Goal: Transaction & Acquisition: Download file/media

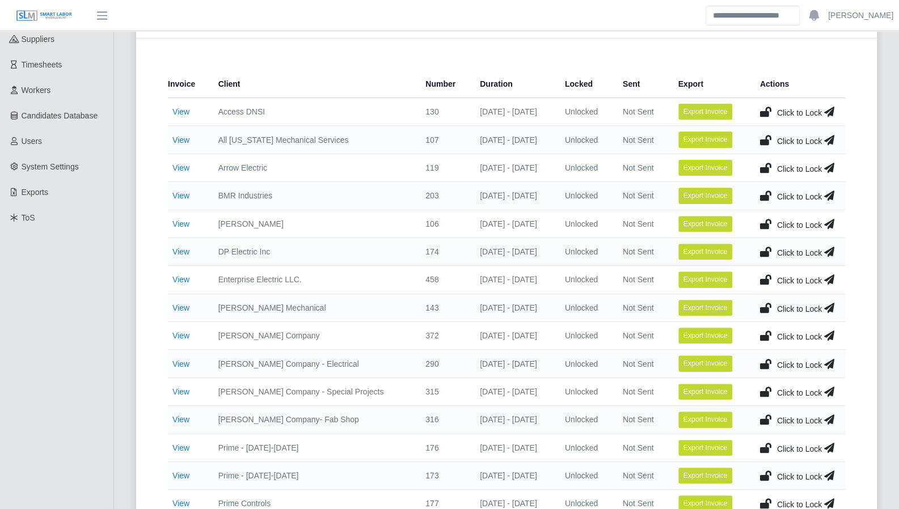
scroll to position [178, 0]
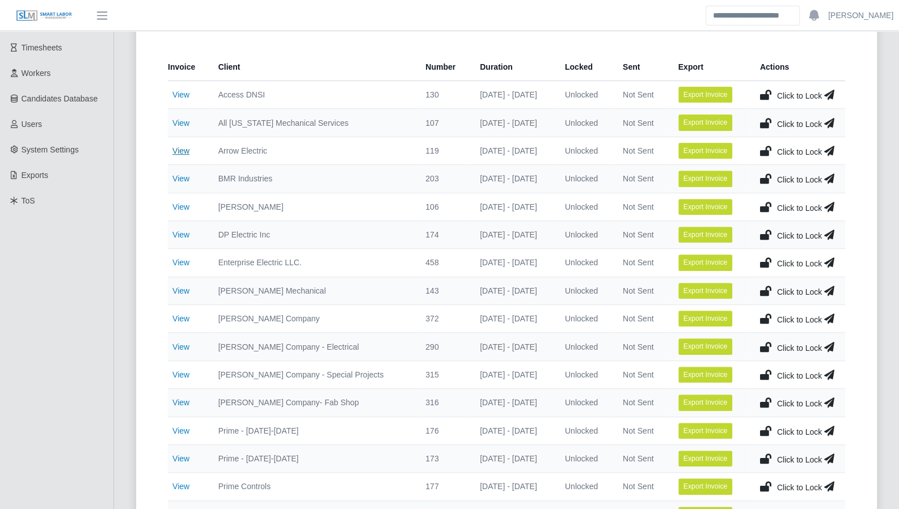
click at [179, 151] on link "View" at bounding box center [180, 150] width 17 height 9
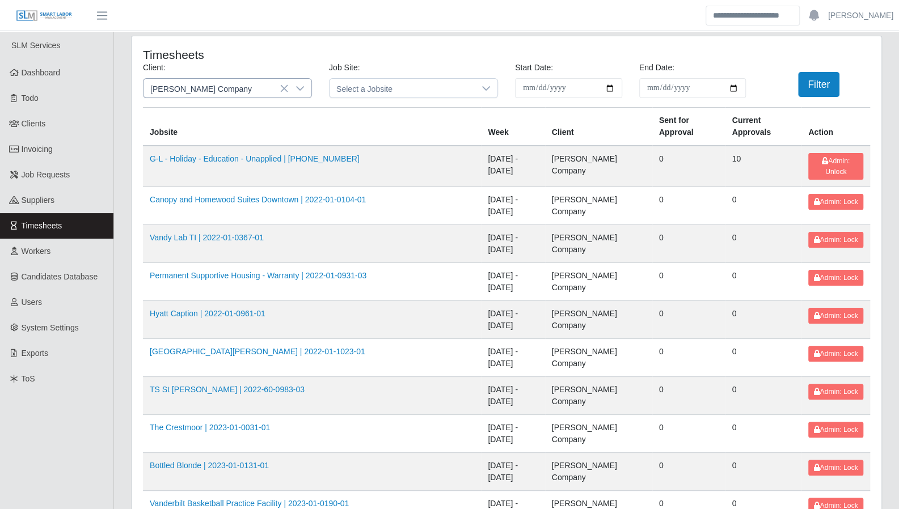
click at [298, 89] on icon at bounding box center [300, 88] width 9 height 9
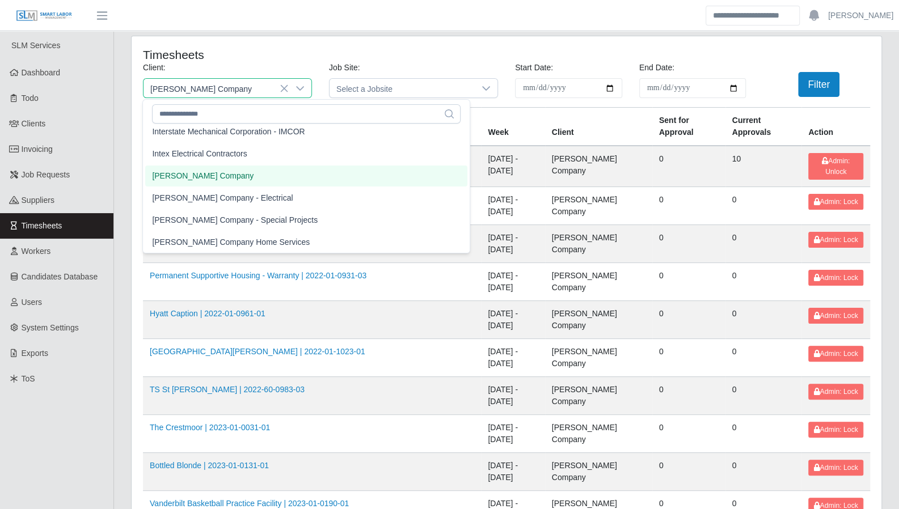
scroll to position [720, 0]
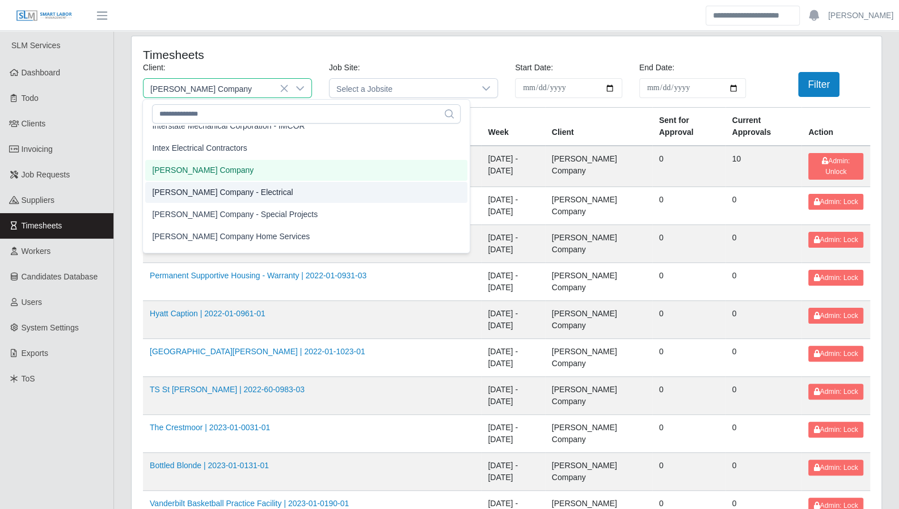
click at [229, 196] on span "[PERSON_NAME] Company - Electrical" at bounding box center [222, 193] width 141 height 12
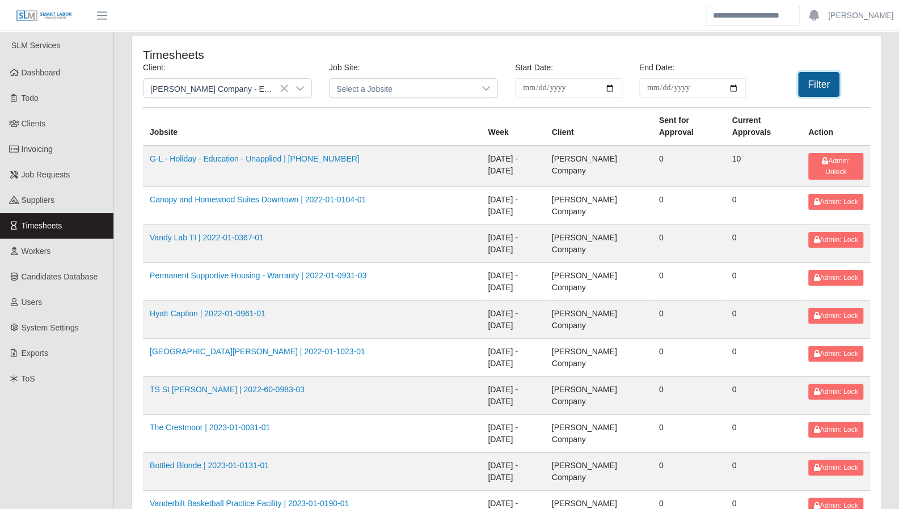
click at [821, 83] on button "Filter" at bounding box center [818, 84] width 41 height 25
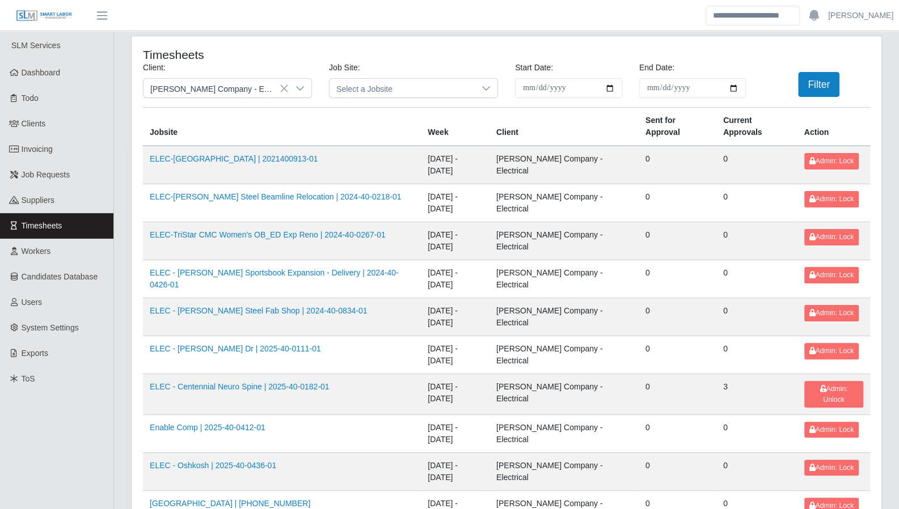
drag, startPoint x: 858, startPoint y: 453, endPoint x: 684, endPoint y: 332, distance: 212.0
click at [307, 89] on div at bounding box center [300, 88] width 23 height 19
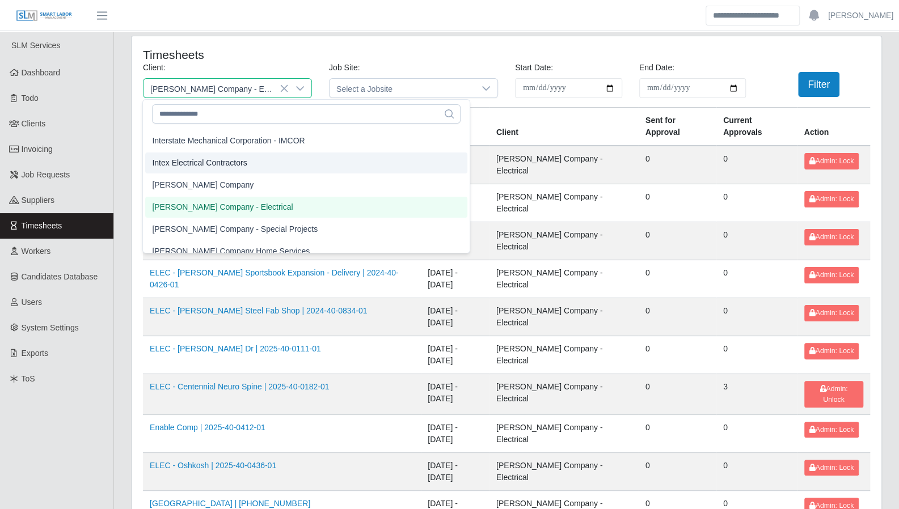
scroll to position [711, 0]
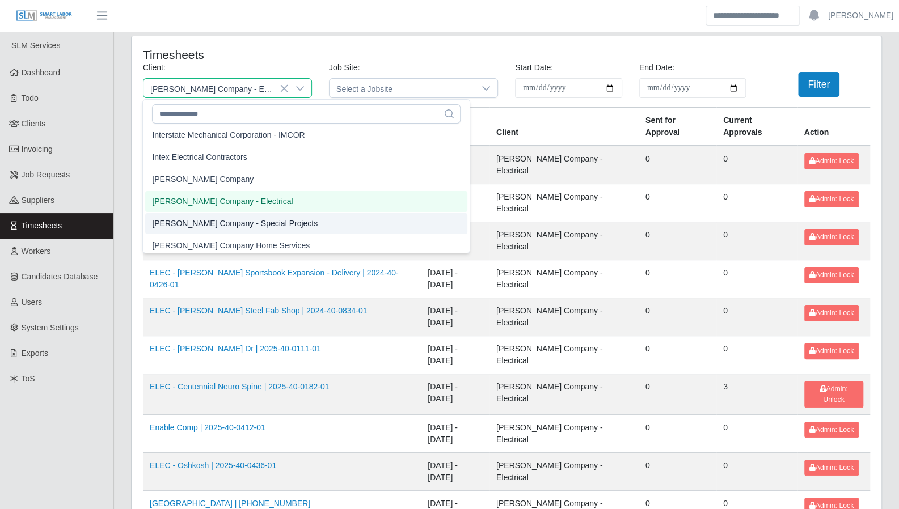
click at [271, 221] on li "[PERSON_NAME] Company - Special Projects" at bounding box center [306, 223] width 322 height 21
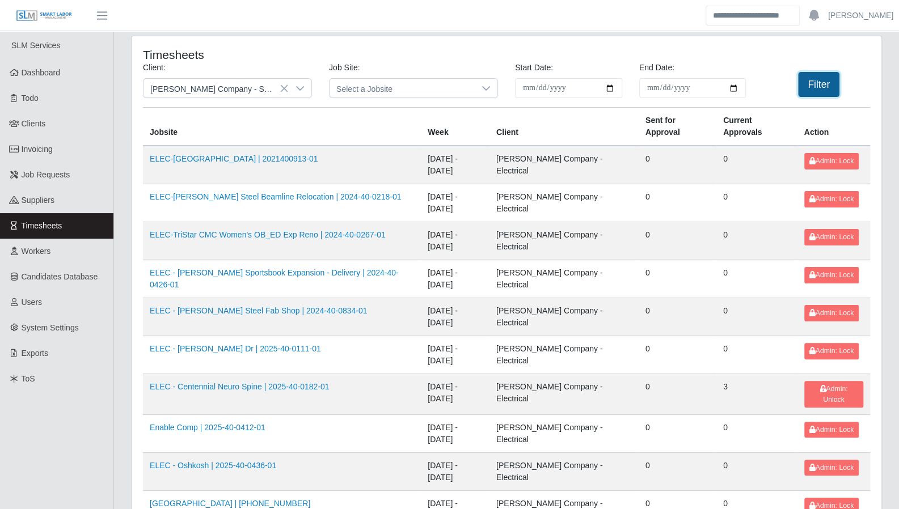
drag, startPoint x: 798, startPoint y: 87, endPoint x: 805, endPoint y: 87, distance: 7.4
click at [798, 87] on button "Filter" at bounding box center [818, 84] width 41 height 25
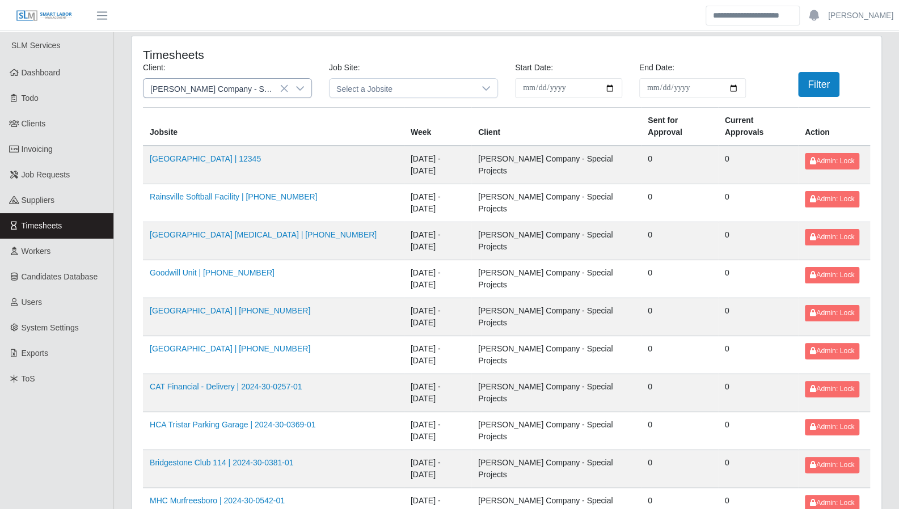
click at [302, 90] on icon at bounding box center [300, 88] width 9 height 9
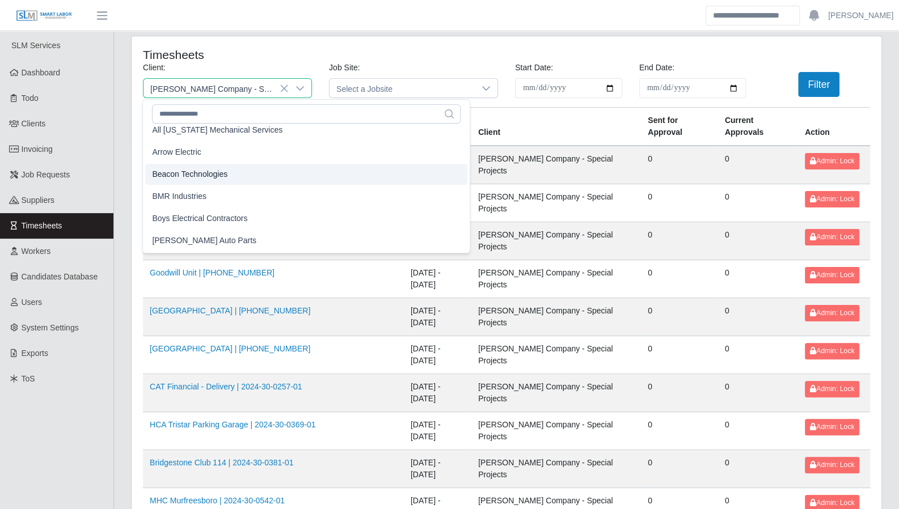
scroll to position [75, 0]
click at [199, 153] on span "Arrow Electric" at bounding box center [176, 152] width 49 height 12
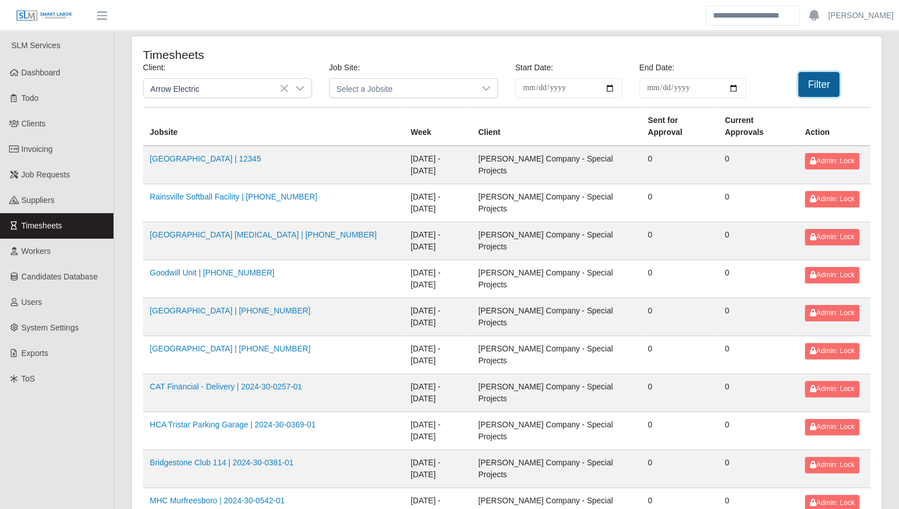
click at [806, 83] on button "Filter" at bounding box center [818, 84] width 41 height 25
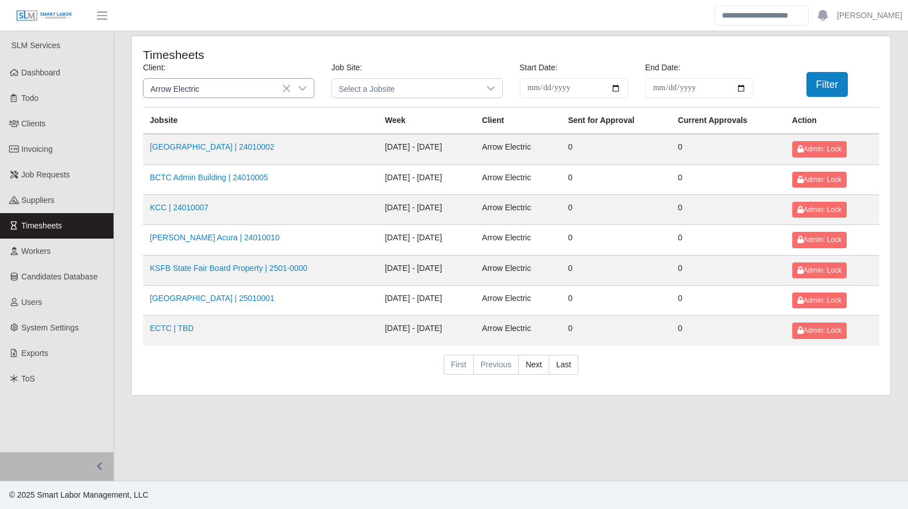
click at [301, 89] on icon at bounding box center [302, 88] width 9 height 9
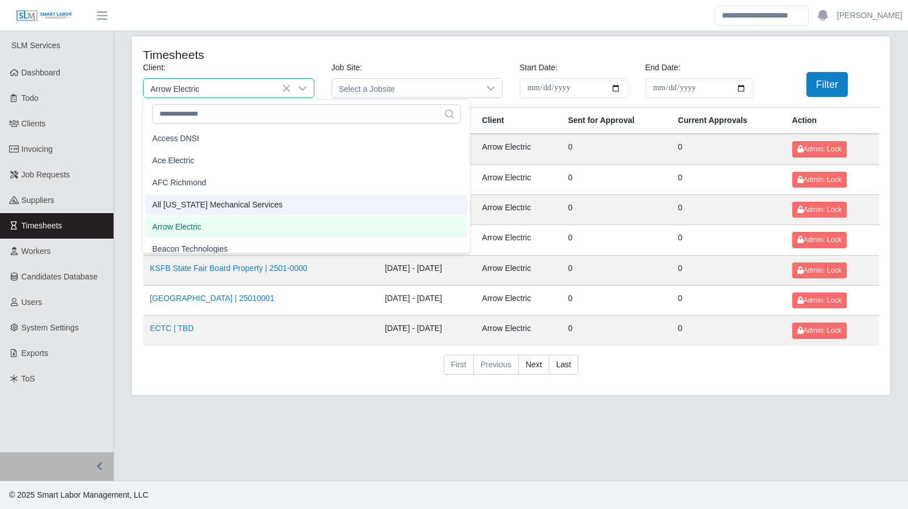
click at [261, 202] on li "All Florida Mechanical Services" at bounding box center [306, 205] width 322 height 21
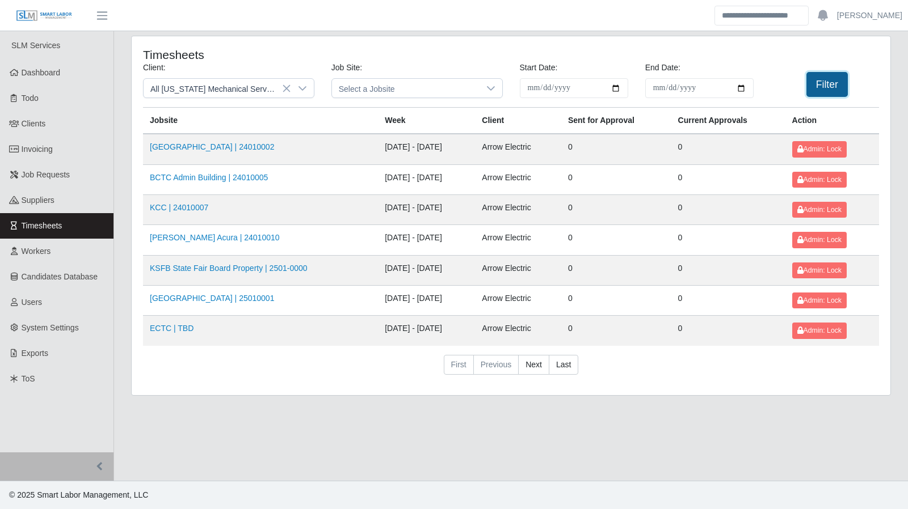
click at [818, 78] on button "Filter" at bounding box center [826, 84] width 41 height 25
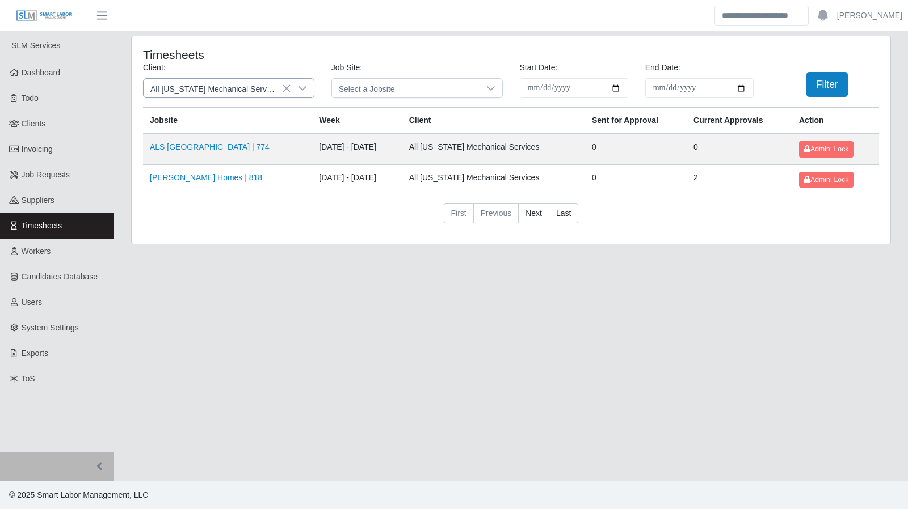
click at [299, 87] on icon at bounding box center [302, 88] width 9 height 9
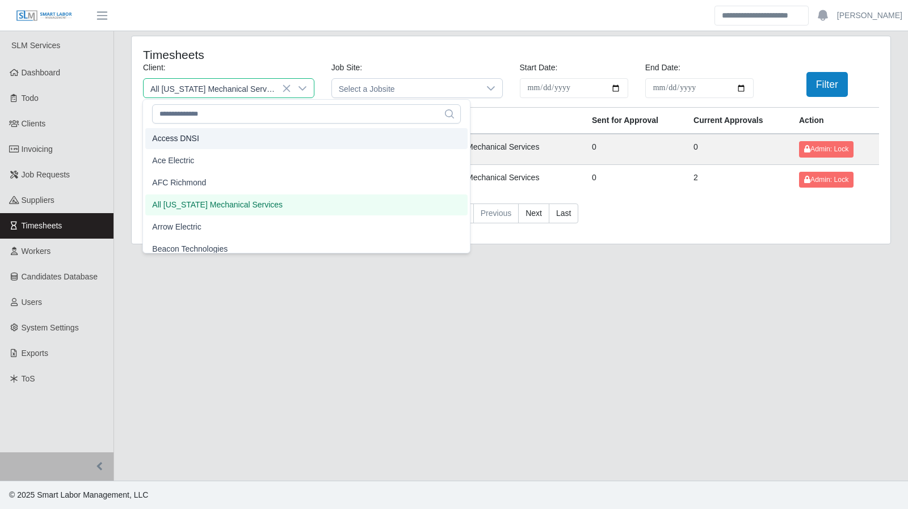
click at [226, 141] on li "Access DNSI" at bounding box center [306, 138] width 322 height 21
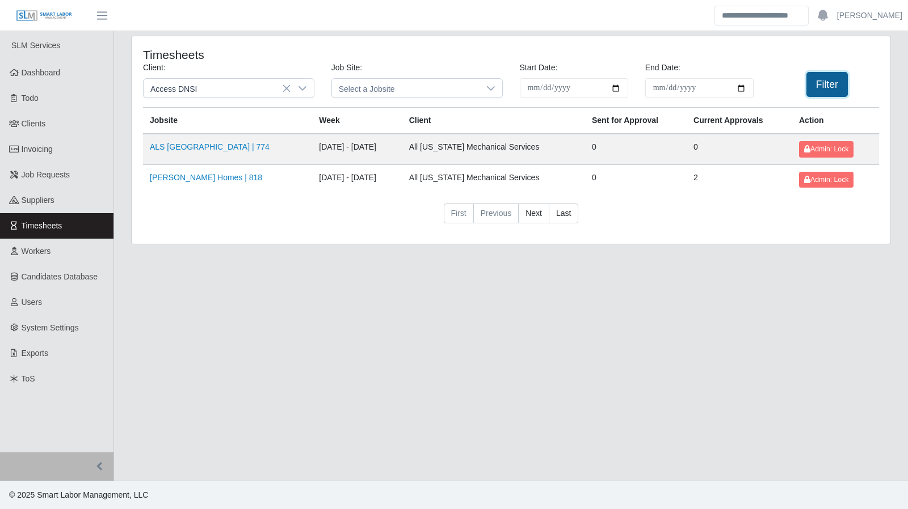
click at [824, 88] on button "Filter" at bounding box center [826, 84] width 41 height 25
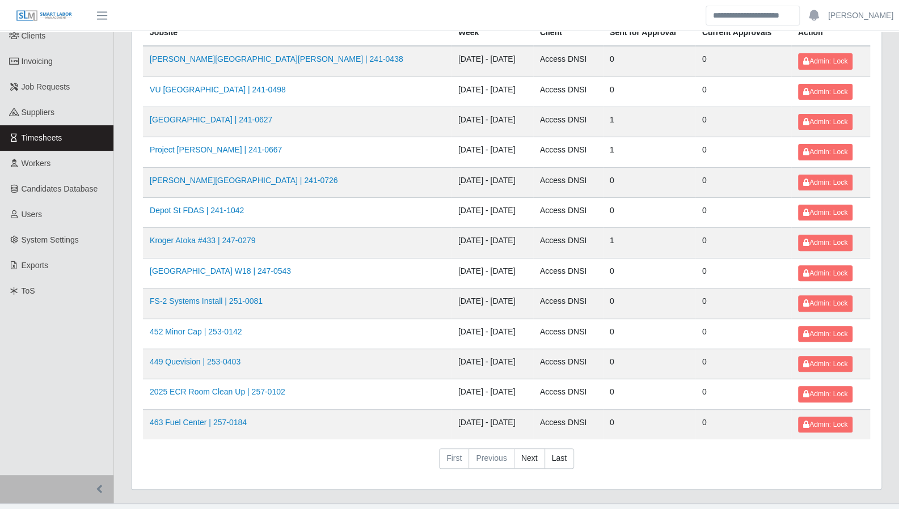
scroll to position [102, 0]
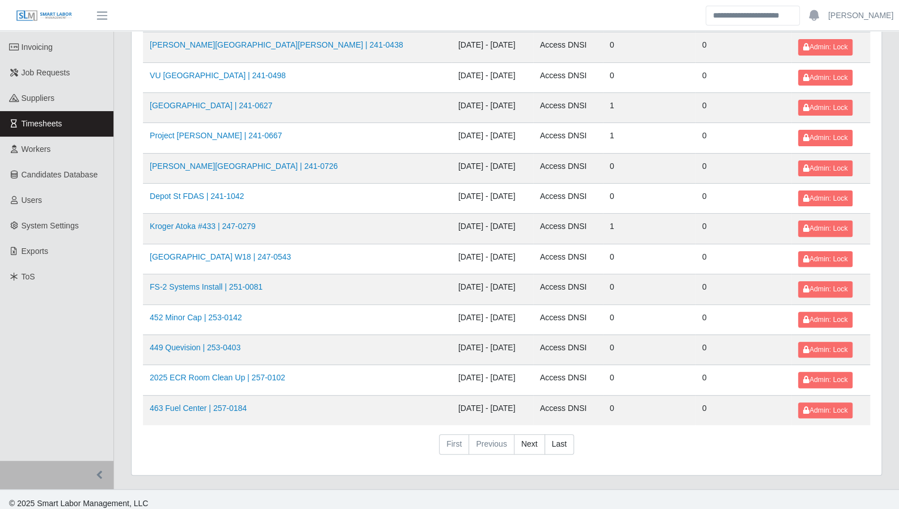
click at [876, 310] on div "**********" at bounding box center [507, 204] width 750 height 541
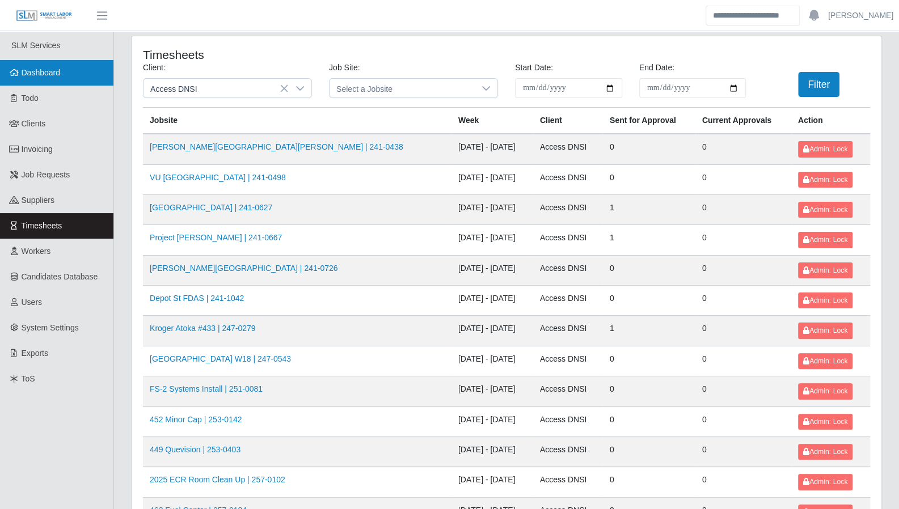
click at [76, 81] on link "Dashboard" at bounding box center [56, 73] width 113 height 26
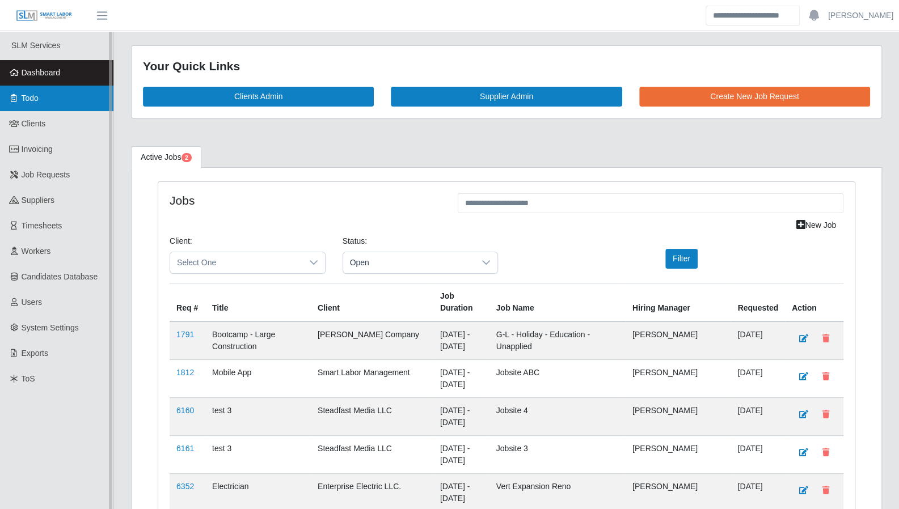
click at [36, 103] on span "Todo" at bounding box center [30, 98] width 17 height 9
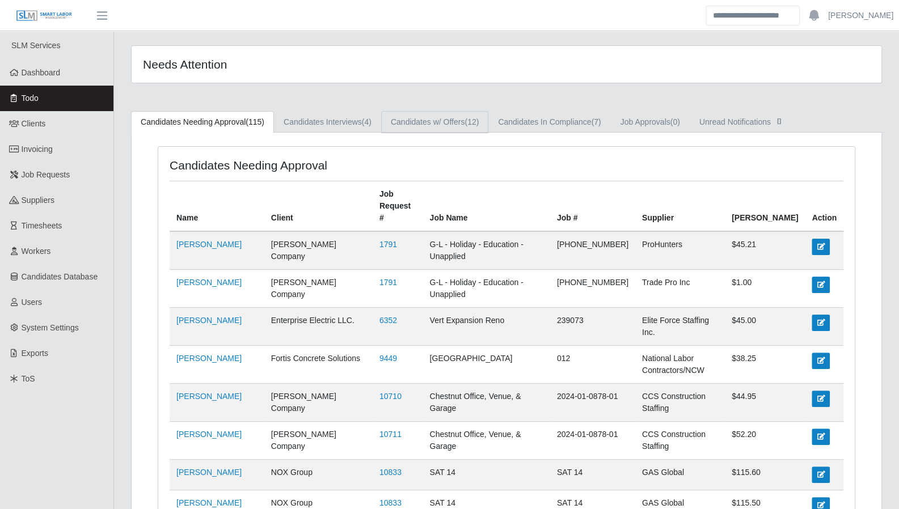
click at [454, 127] on link "Candidates w/ Offers (12)" at bounding box center [434, 122] width 107 height 22
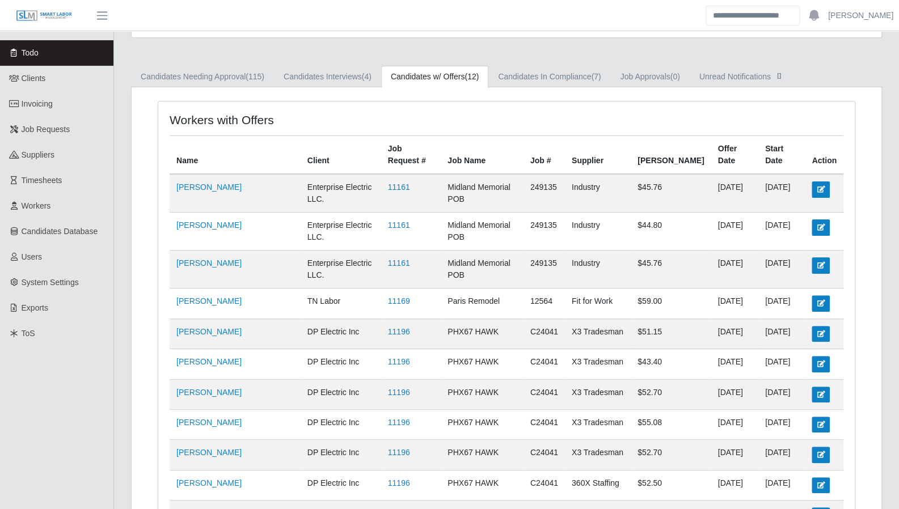
scroll to position [45, 0]
click at [874, 403] on div "Workers with Offers Name Client Job Request # Job Name Job # Supplier Bill Rate…" at bounding box center [507, 369] width 750 height 562
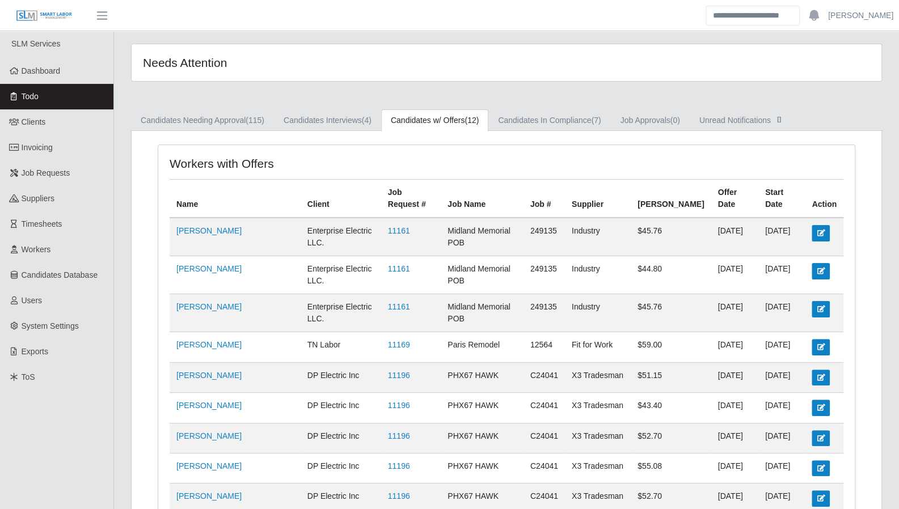
scroll to position [0, 0]
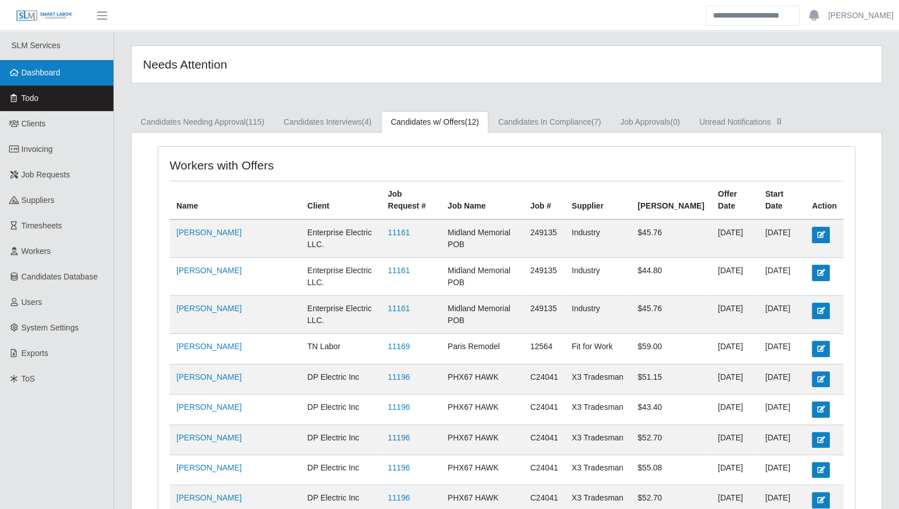
drag, startPoint x: 64, startPoint y: 74, endPoint x: 11, endPoint y: 71, distance: 52.8
click at [64, 74] on link "Dashboard" at bounding box center [56, 73] width 113 height 26
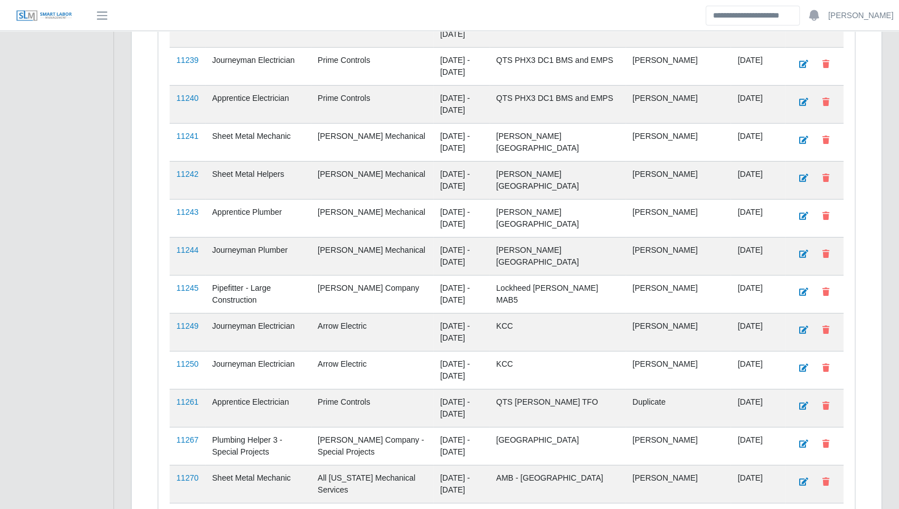
scroll to position [2924, 0]
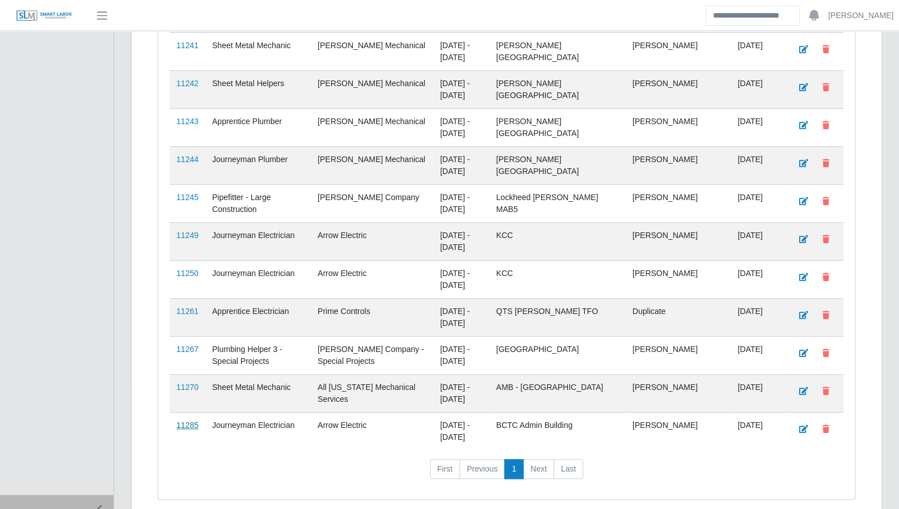
click at [193, 421] on link "11285" at bounding box center [187, 425] width 22 height 9
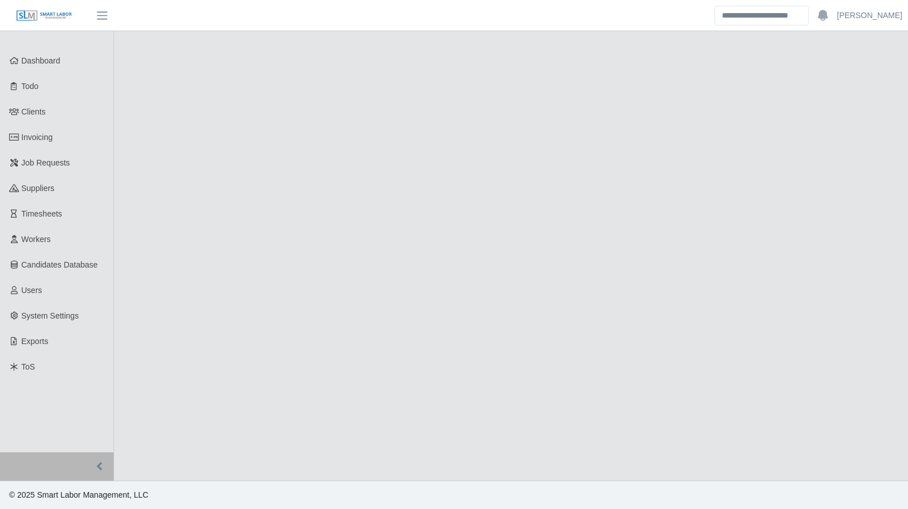
select select "****"
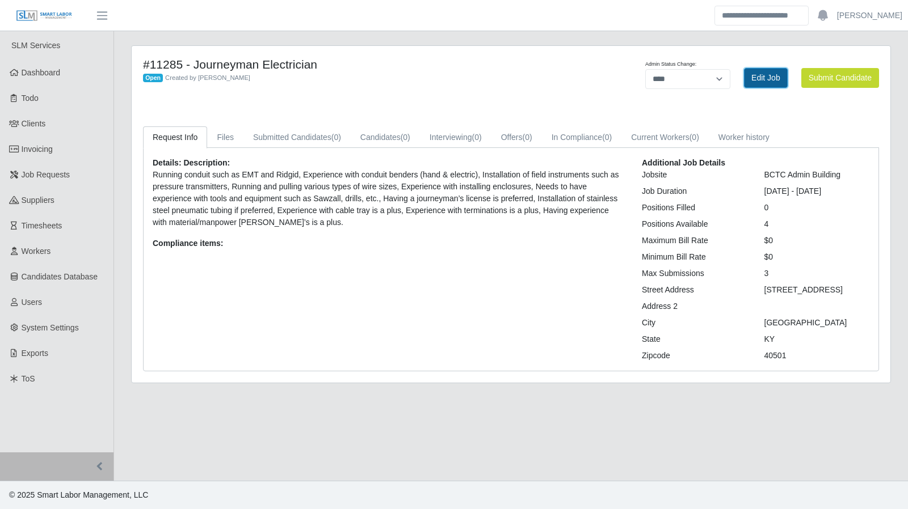
click at [762, 75] on link "Edit Job" at bounding box center [766, 78] width 44 height 20
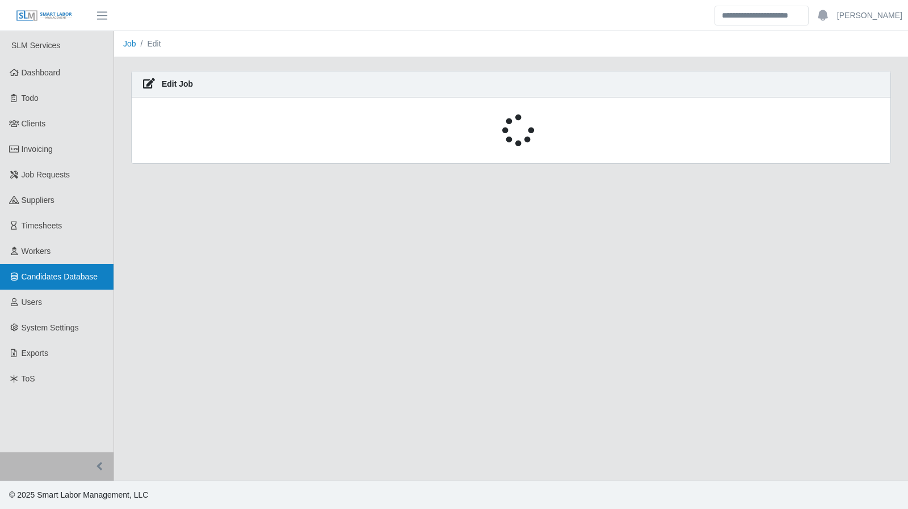
select select "****"
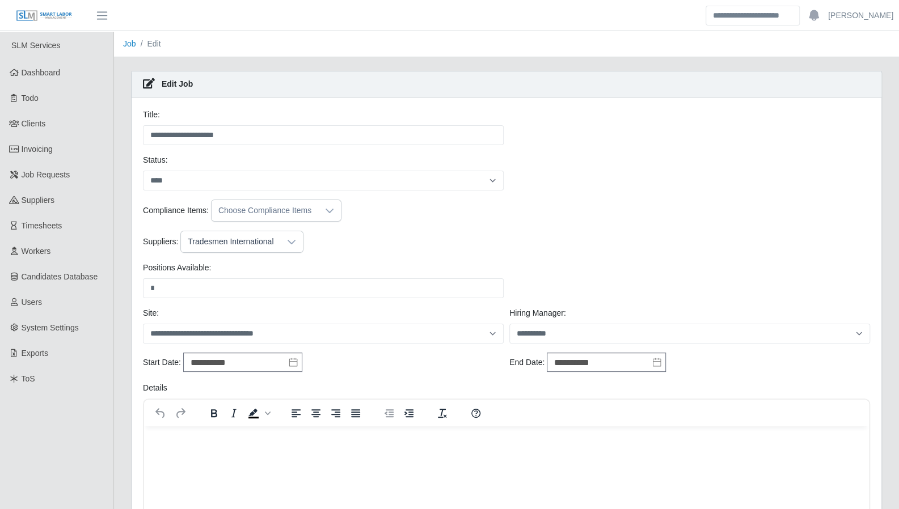
click at [287, 238] on icon at bounding box center [291, 242] width 9 height 9
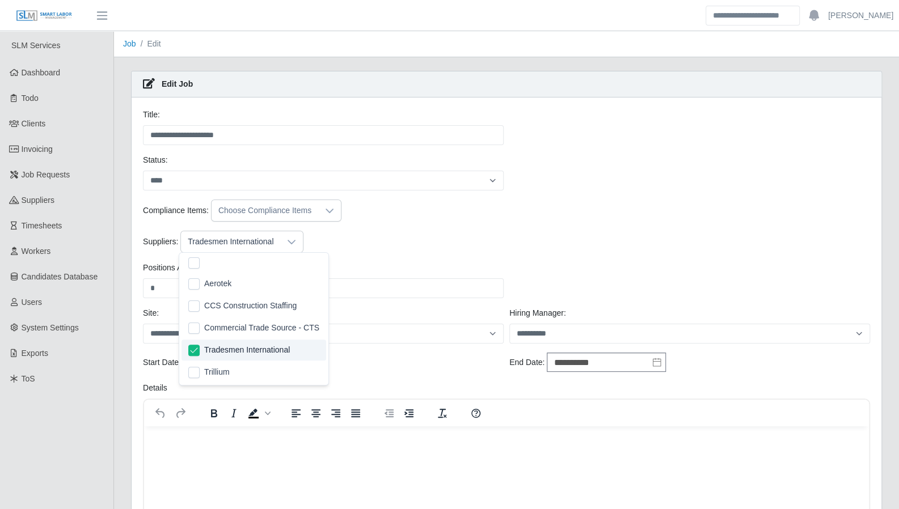
scroll to position [11, 7]
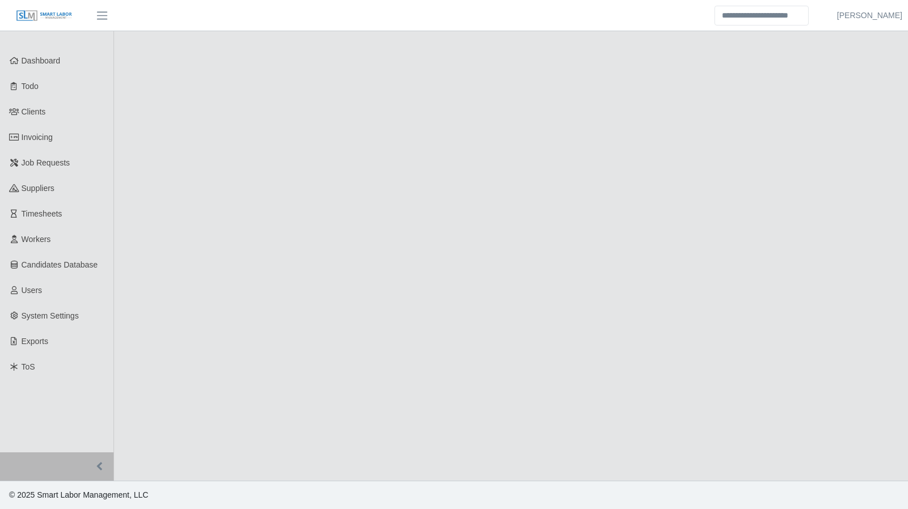
select select "****"
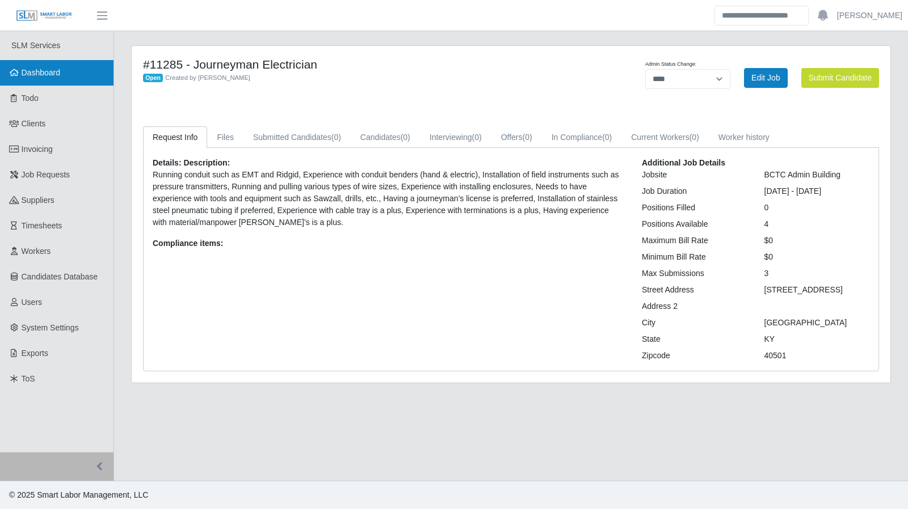
click at [62, 81] on link "Dashboard" at bounding box center [56, 73] width 113 height 26
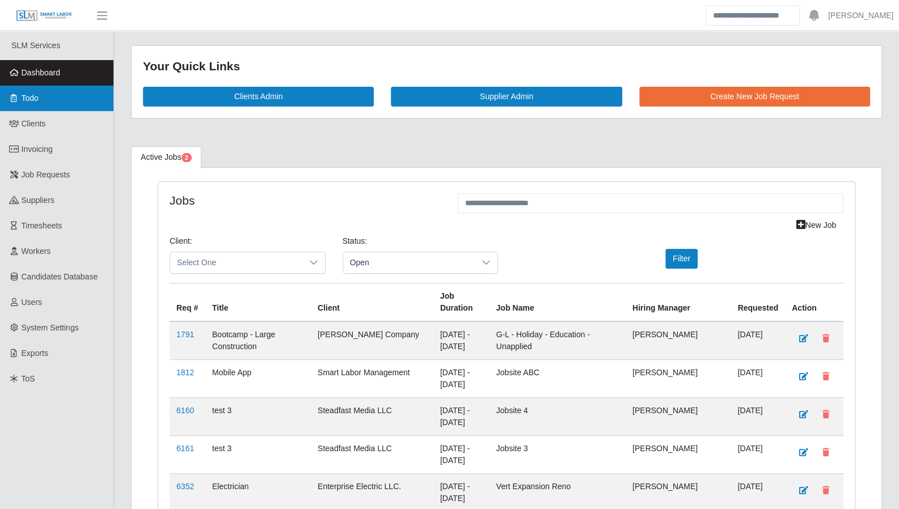
drag, startPoint x: 56, startPoint y: 97, endPoint x: 95, endPoint y: 94, distance: 38.7
click at [56, 97] on link "Todo" at bounding box center [56, 99] width 113 height 26
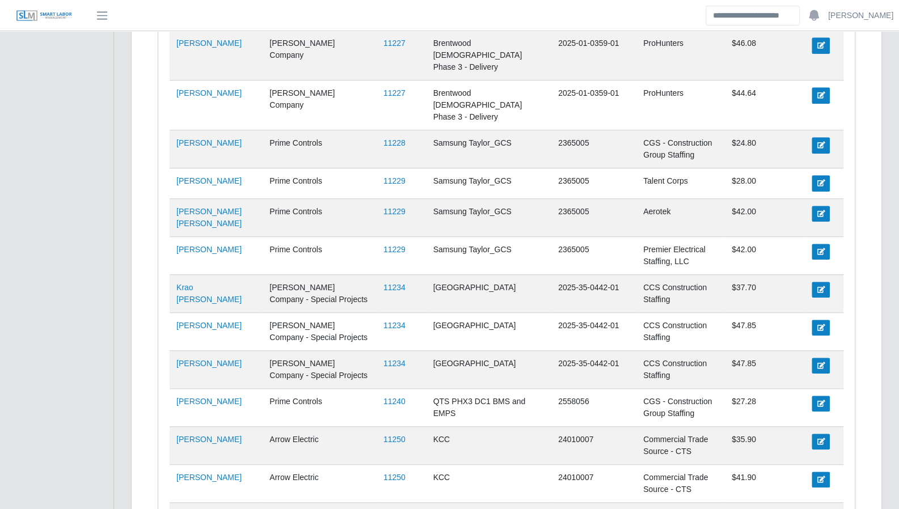
scroll to position [3138, 0]
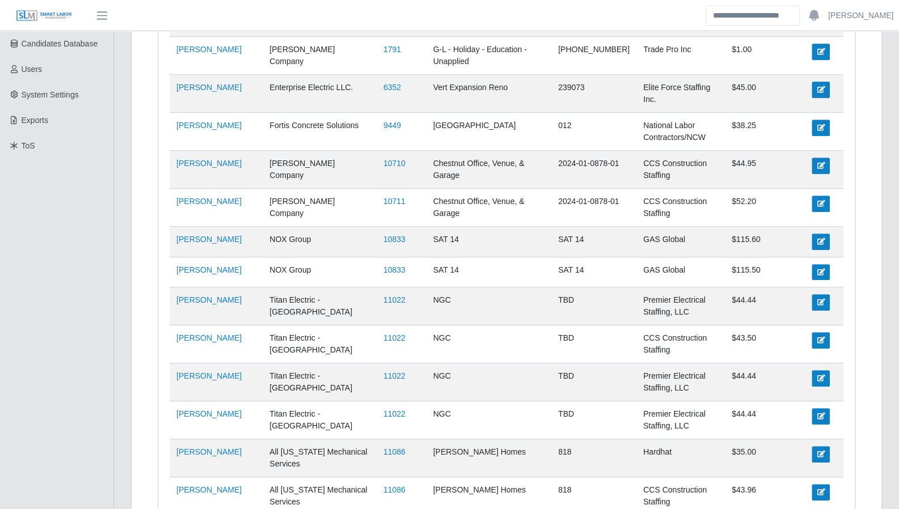
scroll to position [0, 0]
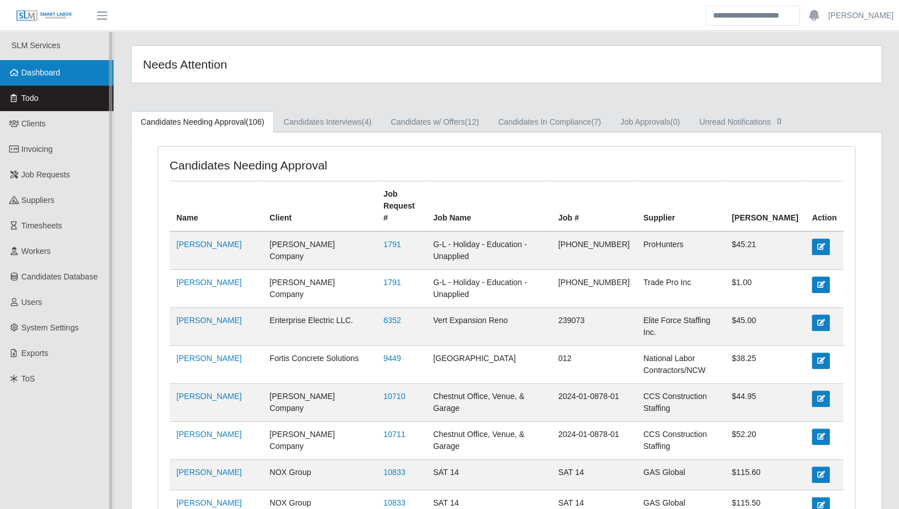
click at [48, 69] on span "Dashboard" at bounding box center [41, 72] width 39 height 9
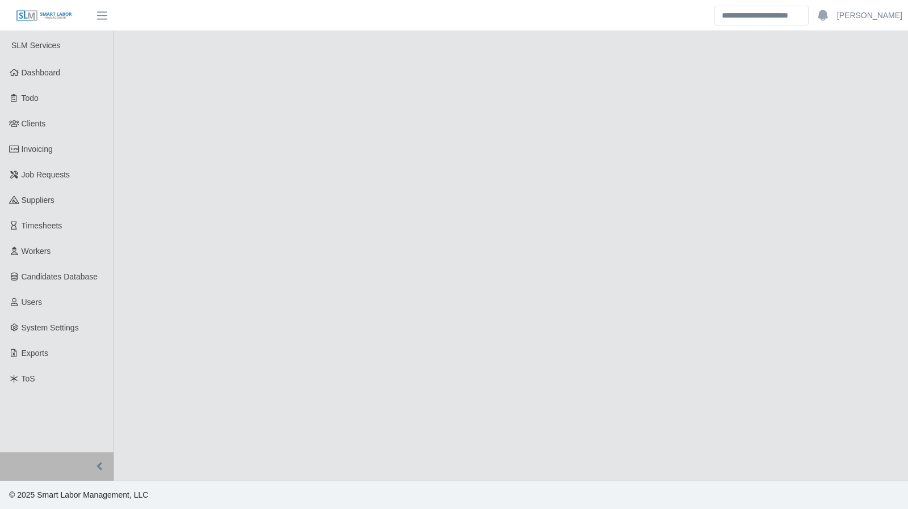
select select "****"
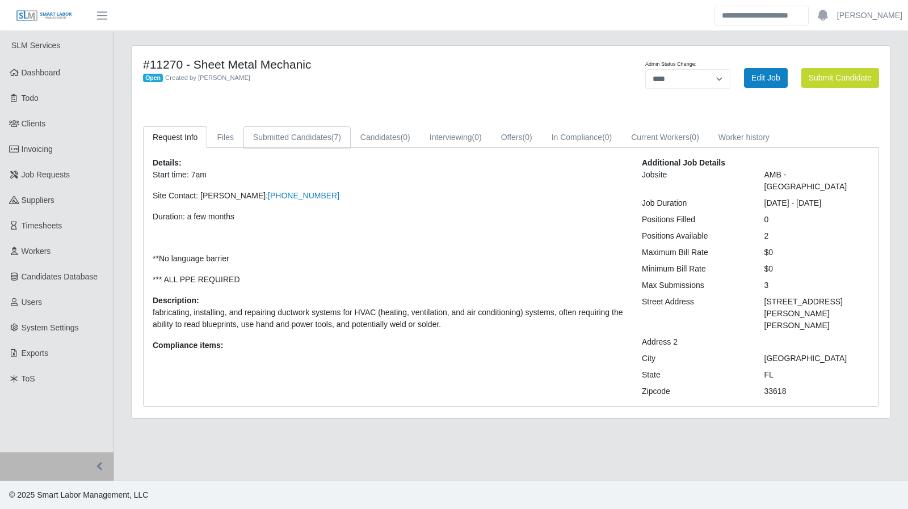
click at [297, 139] on link "Submitted Candidates (7)" at bounding box center [296, 137] width 107 height 22
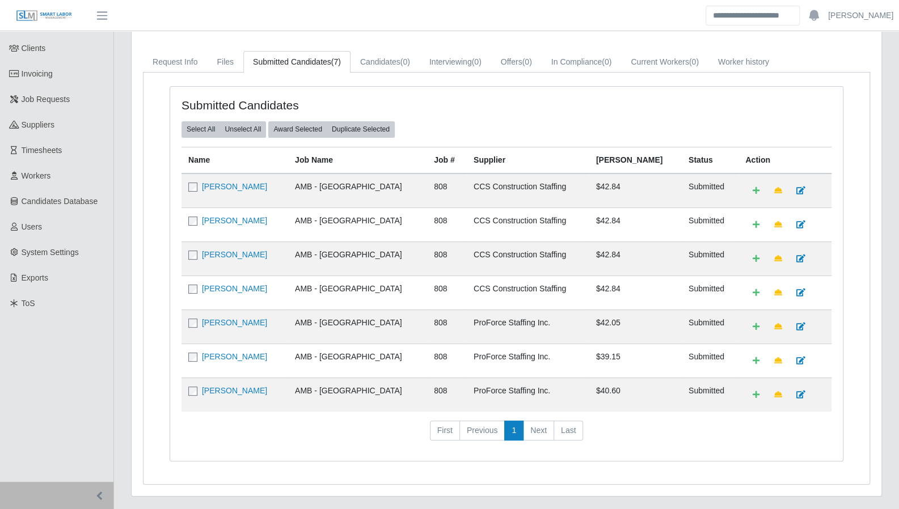
scroll to position [99, 0]
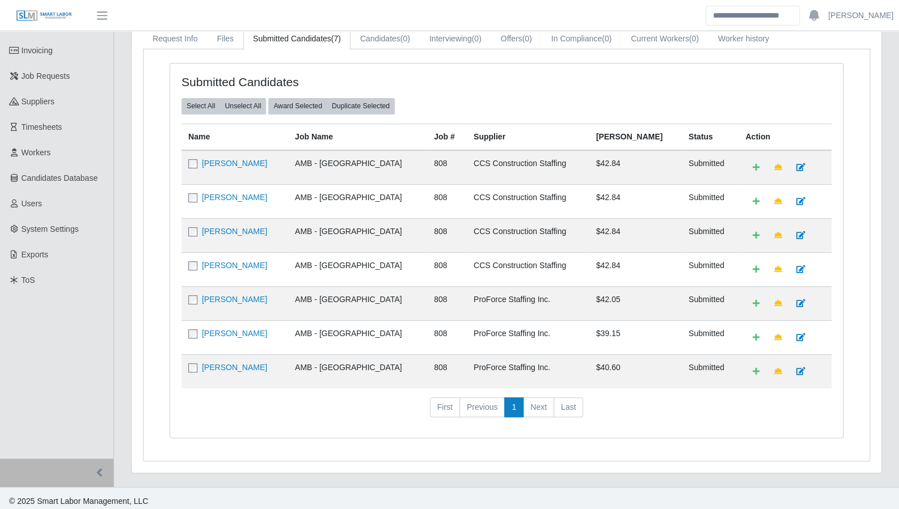
click at [258, 356] on td "Yordensy Urrutia" at bounding box center [235, 372] width 107 height 34
click at [257, 363] on link "Yordensy Urrutia" at bounding box center [234, 367] width 65 height 9
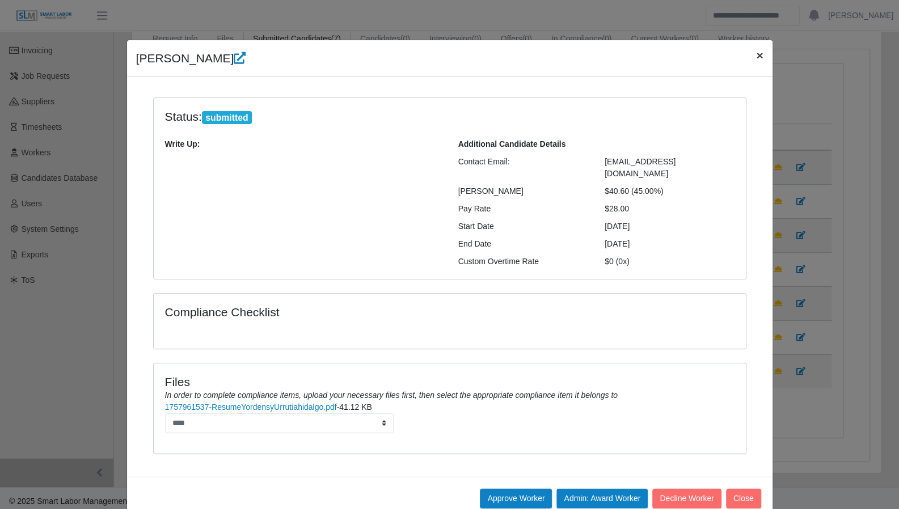
click at [756, 57] on span "×" at bounding box center [759, 55] width 7 height 13
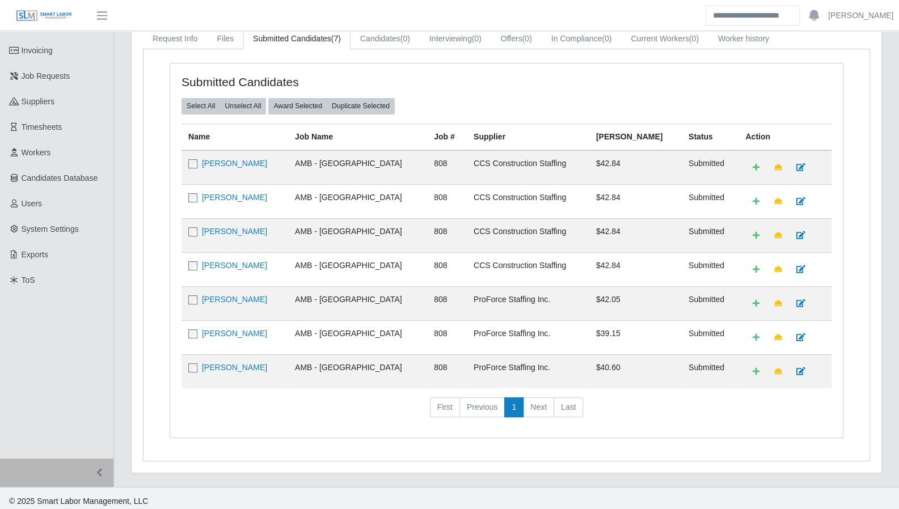
click at [240, 255] on td "Reginald Cotton" at bounding box center [235, 269] width 107 height 34
click at [237, 261] on link "Reginald Cotton" at bounding box center [234, 265] width 65 height 9
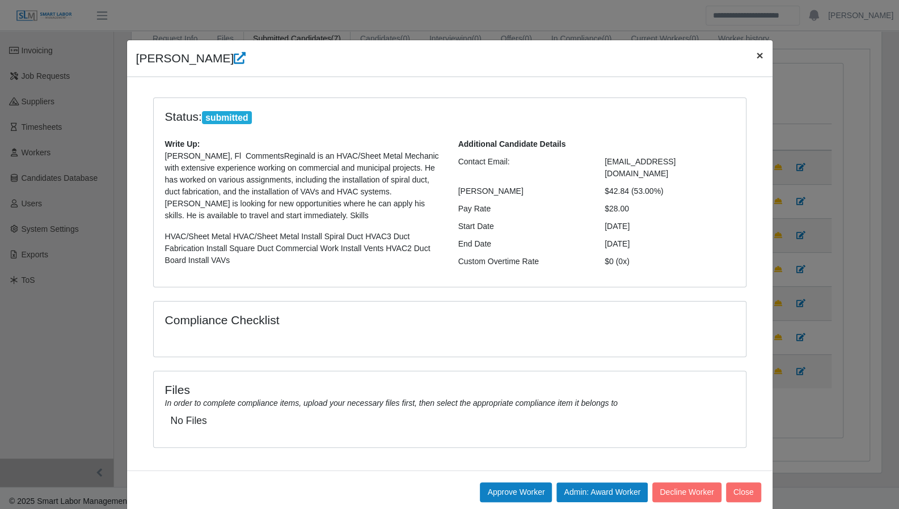
drag, startPoint x: 756, startPoint y: 60, endPoint x: 668, endPoint y: 65, distance: 87.5
click at [756, 60] on span "×" at bounding box center [759, 55] width 7 height 13
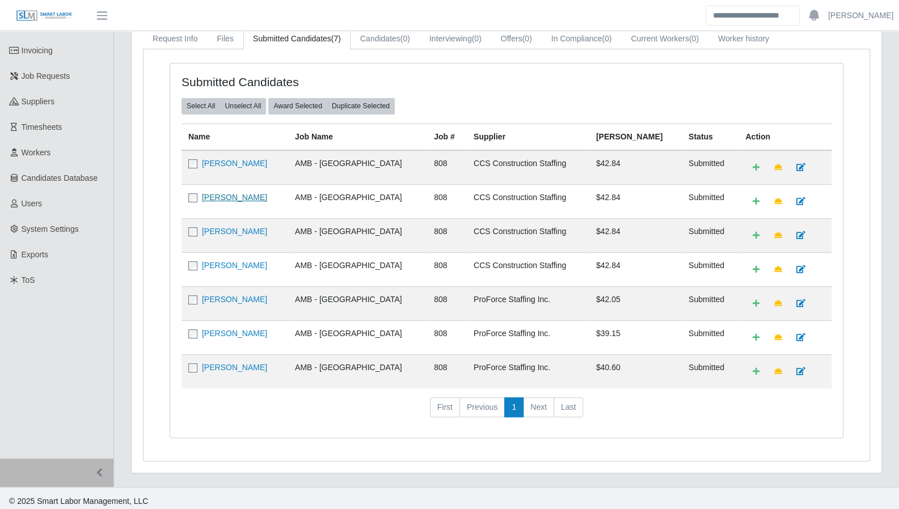
click at [224, 196] on link "Richie Bisnauth" at bounding box center [234, 197] width 65 height 9
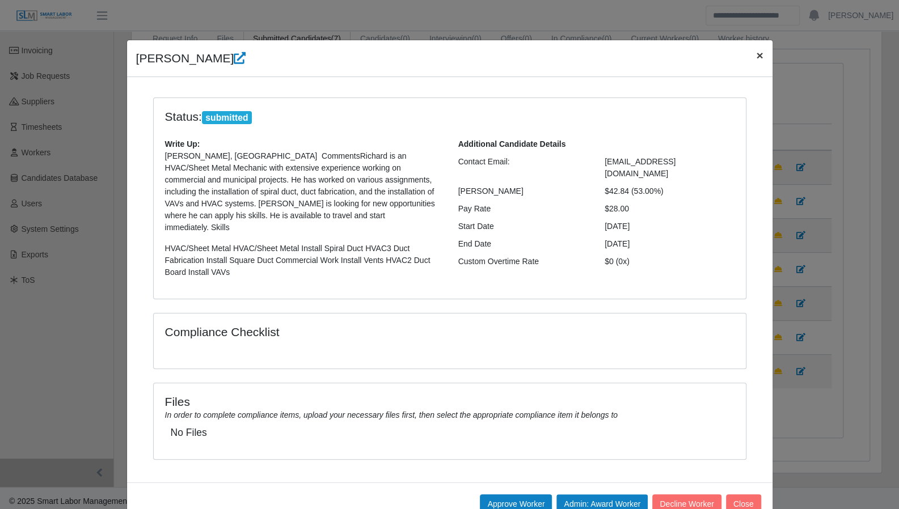
click at [750, 54] on button "×" at bounding box center [759, 55] width 25 height 30
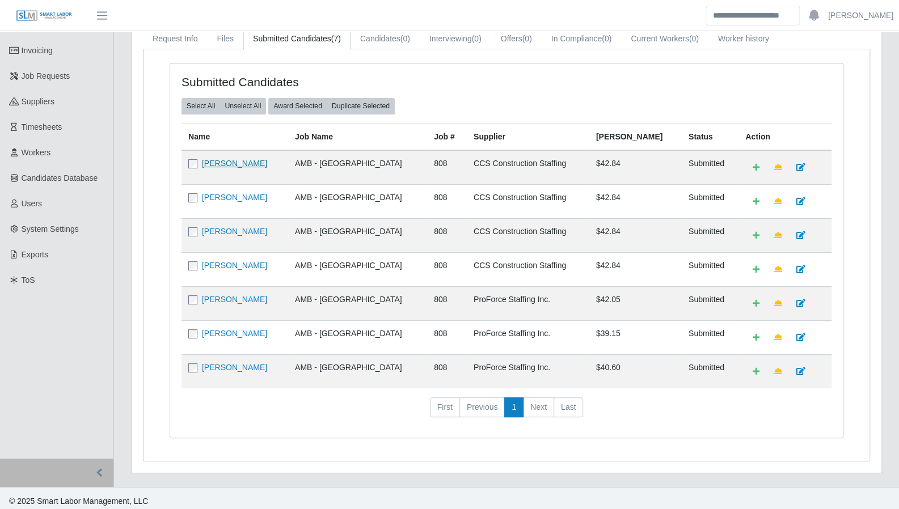
click at [241, 165] on link "Brad Bisnauth" at bounding box center [234, 163] width 65 height 9
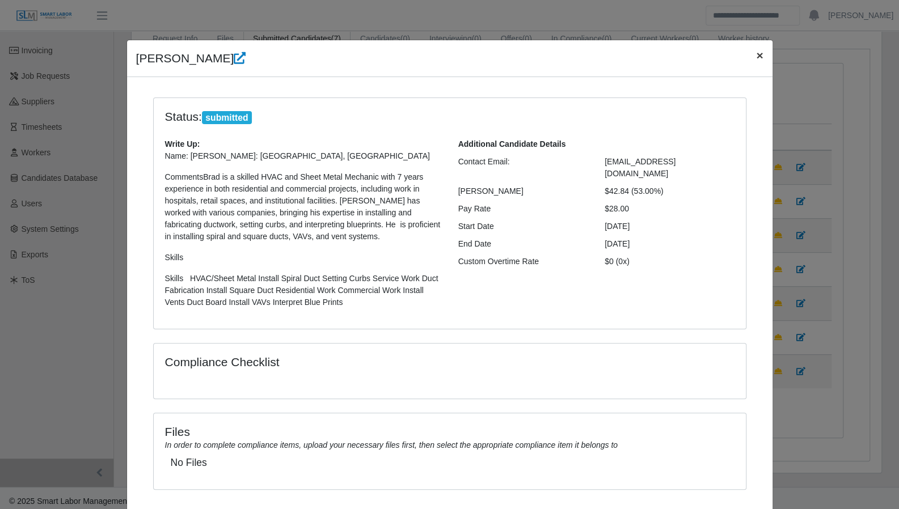
click at [756, 53] on span "×" at bounding box center [759, 55] width 7 height 13
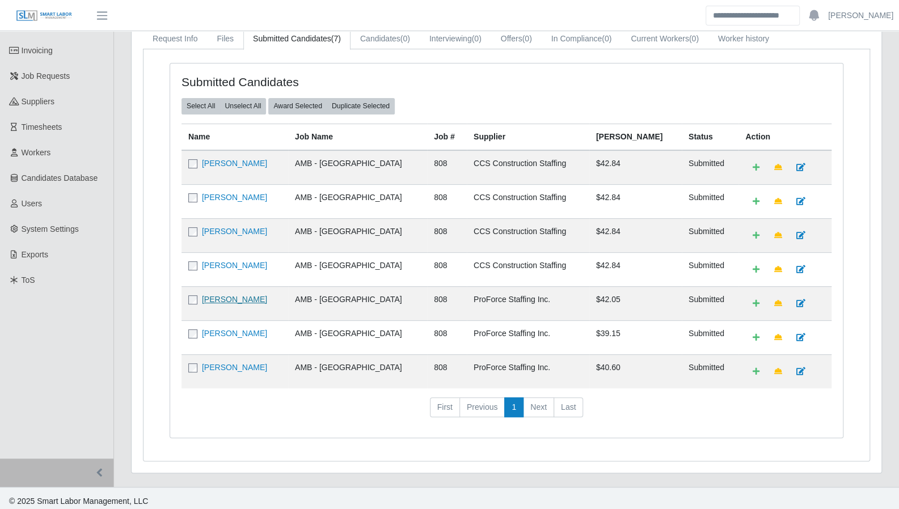
click at [234, 295] on link "Scott Welshans" at bounding box center [234, 299] width 65 height 9
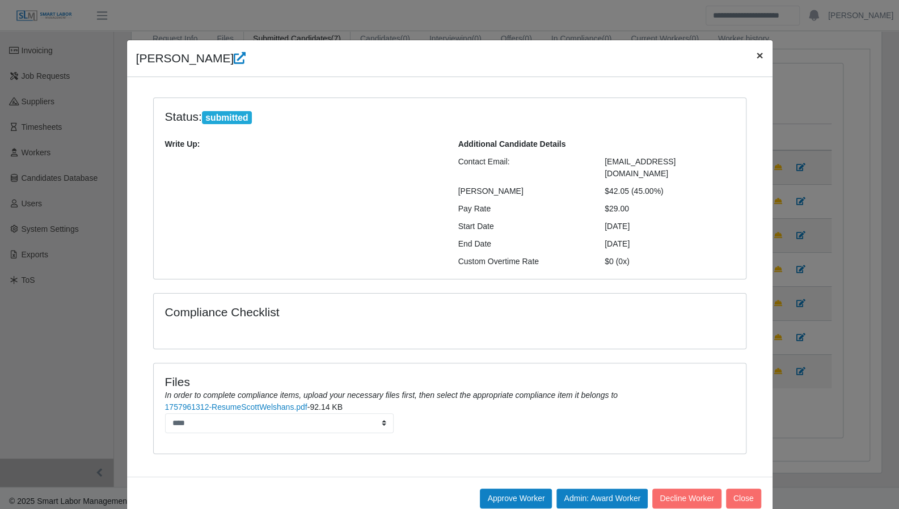
click at [756, 55] on span "×" at bounding box center [759, 55] width 7 height 13
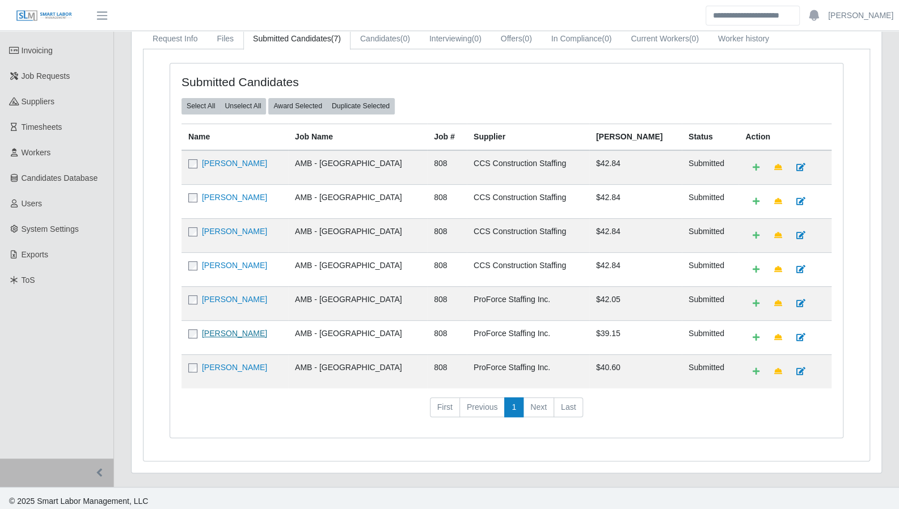
click at [232, 329] on link "Billy Williams" at bounding box center [234, 333] width 65 height 9
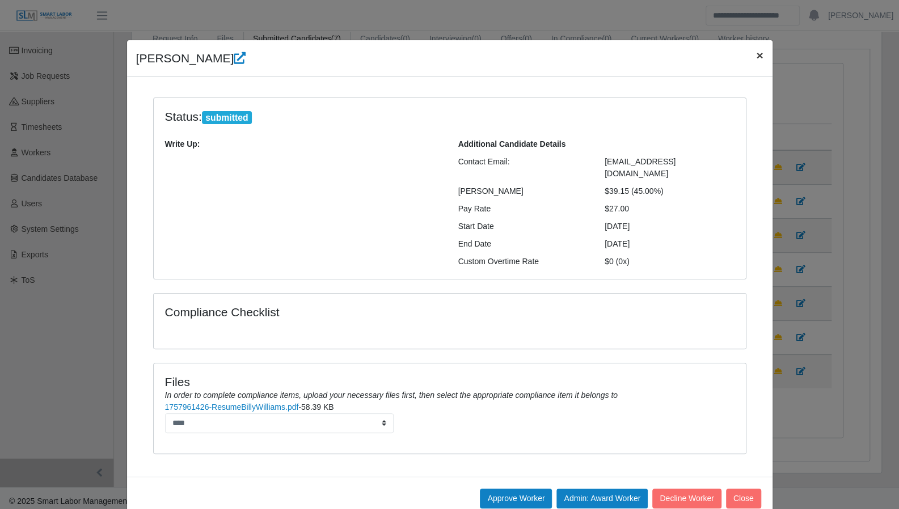
click at [756, 56] on span "×" at bounding box center [759, 55] width 7 height 13
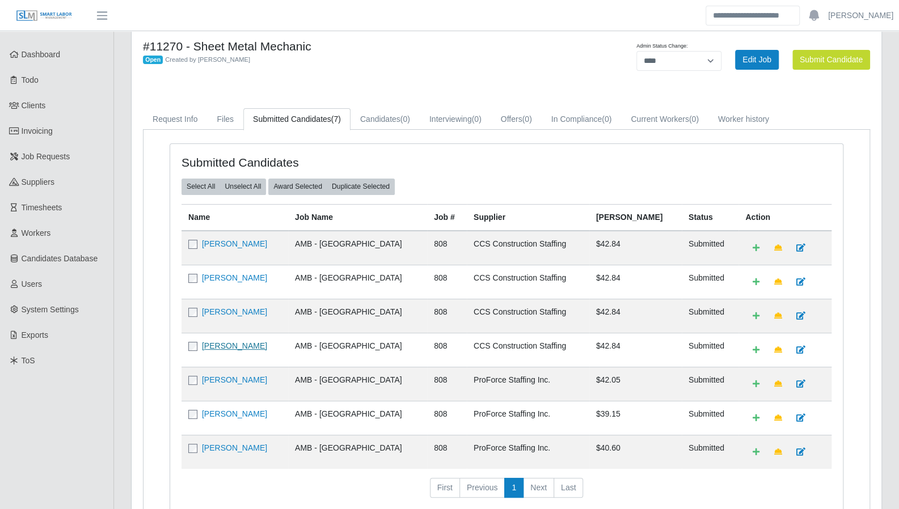
scroll to position [0, 0]
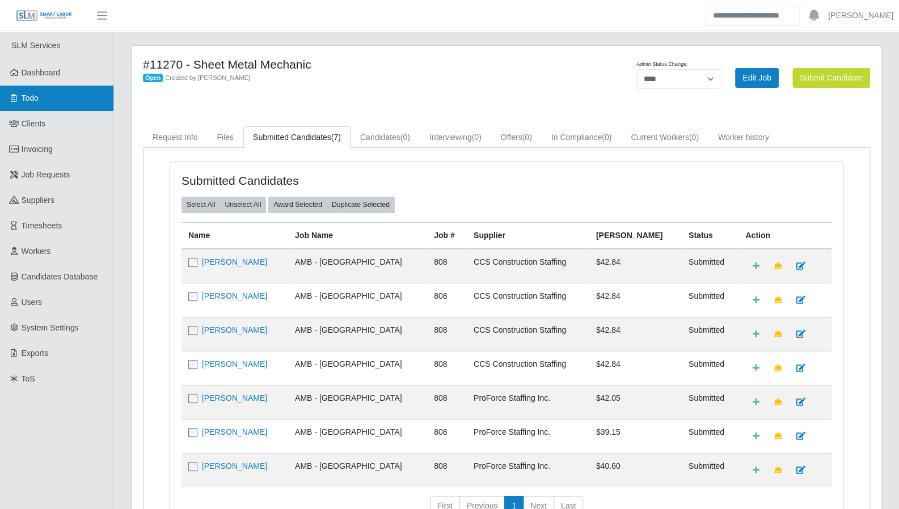
click at [48, 92] on link "Todo" at bounding box center [56, 99] width 113 height 26
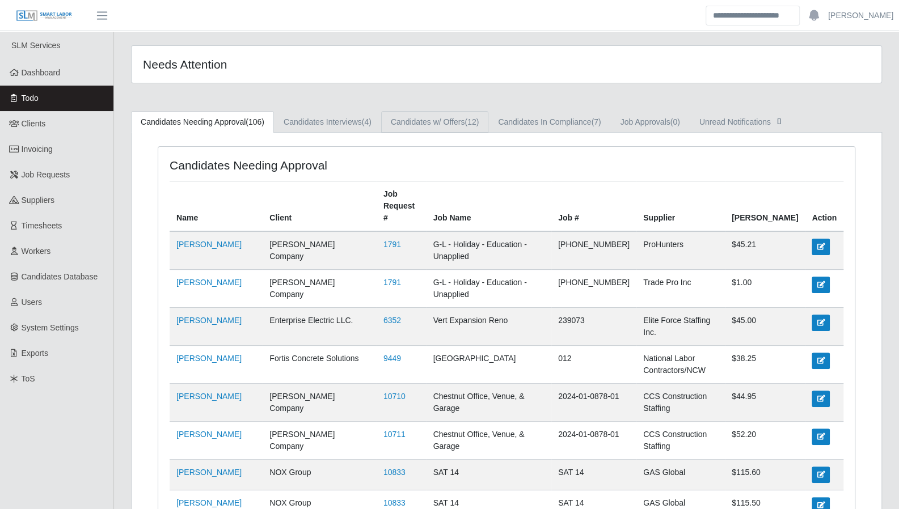
click at [441, 120] on link "Candidates w/ Offers (12)" at bounding box center [434, 122] width 107 height 22
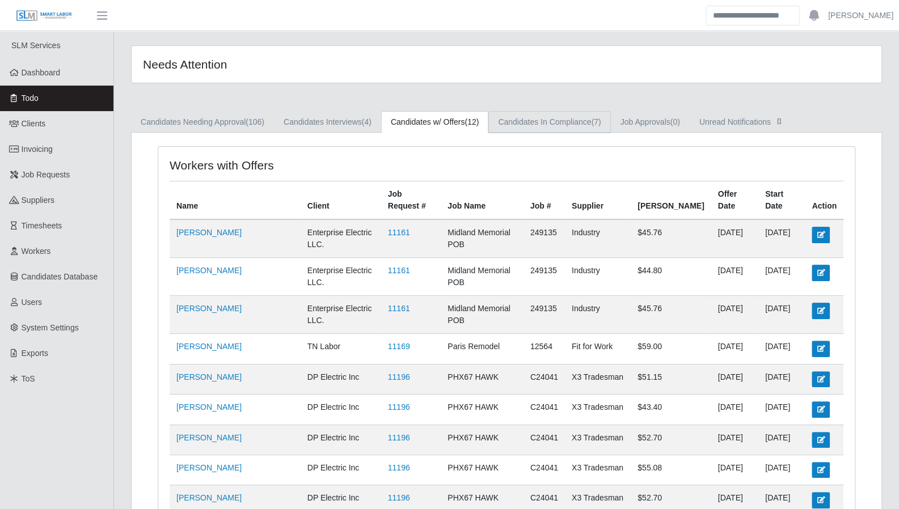
click at [531, 111] on link "Candidates In Compliance (7)" at bounding box center [549, 122] width 122 height 22
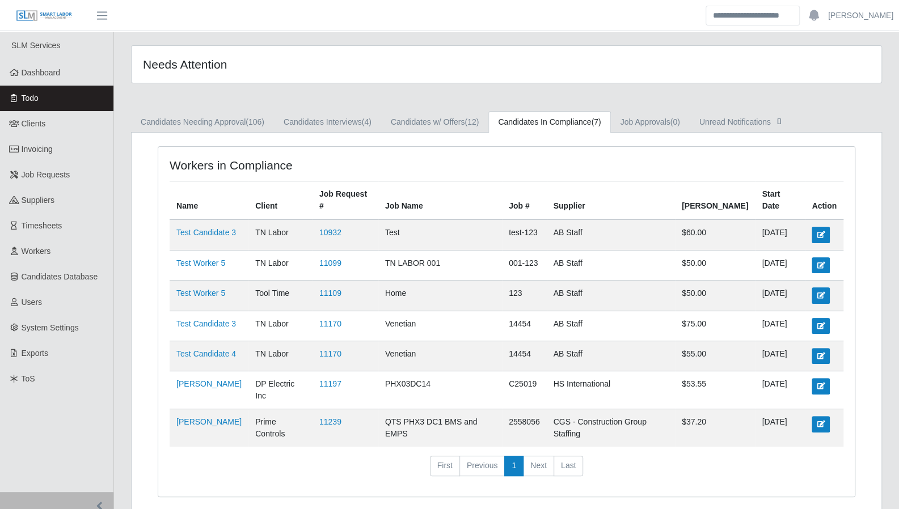
drag, startPoint x: 32, startPoint y: 99, endPoint x: 46, endPoint y: 99, distance: 14.2
click at [32, 99] on span "Todo" at bounding box center [30, 98] width 17 height 9
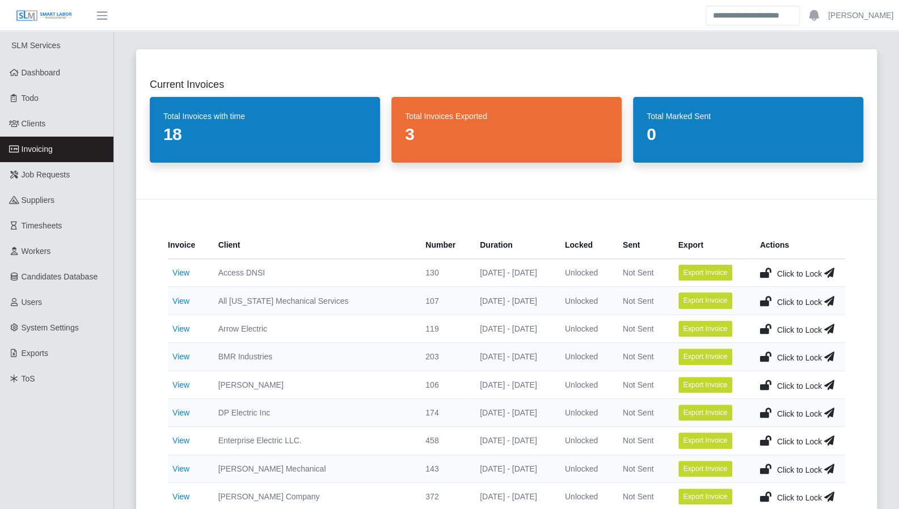
drag, startPoint x: 181, startPoint y: 386, endPoint x: 179, endPoint y: 376, distance: 10.4
click at [181, 386] on link "View" at bounding box center [180, 385] width 17 height 9
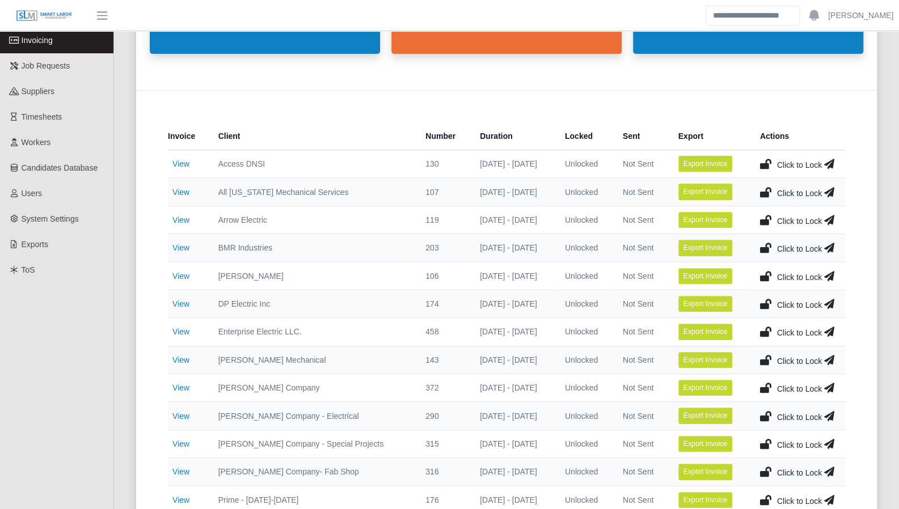
scroll to position [111, 0]
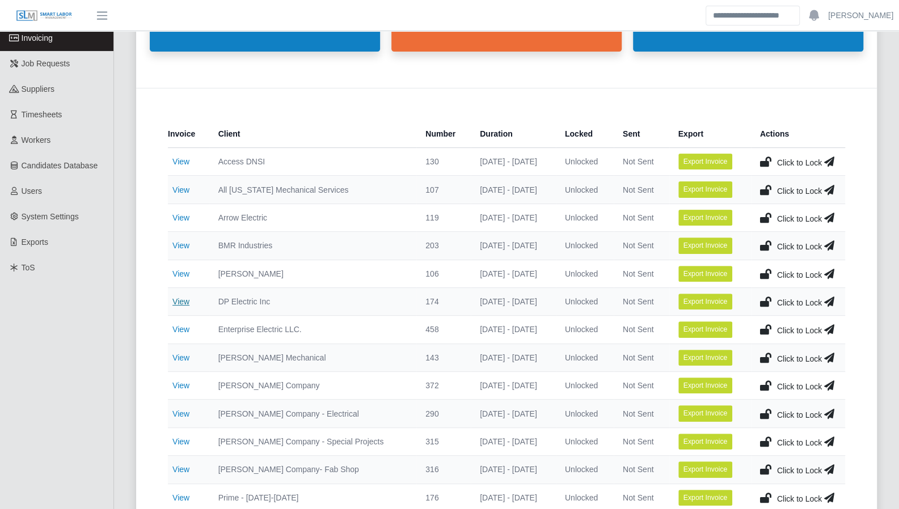
click at [179, 297] on link "View" at bounding box center [180, 301] width 17 height 9
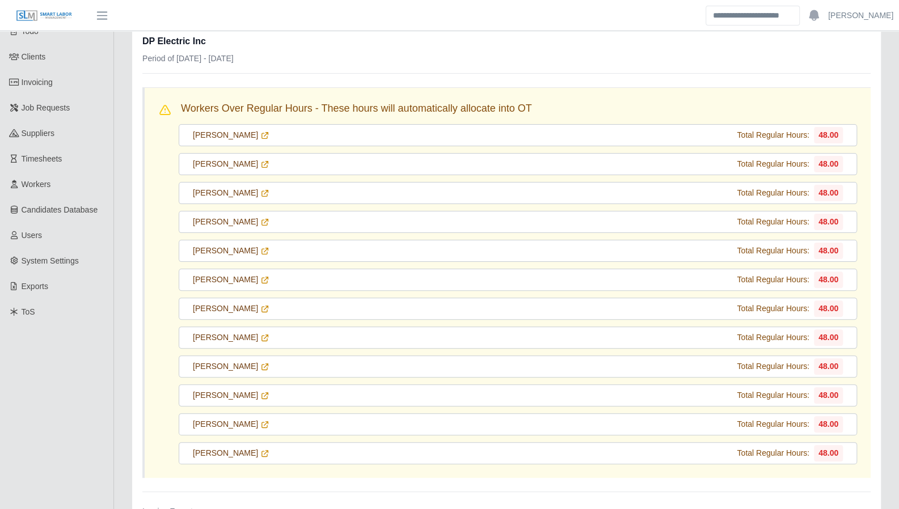
scroll to position [71, 0]
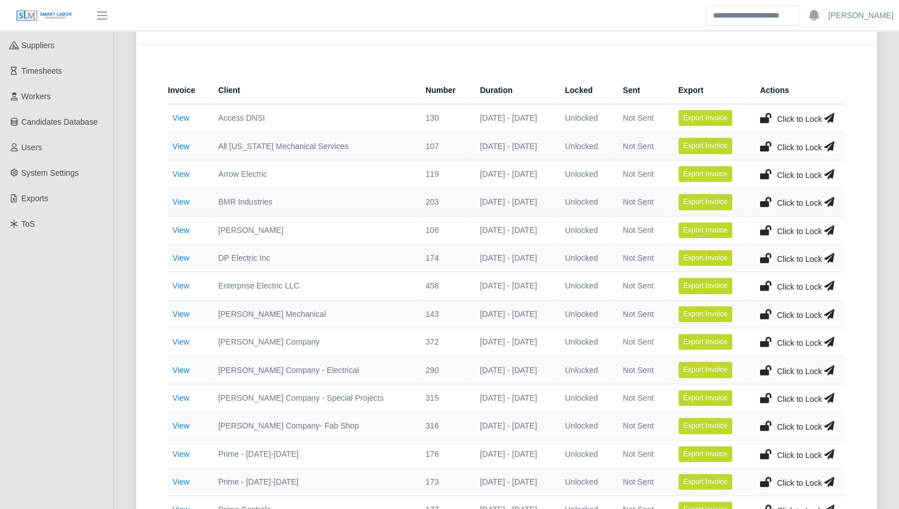
scroll to position [157, 0]
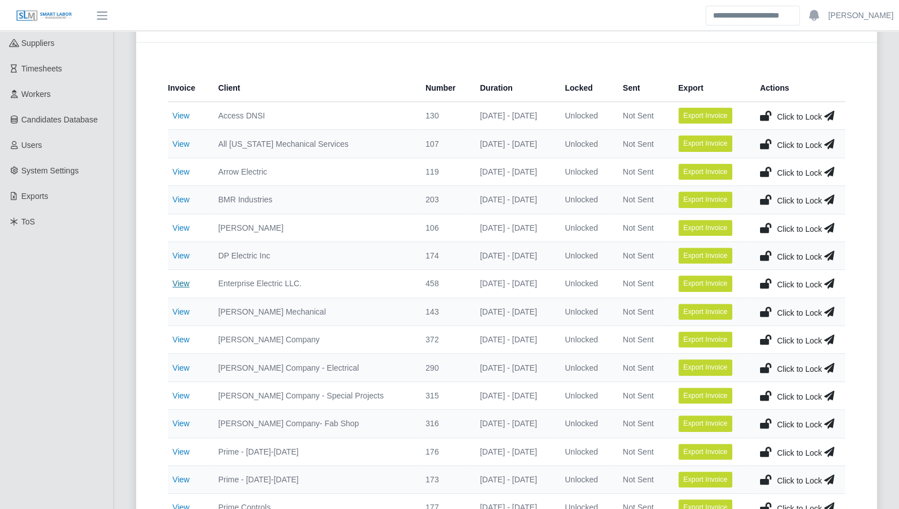
click at [179, 281] on link "View" at bounding box center [180, 283] width 17 height 9
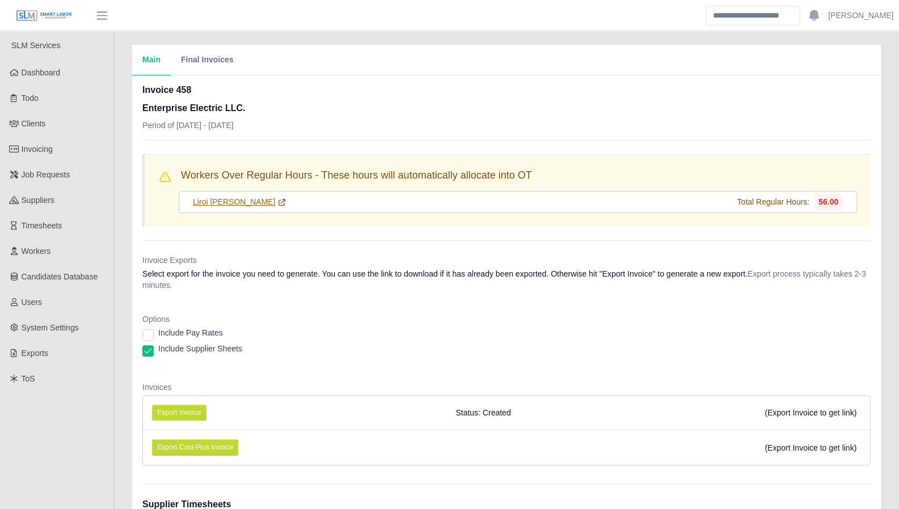
drag, startPoint x: 0, startPoint y: 0, endPoint x: 246, endPoint y: 200, distance: 317.3
click at [246, 200] on link "Liroi [PERSON_NAME]" at bounding box center [240, 202] width 94 height 12
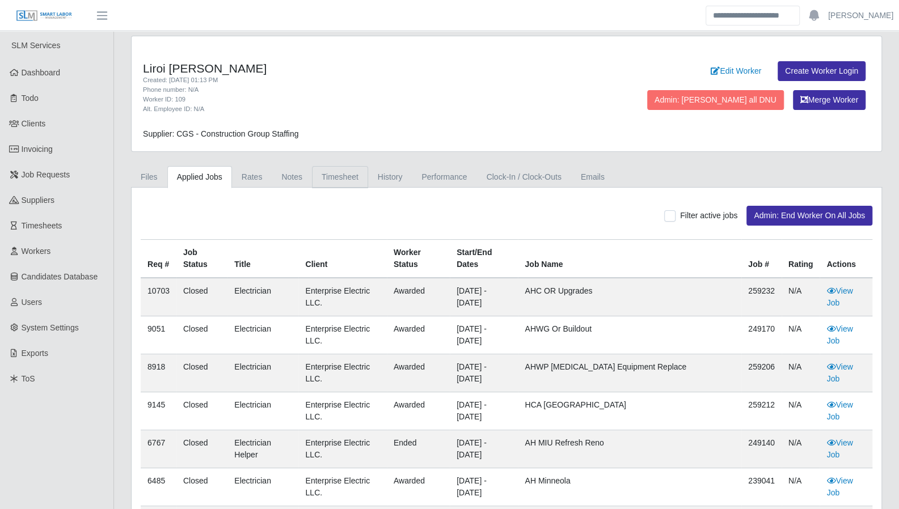
click at [329, 166] on link "Timesheet" at bounding box center [340, 177] width 56 height 22
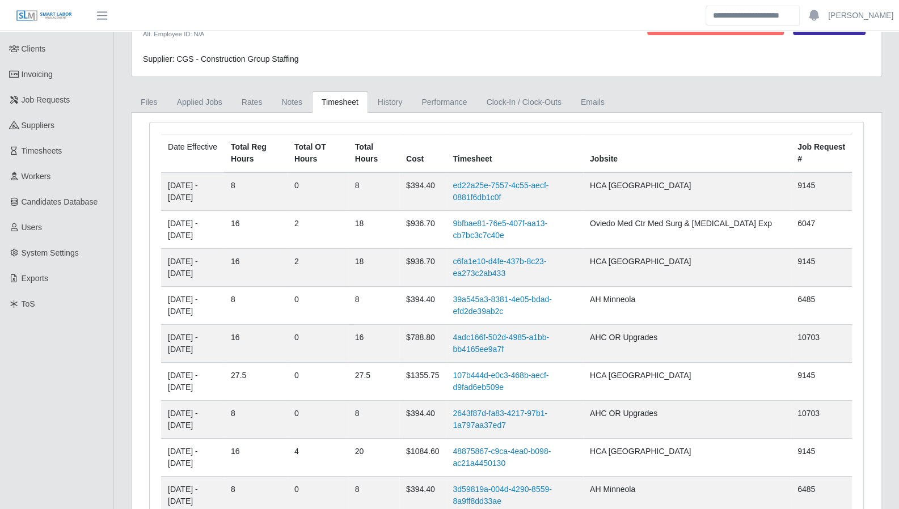
scroll to position [75, 0]
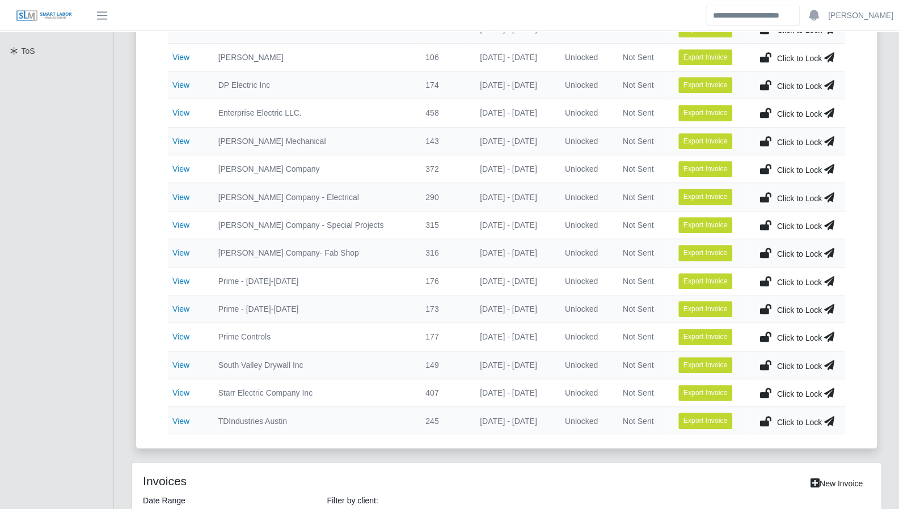
scroll to position [328, 0]
click at [188, 279] on link "View" at bounding box center [180, 280] width 17 height 9
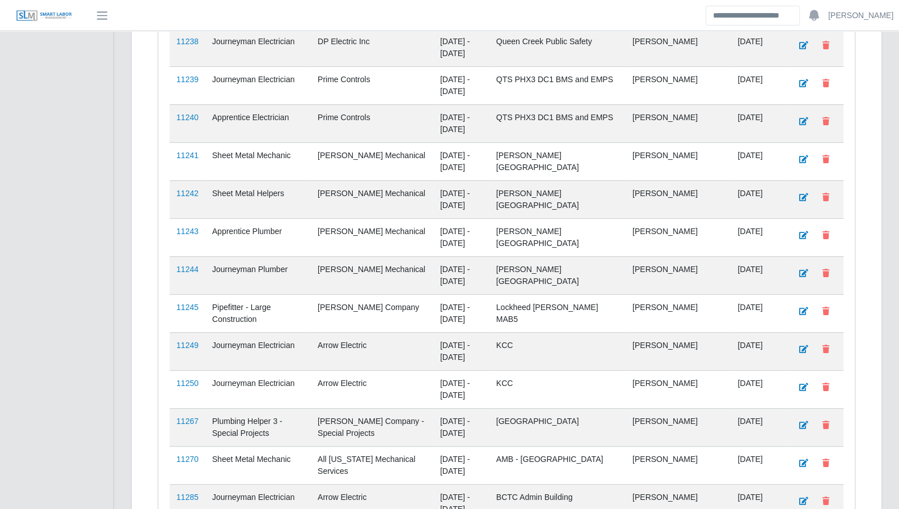
scroll to position [2886, 0]
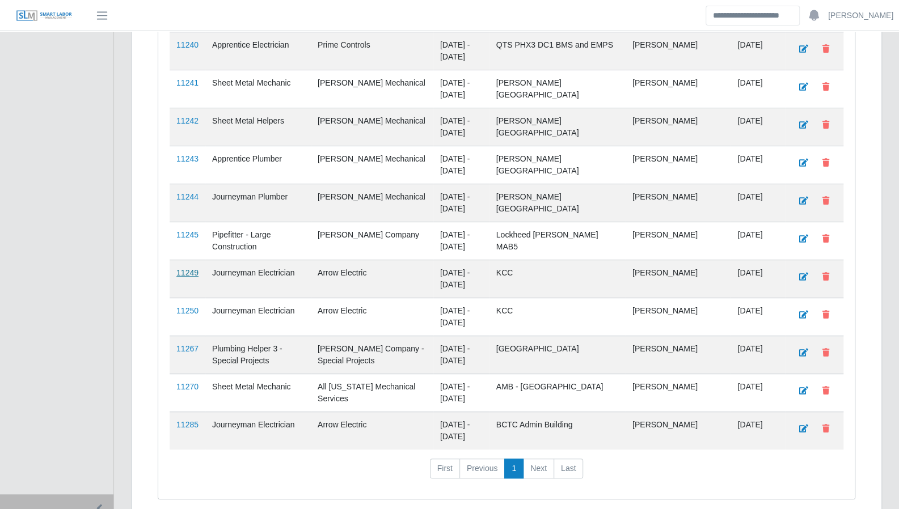
click at [186, 268] on link "11249" at bounding box center [187, 272] width 22 height 9
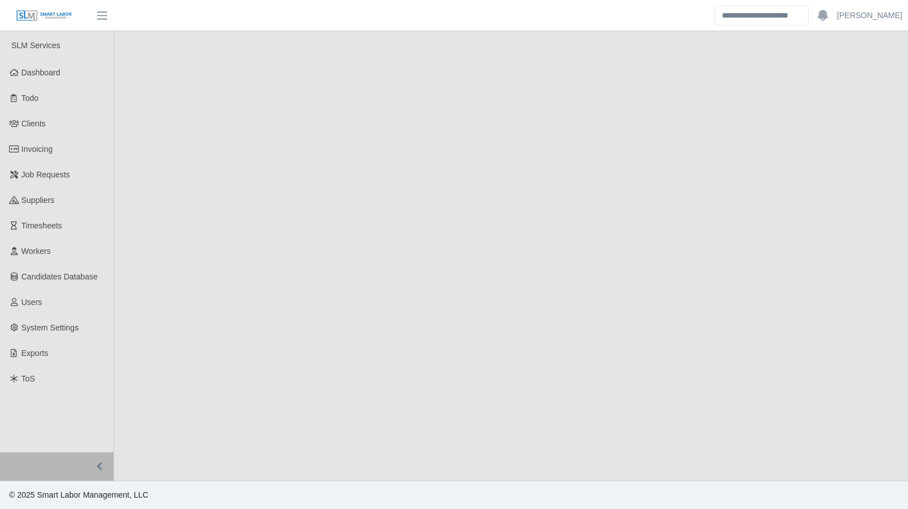
select select "****"
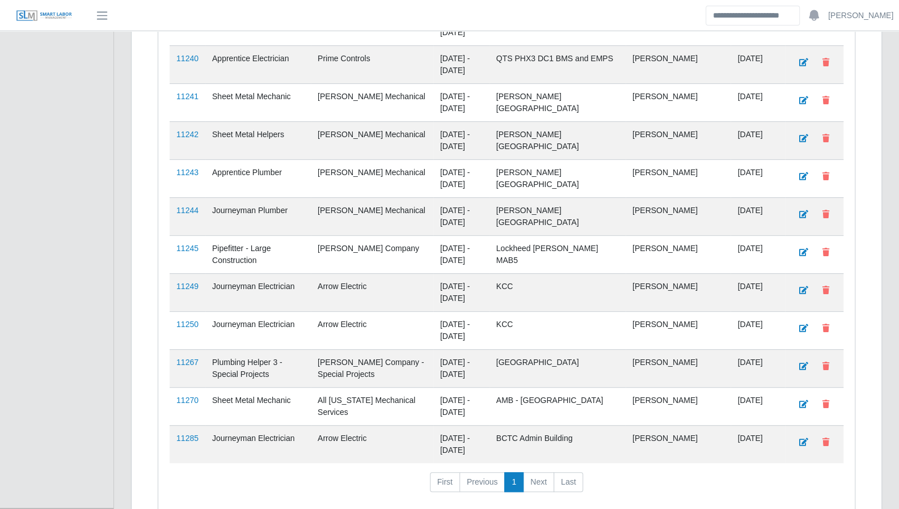
scroll to position [2872, 0]
click at [188, 321] on link "11250" at bounding box center [187, 325] width 22 height 9
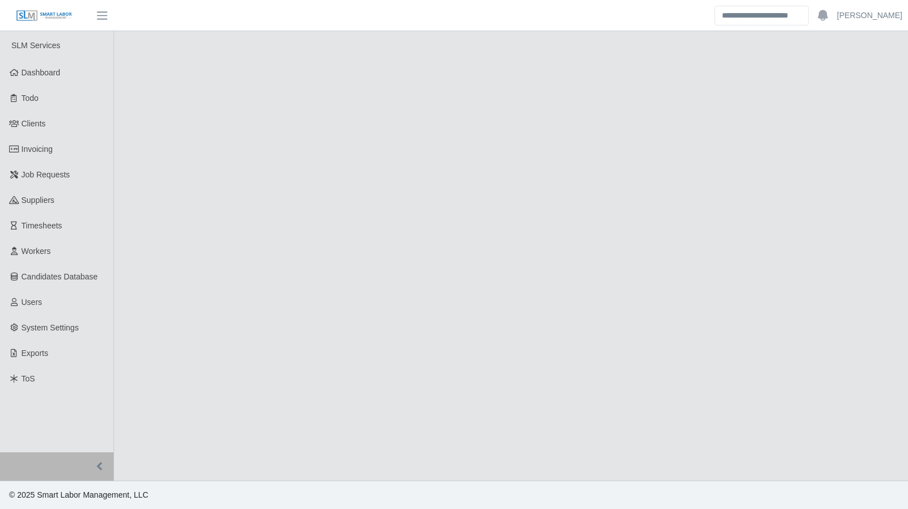
select select "****"
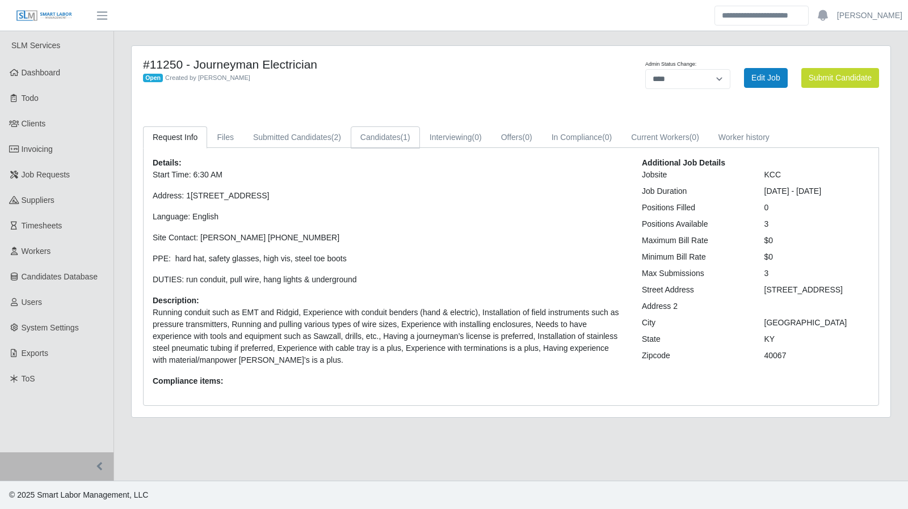
click at [363, 132] on link "Candidates (1)" at bounding box center [385, 137] width 69 height 22
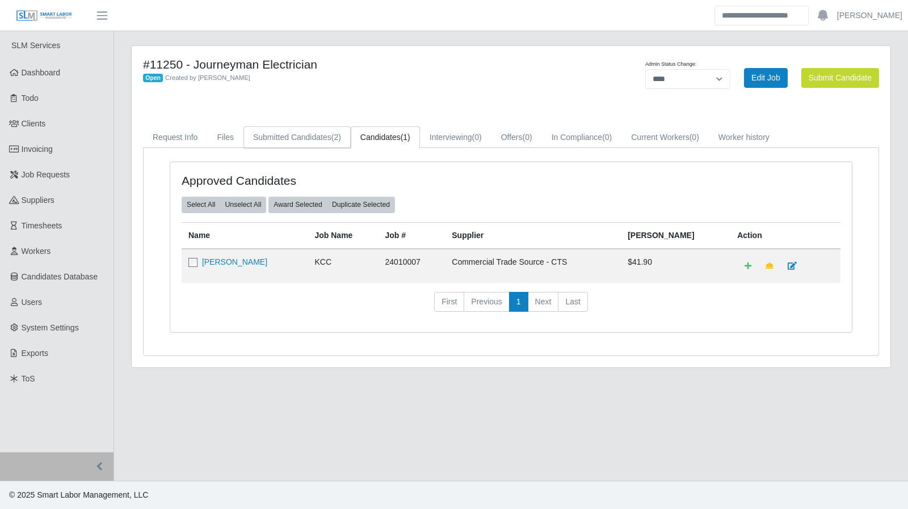
click at [264, 138] on link "Submitted Candidates (2)" at bounding box center [296, 137] width 107 height 22
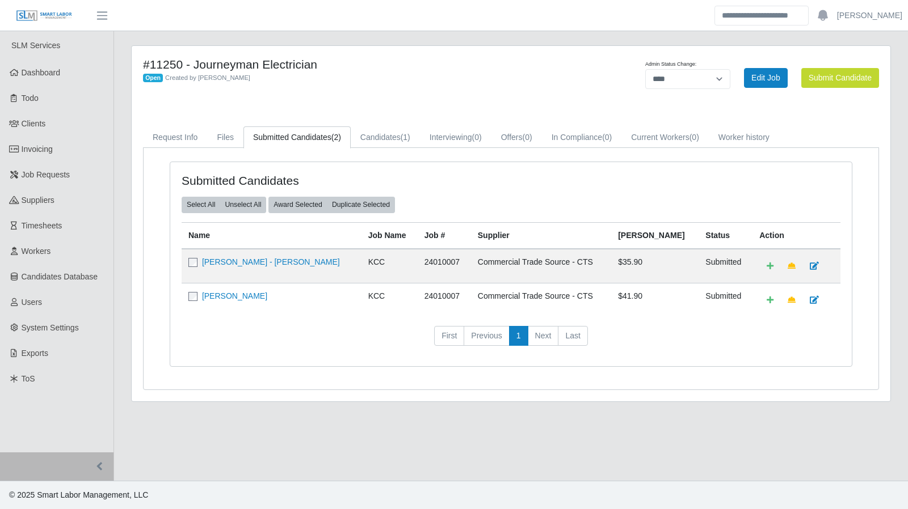
click at [236, 299] on td "[PERSON_NAME]" at bounding box center [272, 300] width 180 height 34
click at [234, 295] on link "Susan T Smith" at bounding box center [234, 296] width 65 height 9
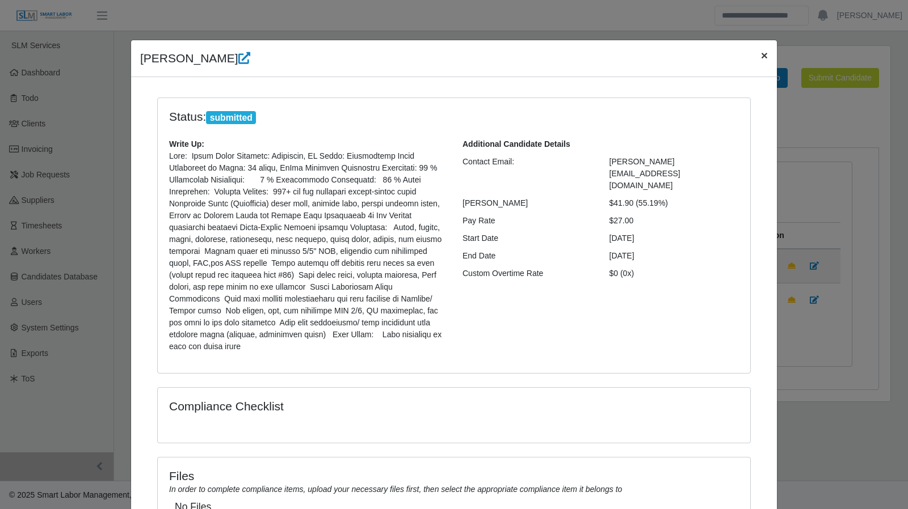
click at [761, 57] on span "×" at bounding box center [764, 55] width 7 height 13
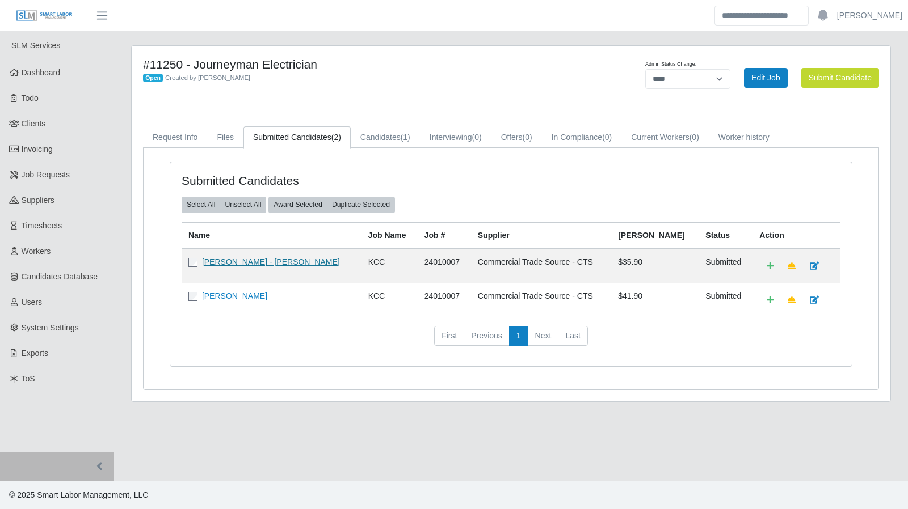
click at [251, 265] on link "Joshua - Hamaker" at bounding box center [271, 262] width 138 height 9
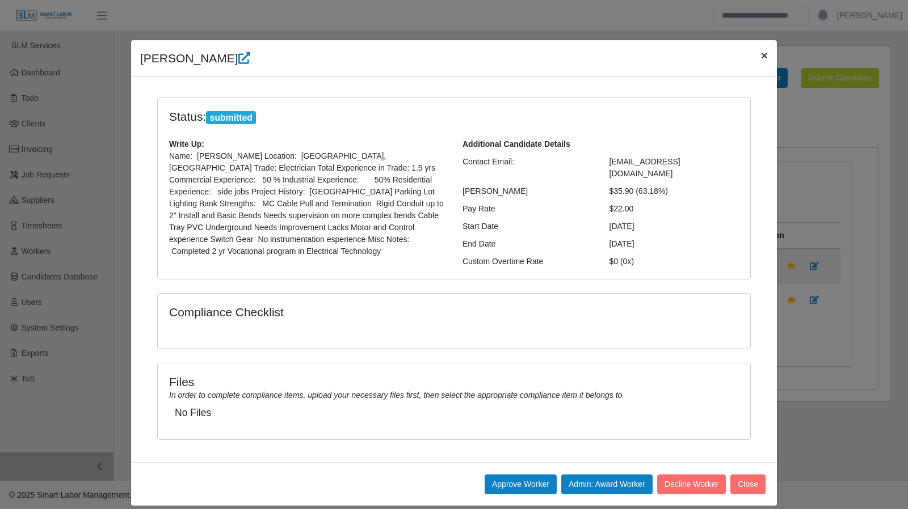
click at [761, 56] on span "×" at bounding box center [764, 55] width 7 height 13
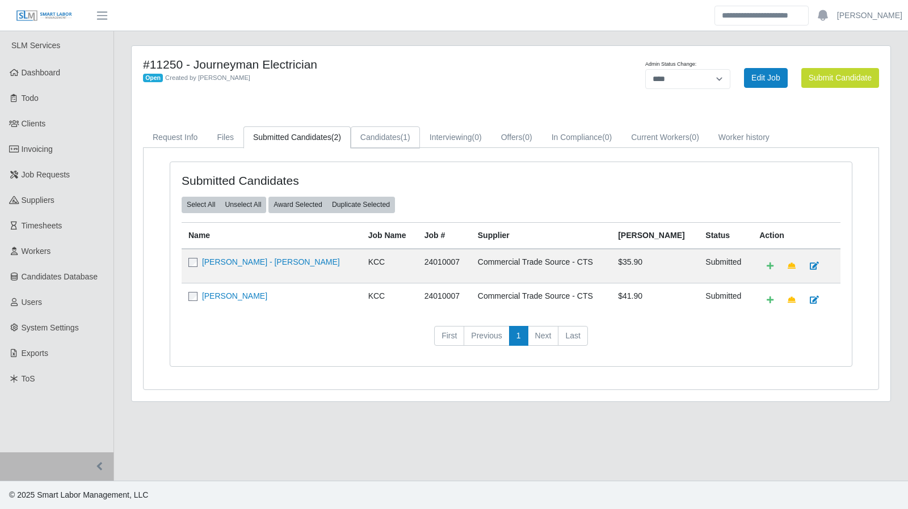
click at [395, 132] on link "Candidates (1)" at bounding box center [385, 137] width 69 height 22
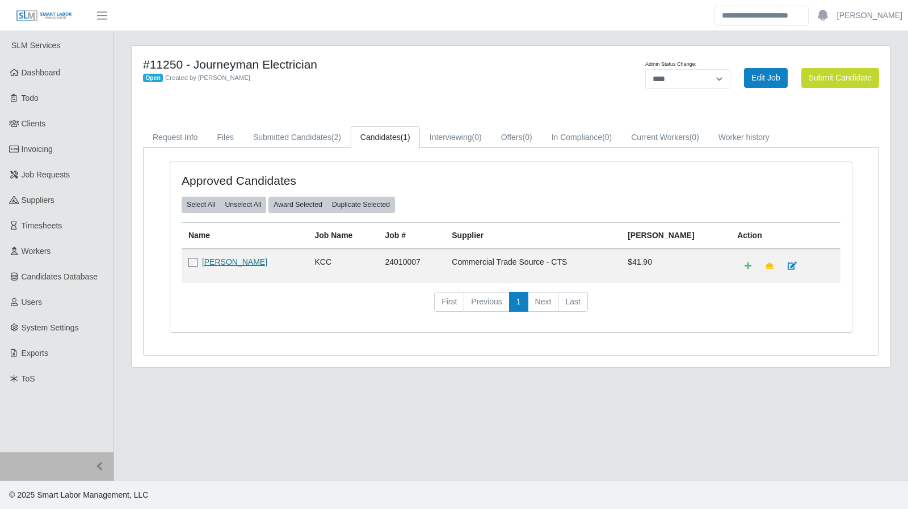
click at [228, 261] on link "Michael P Ayes" at bounding box center [234, 262] width 65 height 9
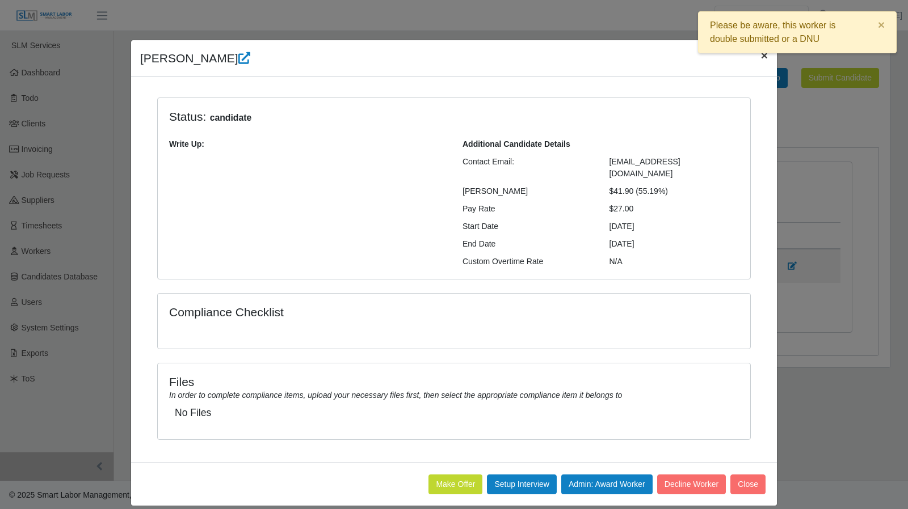
click at [762, 59] on span "×" at bounding box center [764, 55] width 7 height 13
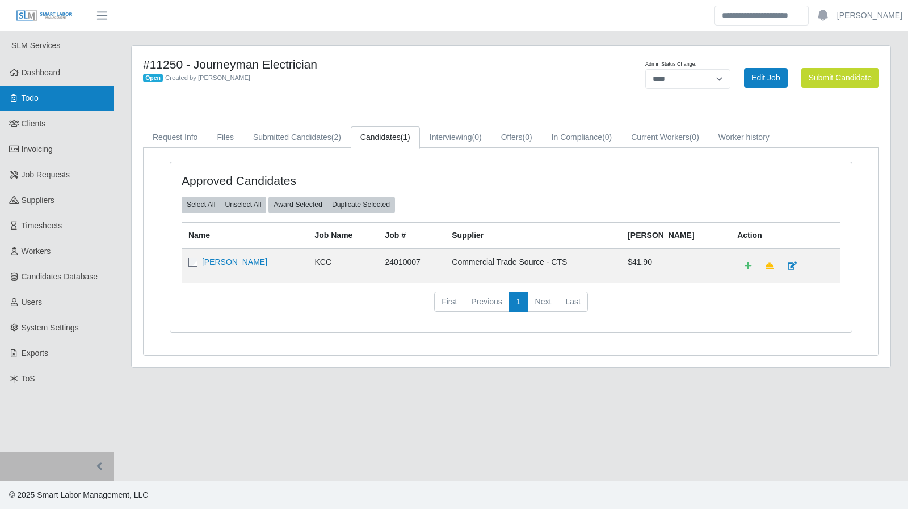
click at [45, 100] on link "Todo" at bounding box center [56, 99] width 113 height 26
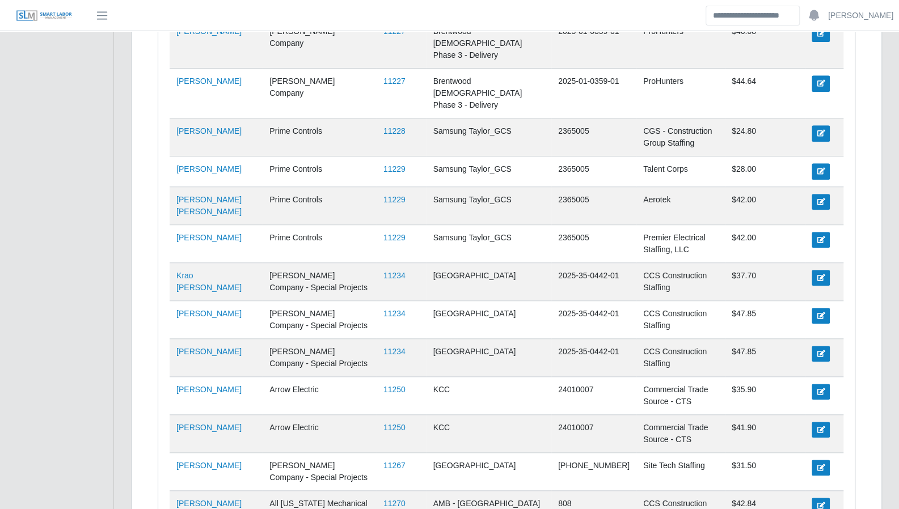
scroll to position [3138, 0]
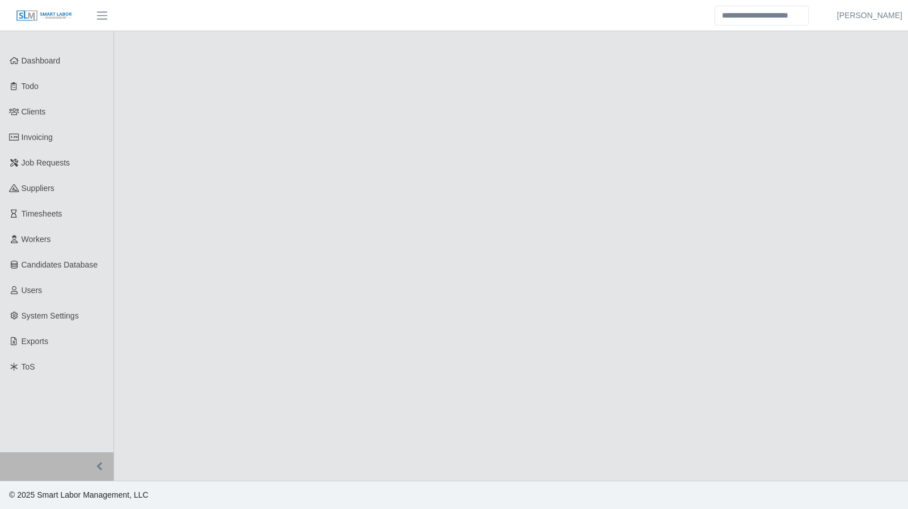
select select "****"
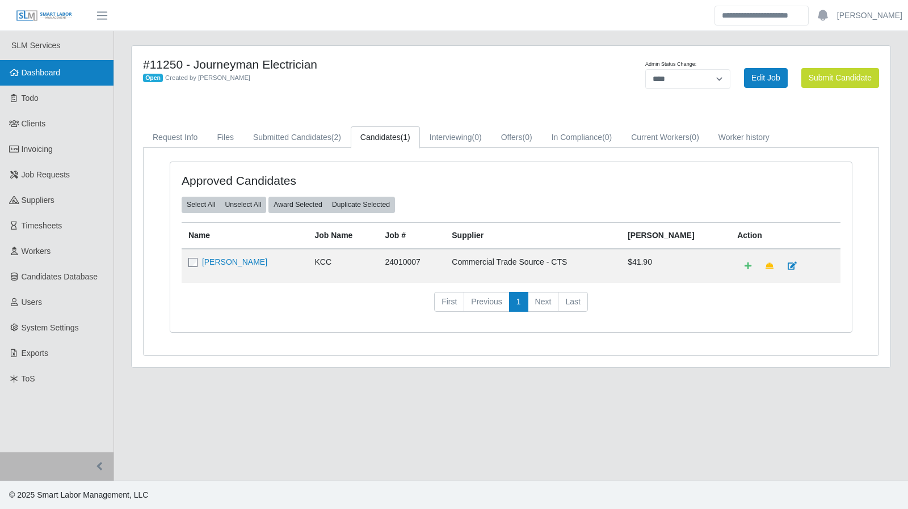
click at [47, 79] on link "Dashboard" at bounding box center [56, 73] width 113 height 26
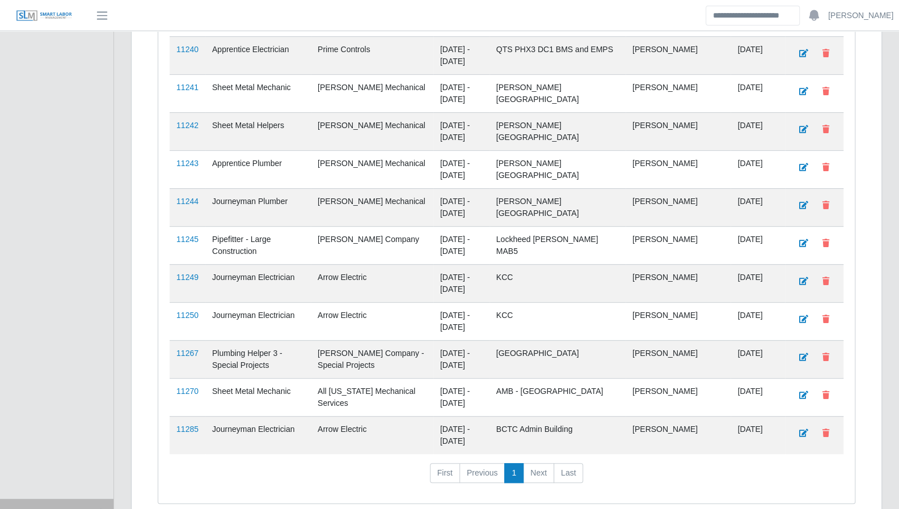
scroll to position [2886, 0]
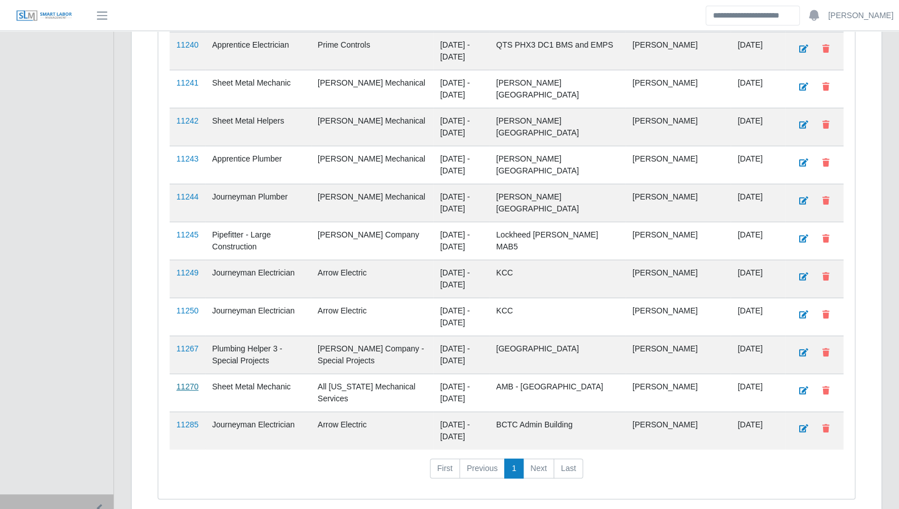
click at [184, 382] on link "11270" at bounding box center [187, 386] width 22 height 9
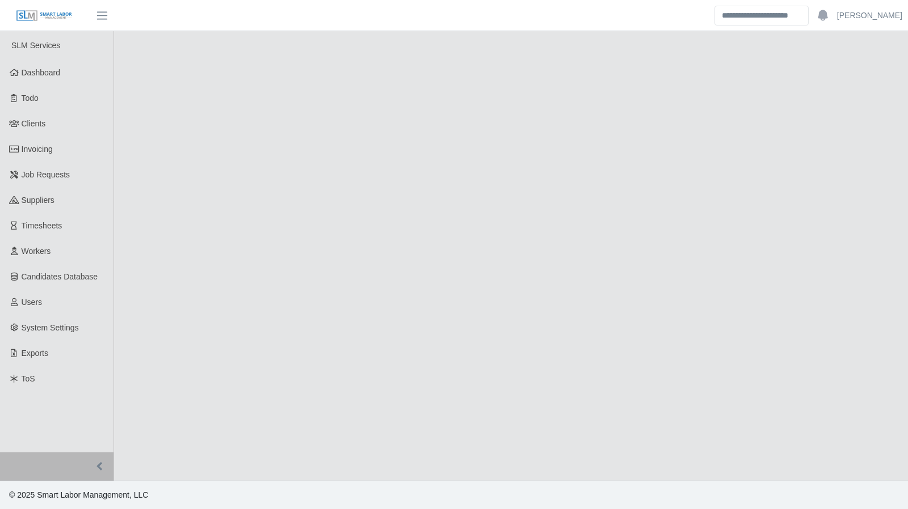
select select "****"
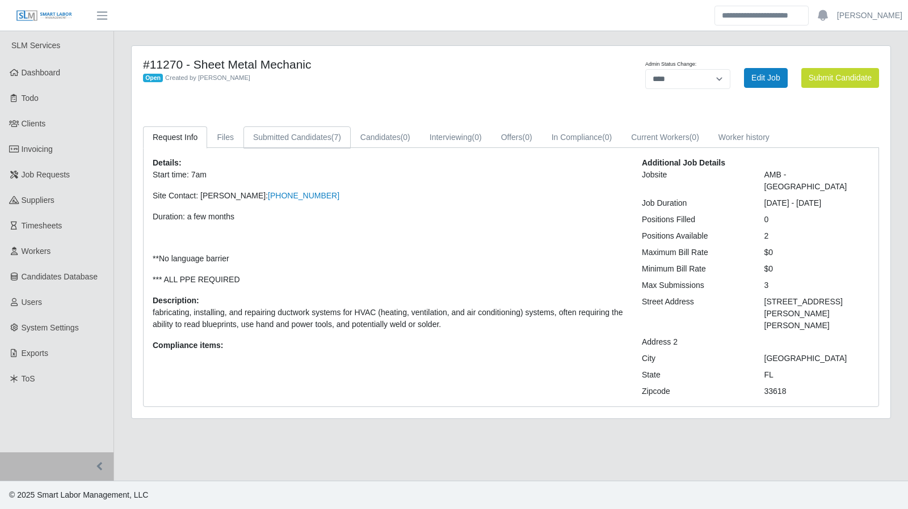
click at [324, 141] on link "Submitted Candidates (7)" at bounding box center [296, 137] width 107 height 22
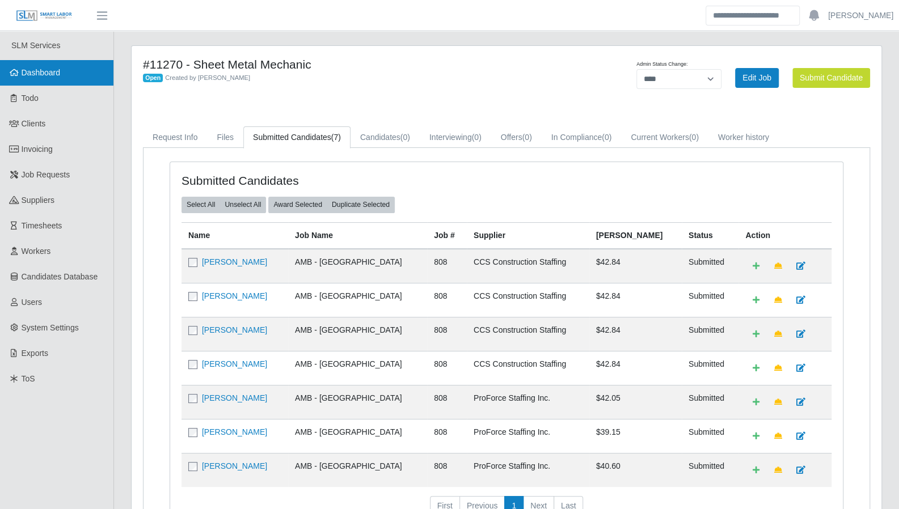
click at [44, 68] on span "Dashboard" at bounding box center [41, 72] width 39 height 9
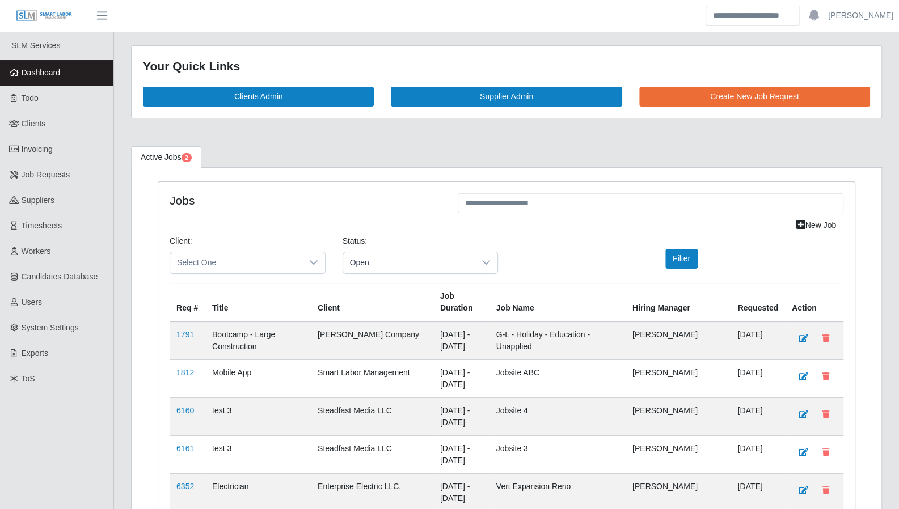
click at [50, 79] on link "Dashboard" at bounding box center [56, 73] width 113 height 26
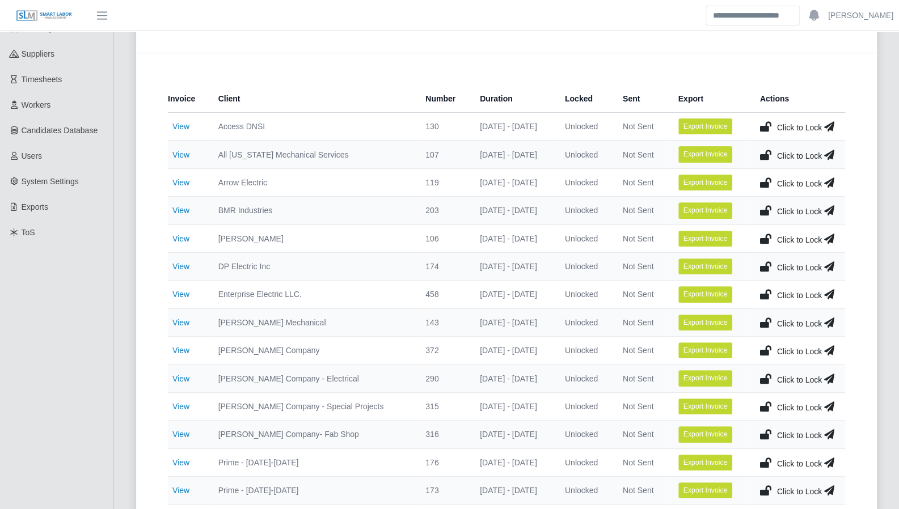
scroll to position [165, 0]
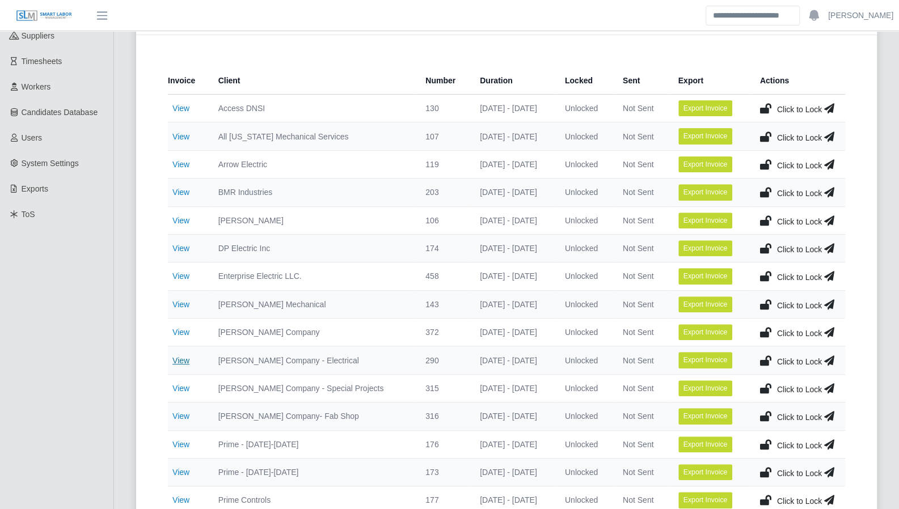
click at [177, 356] on link "View" at bounding box center [180, 360] width 17 height 9
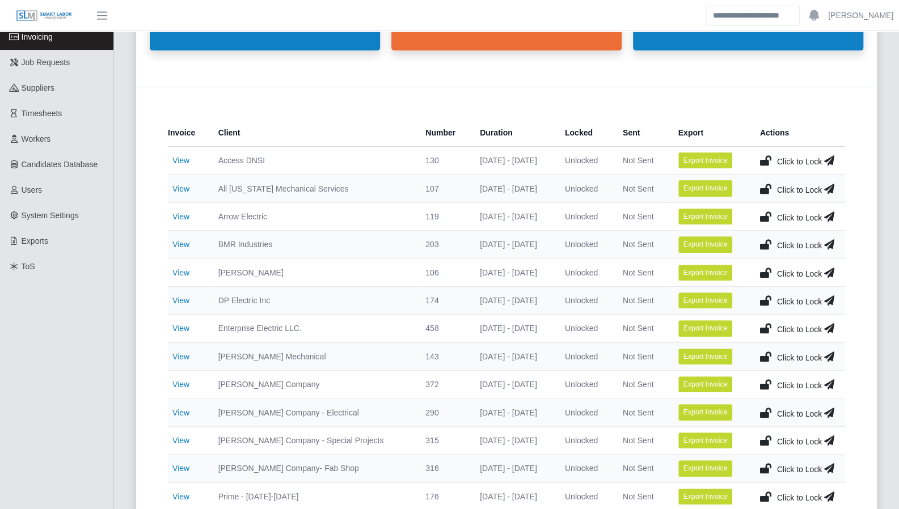
scroll to position [118, 0]
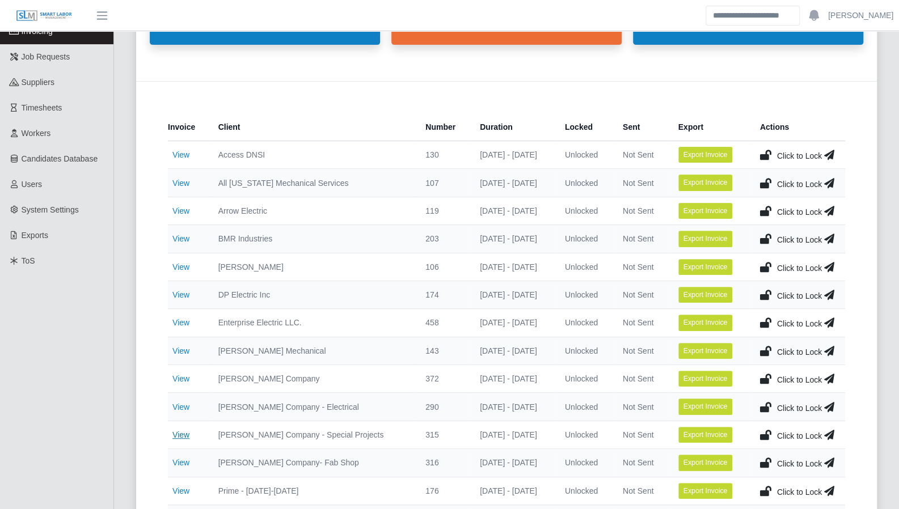
click at [180, 431] on link "View" at bounding box center [180, 435] width 17 height 9
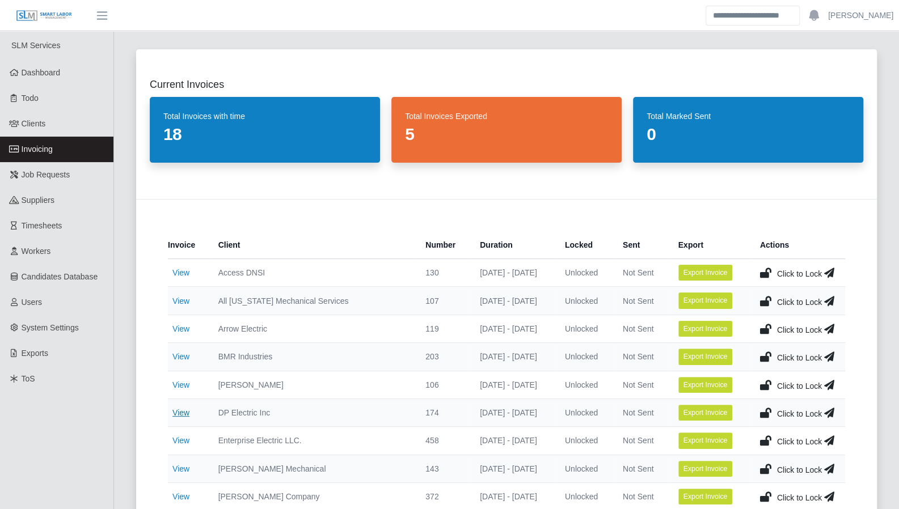
click at [187, 409] on link "View" at bounding box center [180, 412] width 17 height 9
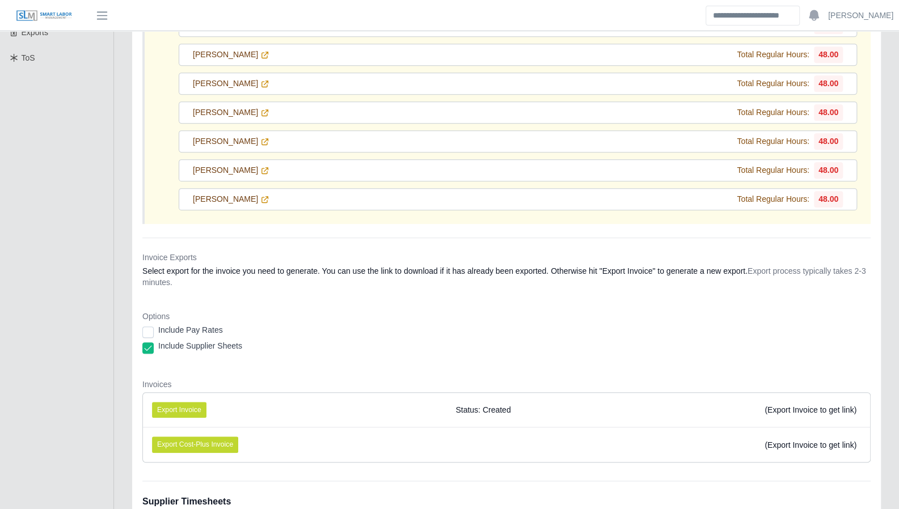
scroll to position [353, 0]
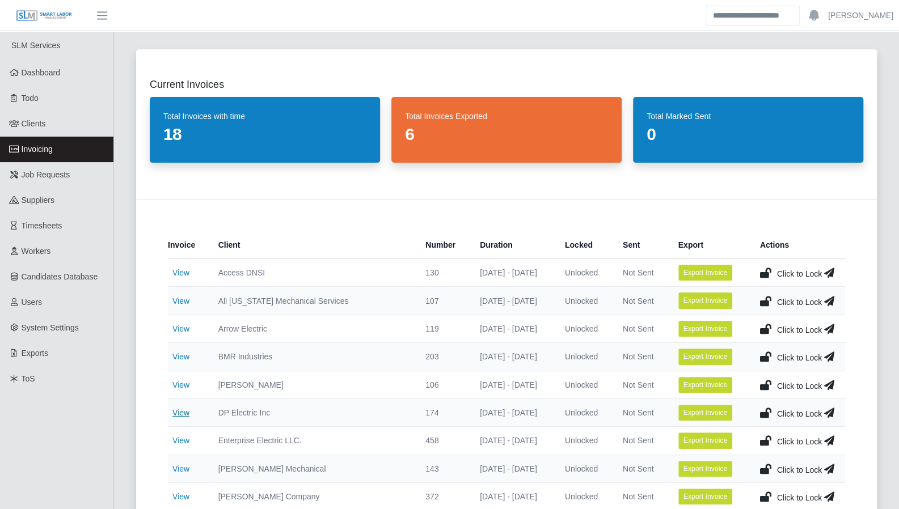
click at [179, 408] on link "View" at bounding box center [180, 412] width 17 height 9
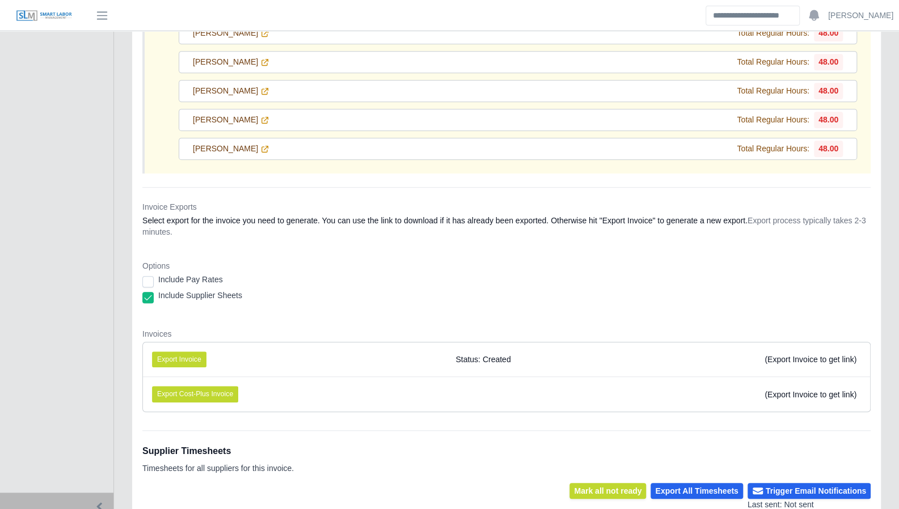
scroll to position [372, 0]
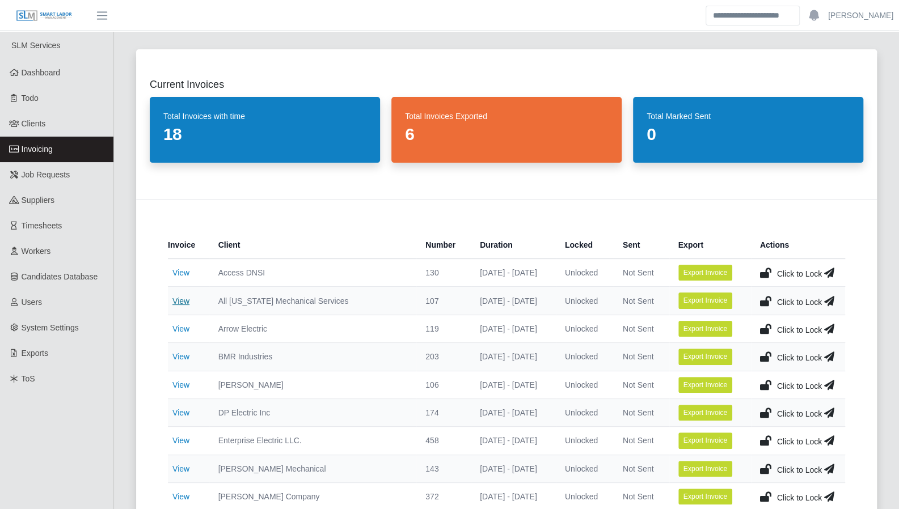
click at [188, 301] on link "View" at bounding box center [180, 301] width 17 height 9
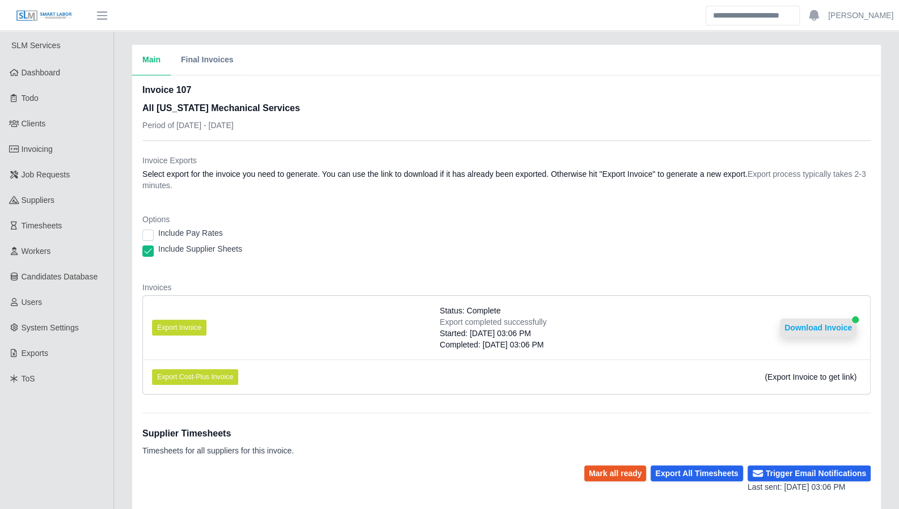
click at [812, 330] on button "Download Invoice" at bounding box center [818, 328] width 77 height 18
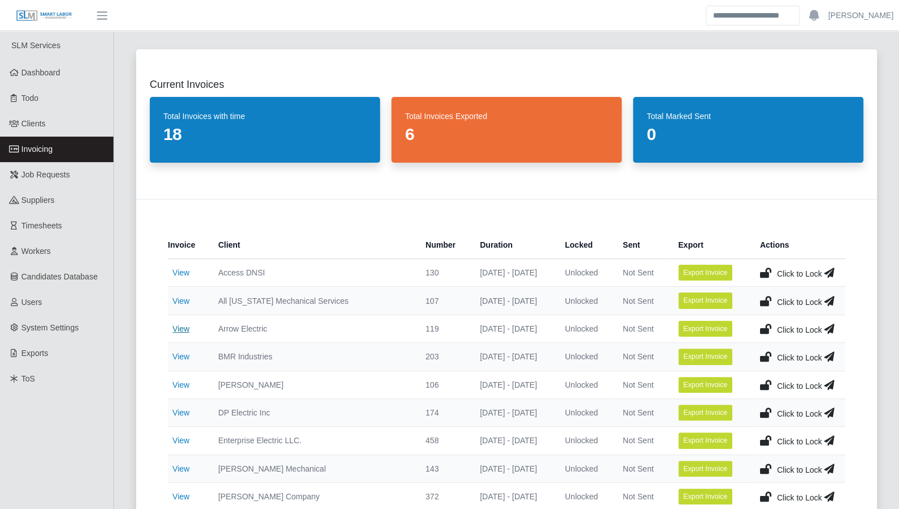
click at [182, 330] on link "View" at bounding box center [180, 328] width 17 height 9
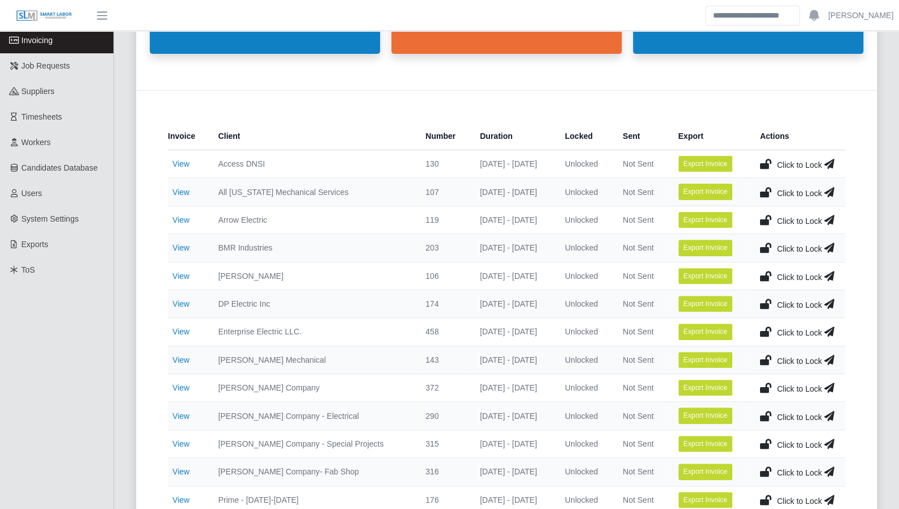
scroll to position [112, 0]
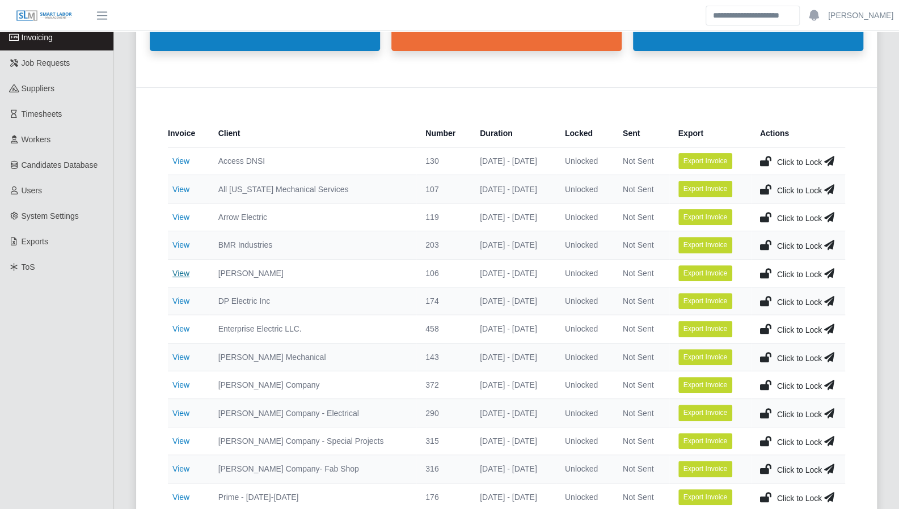
click at [180, 269] on link "View" at bounding box center [180, 273] width 17 height 9
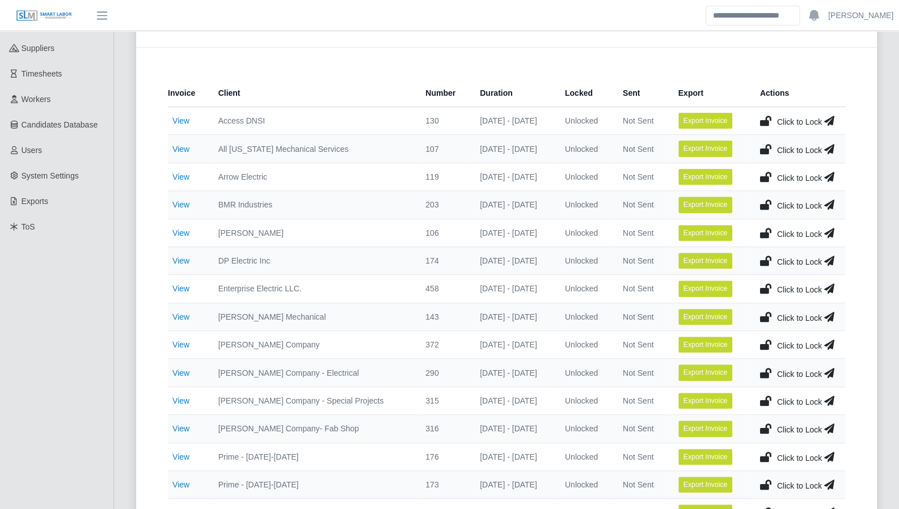
scroll to position [154, 0]
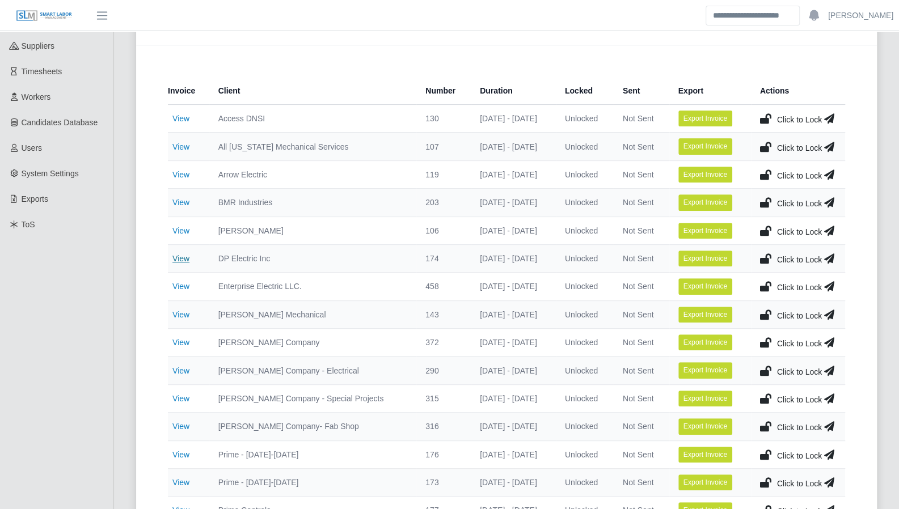
click at [185, 258] on link "View" at bounding box center [180, 258] width 17 height 9
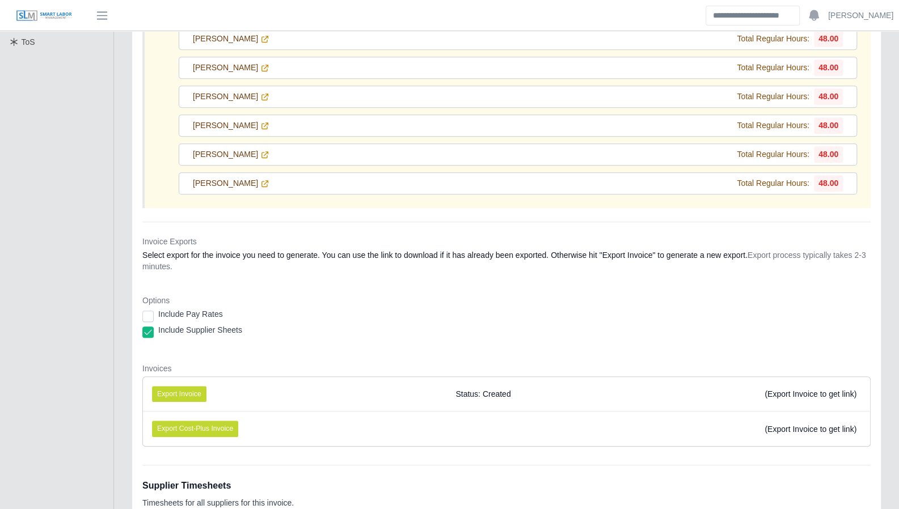
scroll to position [338, 0]
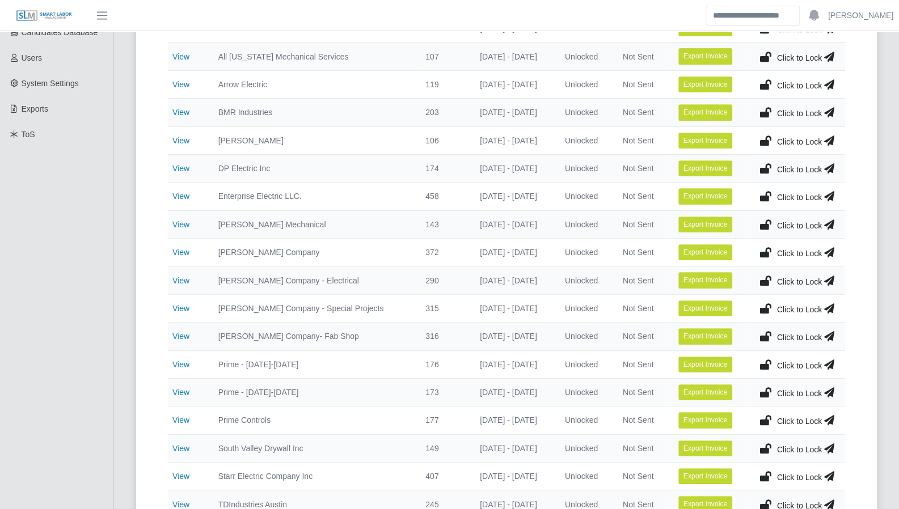
scroll to position [248, 0]
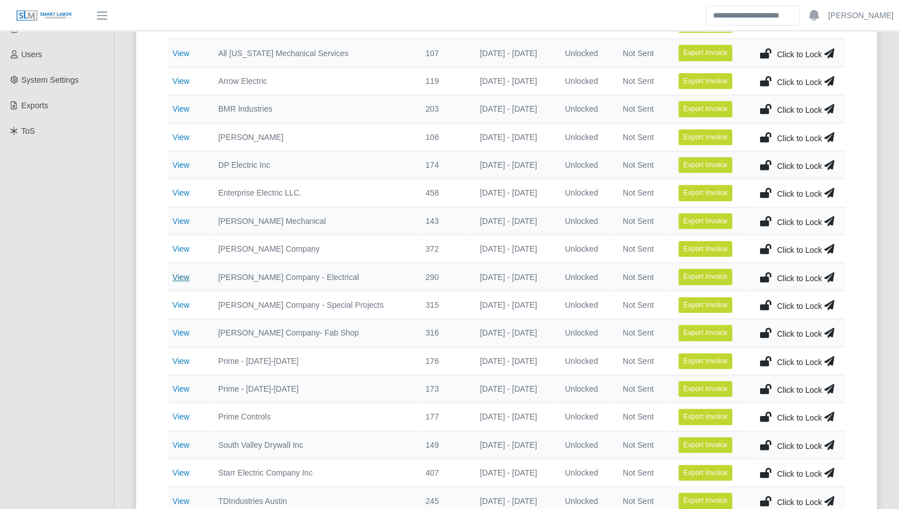
click at [179, 274] on link "View" at bounding box center [180, 277] width 17 height 9
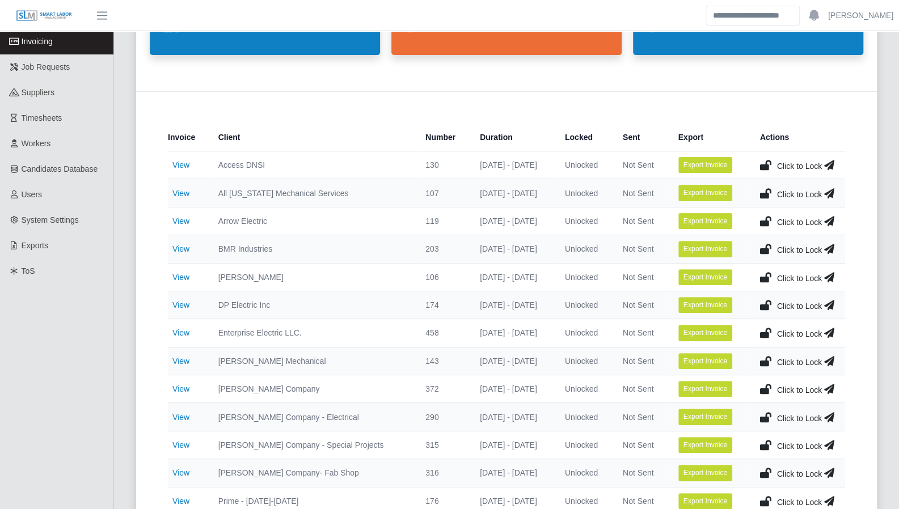
scroll to position [150, 0]
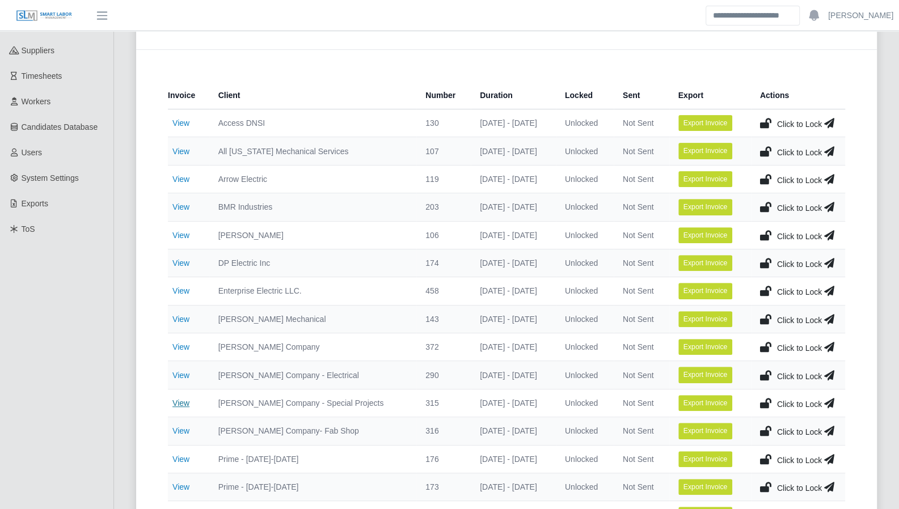
click at [187, 399] on link "View" at bounding box center [180, 403] width 17 height 9
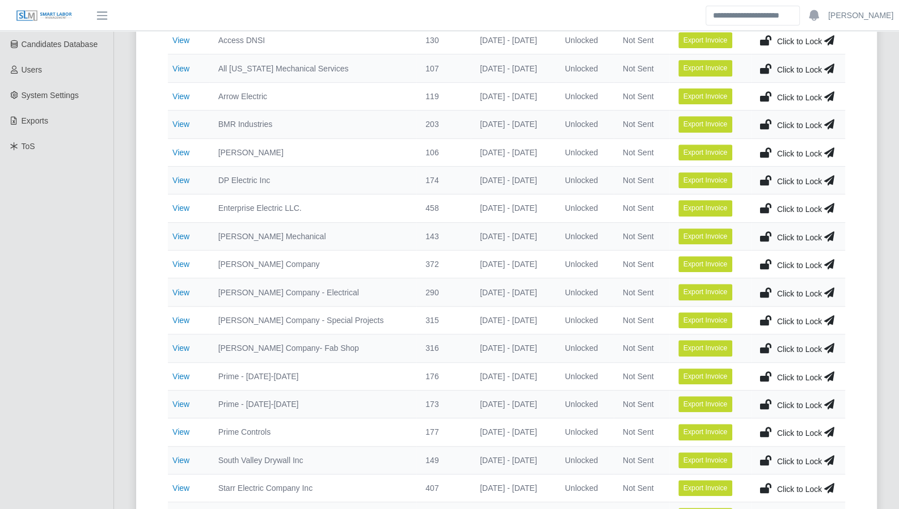
scroll to position [237, 0]
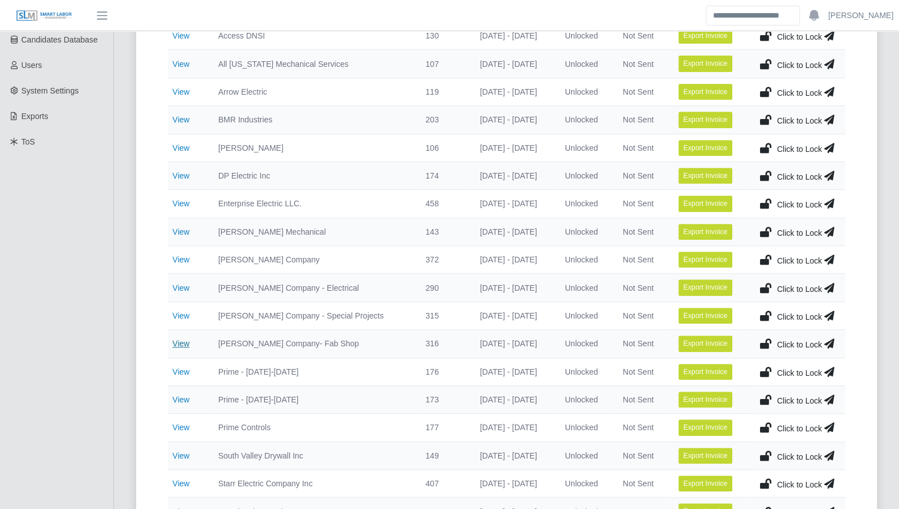
click at [175, 339] on link "View" at bounding box center [180, 343] width 17 height 9
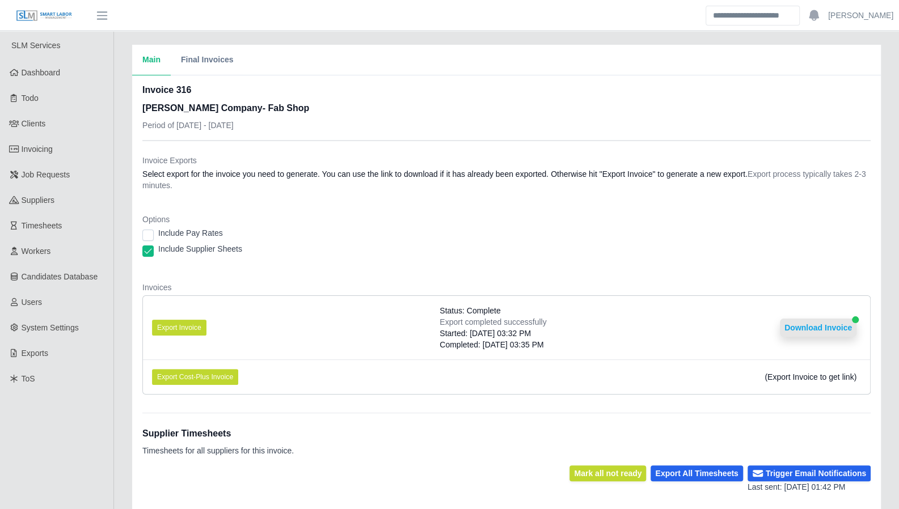
click at [838, 326] on button "Download Invoice" at bounding box center [818, 328] width 77 height 18
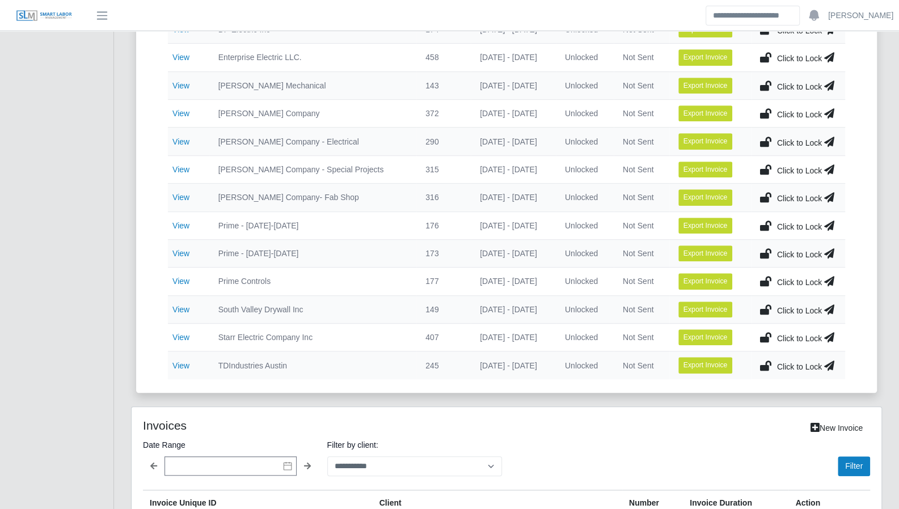
scroll to position [403, 0]
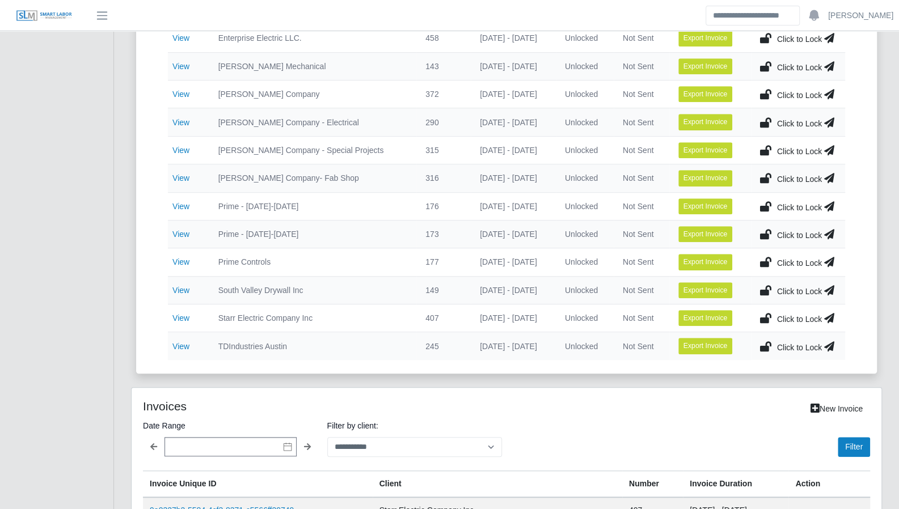
drag, startPoint x: 179, startPoint y: 203, endPoint x: 166, endPoint y: 170, distance: 35.9
click at [179, 203] on link "View" at bounding box center [180, 206] width 17 height 9
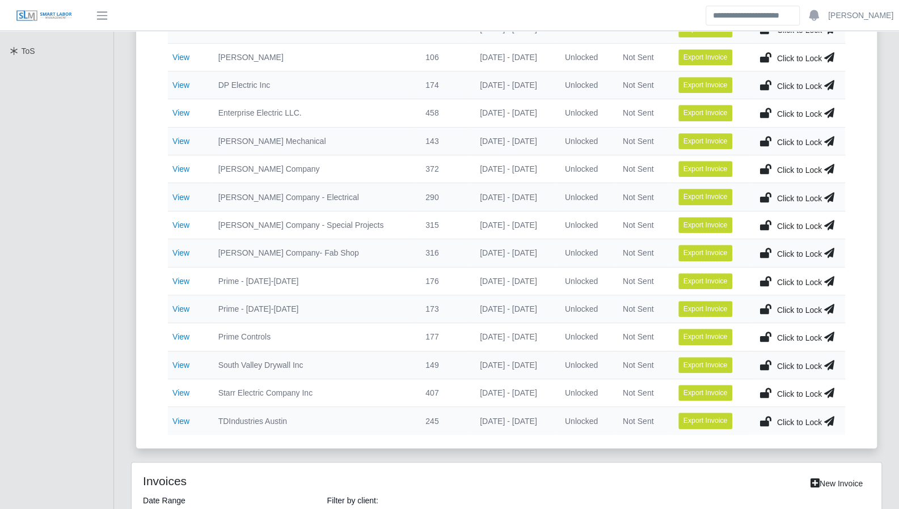
scroll to position [420, 0]
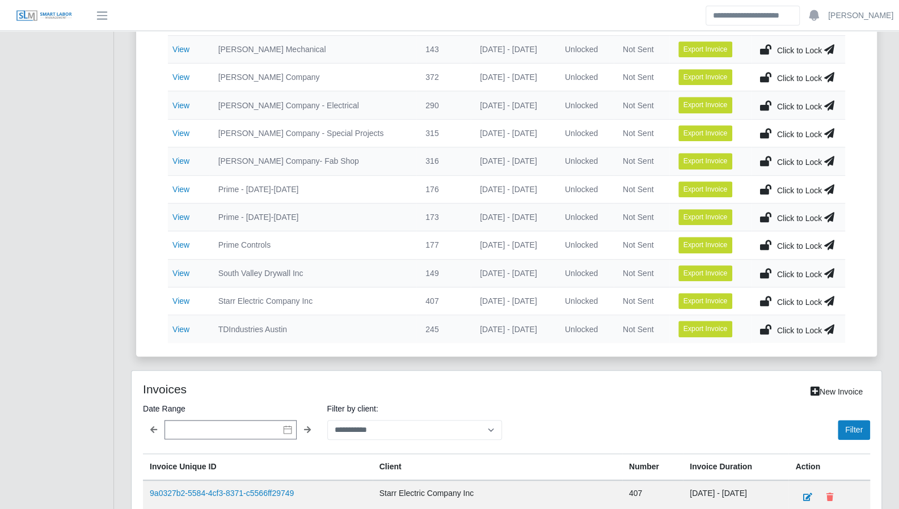
click at [179, 327] on td "View" at bounding box center [188, 329] width 41 height 28
click at [182, 325] on link "View" at bounding box center [180, 329] width 17 height 9
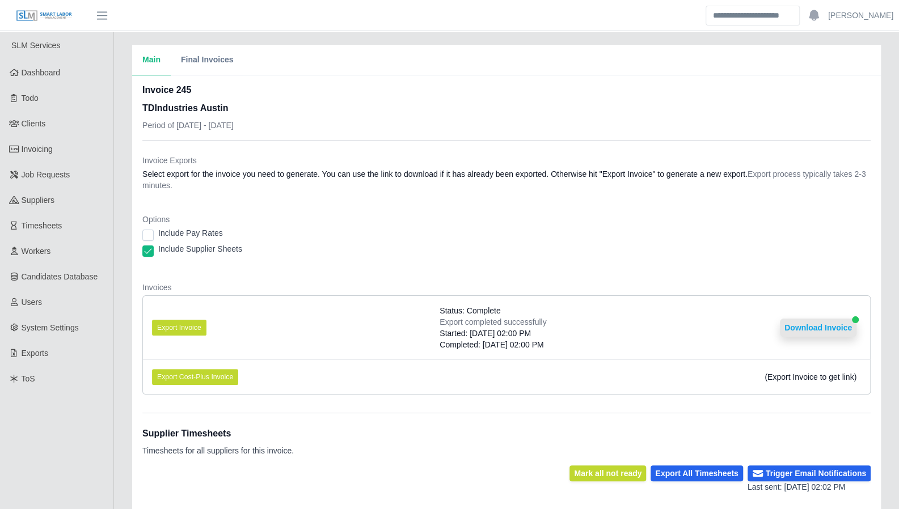
click at [806, 325] on button "Download Invoice" at bounding box center [818, 328] width 77 height 18
click at [36, 81] on link "Dashboard" at bounding box center [56, 73] width 113 height 26
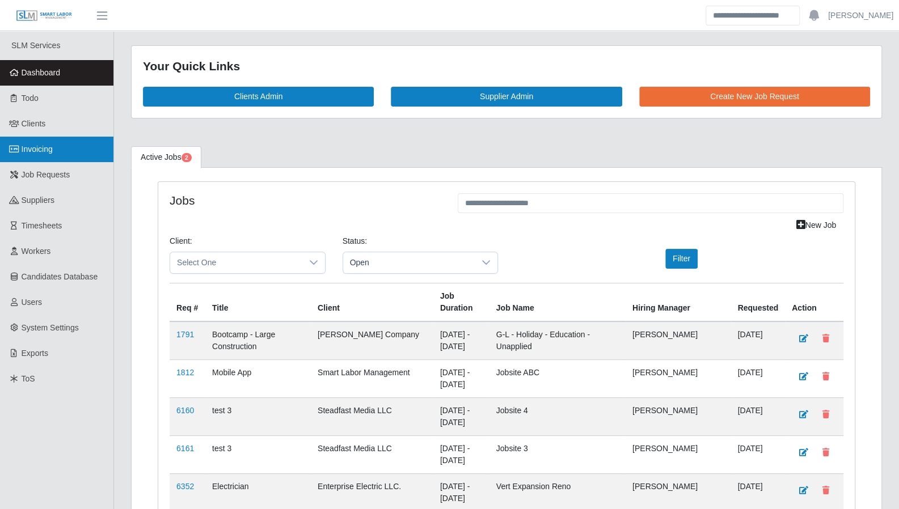
click at [60, 138] on link "Invoicing" at bounding box center [56, 150] width 113 height 26
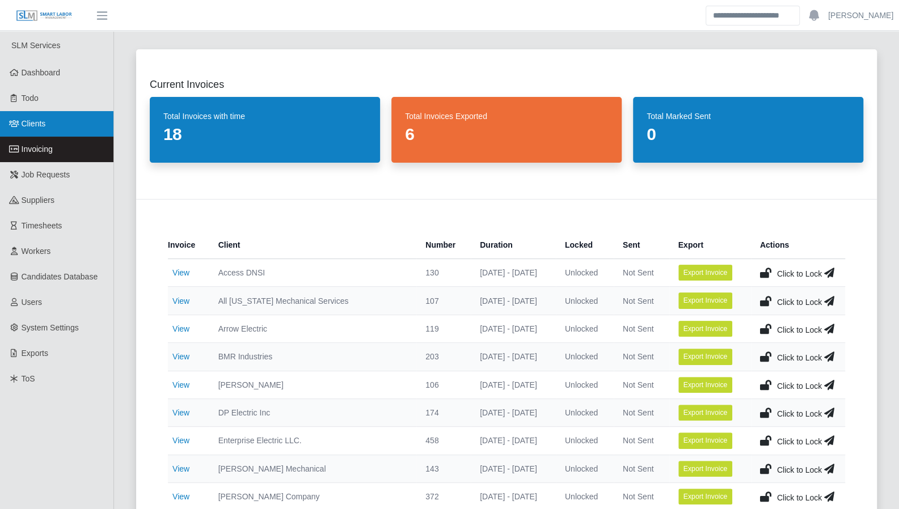
click at [56, 122] on link "Clients" at bounding box center [56, 124] width 113 height 26
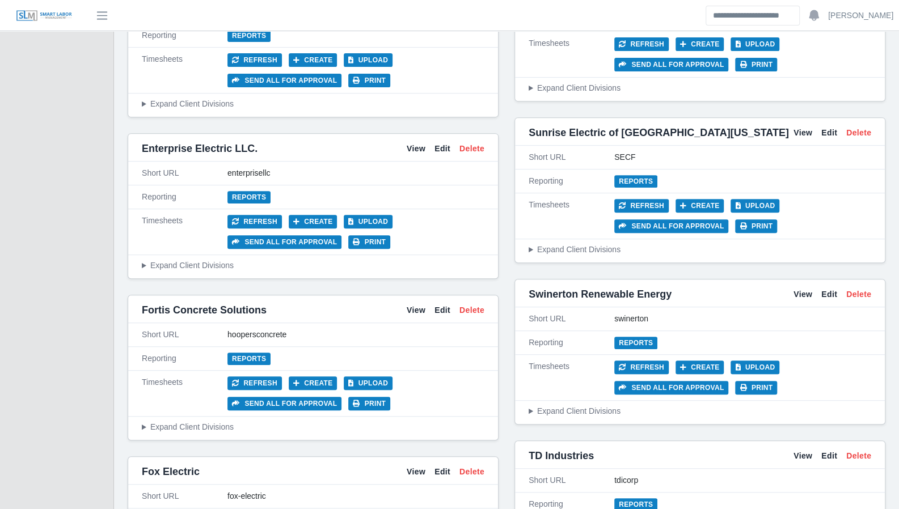
scroll to position [2954, 0]
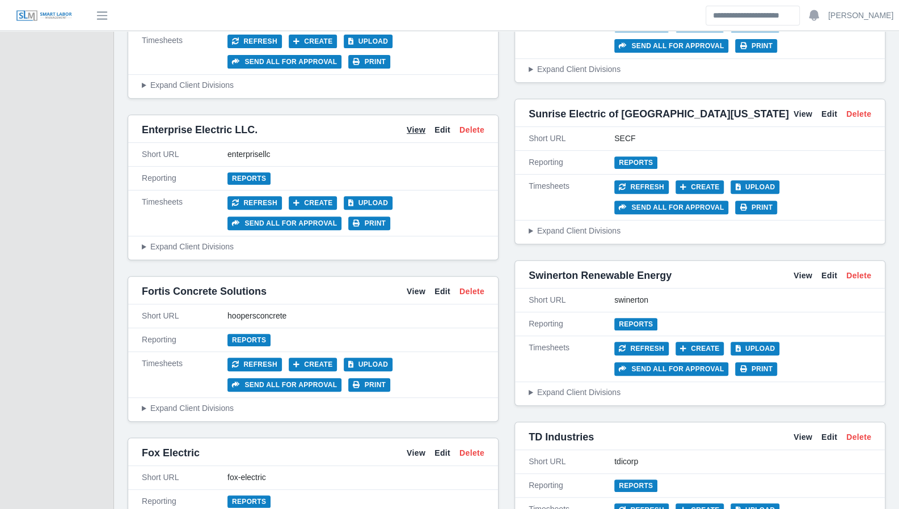
click at [419, 124] on link "View" at bounding box center [416, 130] width 19 height 12
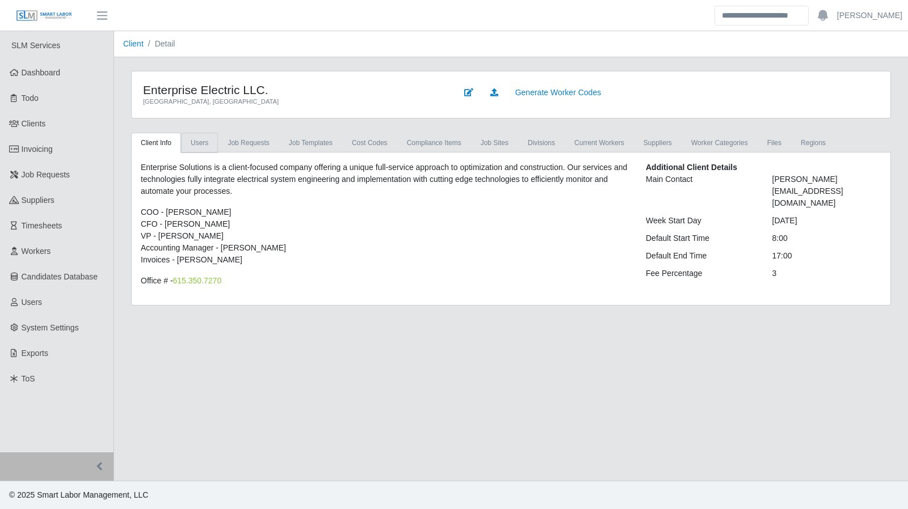
click at [205, 144] on link "Users" at bounding box center [199, 143] width 37 height 20
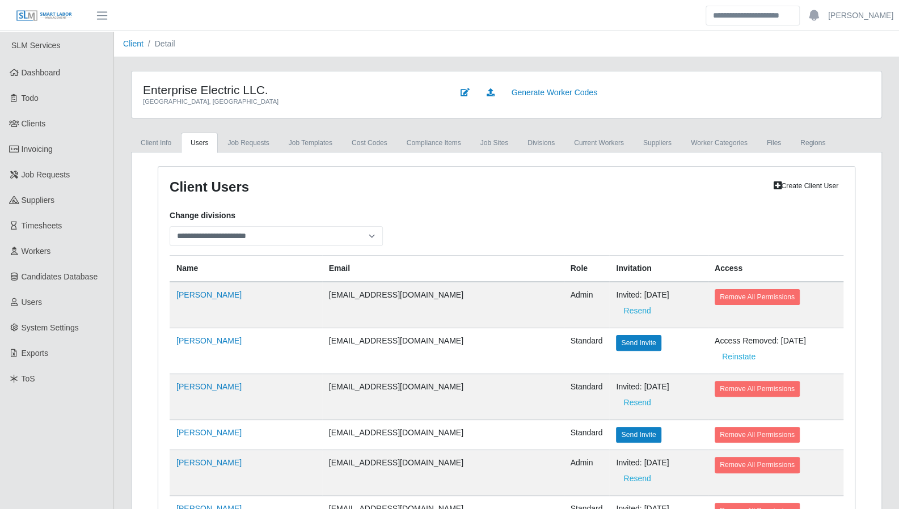
drag, startPoint x: 54, startPoint y: 71, endPoint x: 129, endPoint y: 90, distance: 77.2
click at [54, 71] on span "Dashboard" at bounding box center [41, 72] width 39 height 9
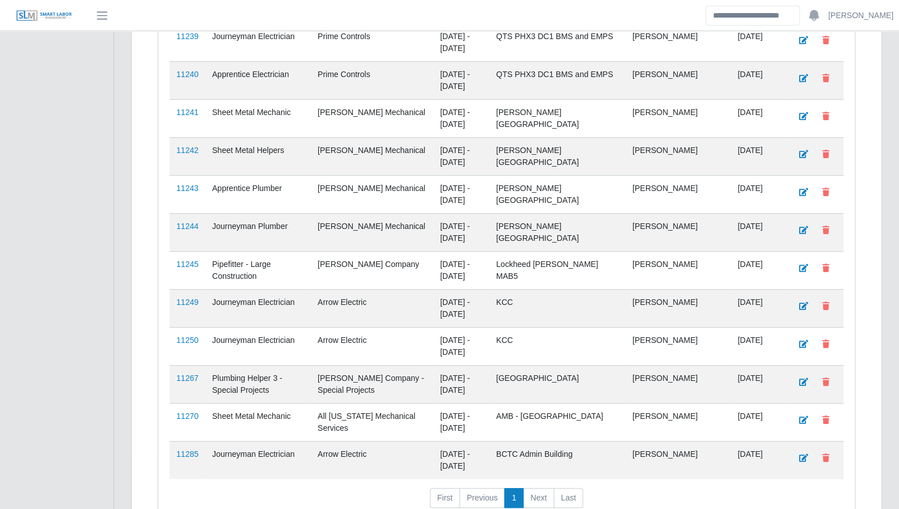
scroll to position [2886, 0]
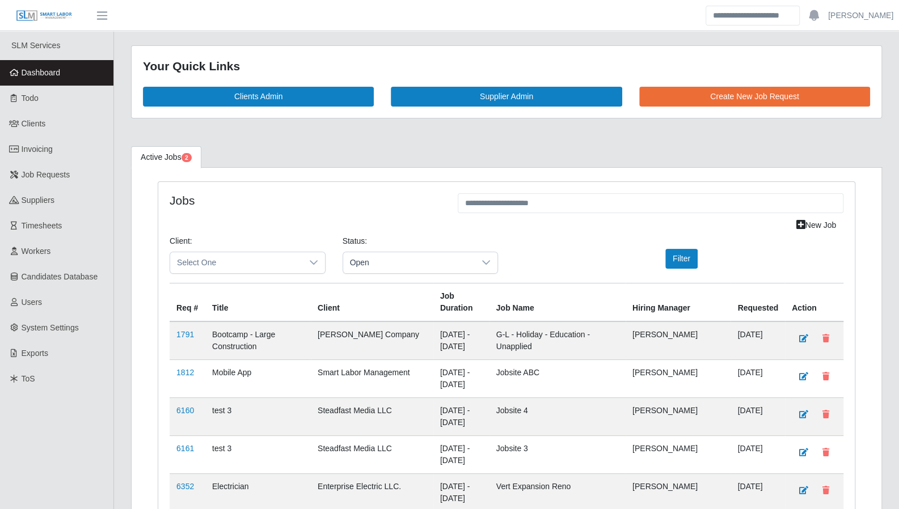
click at [70, 68] on link "Dashboard" at bounding box center [56, 73] width 113 height 26
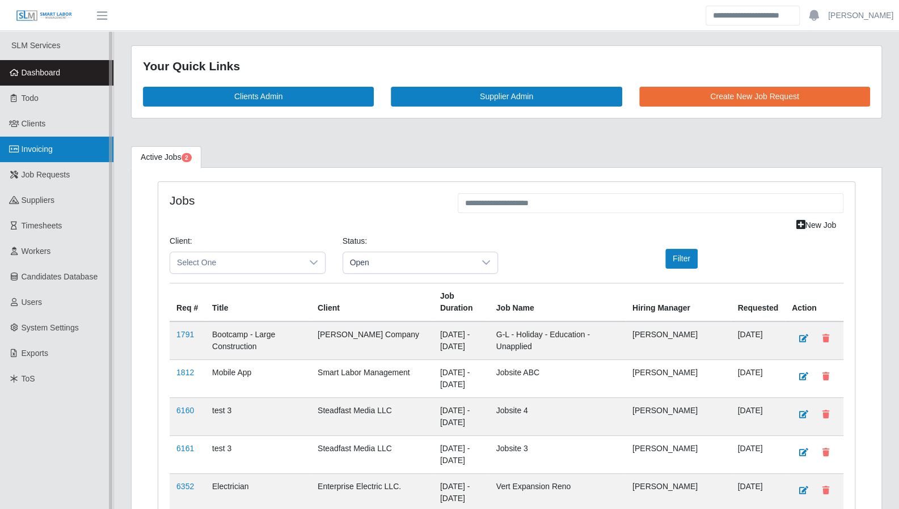
drag, startPoint x: 37, startPoint y: 150, endPoint x: 47, endPoint y: 150, distance: 9.1
click at [37, 150] on span "Invoicing" at bounding box center [37, 149] width 31 height 9
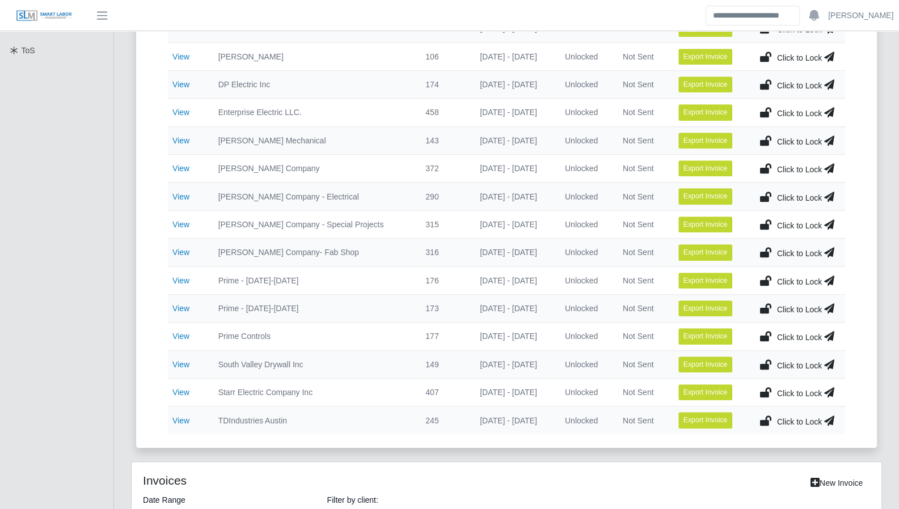
scroll to position [345, 0]
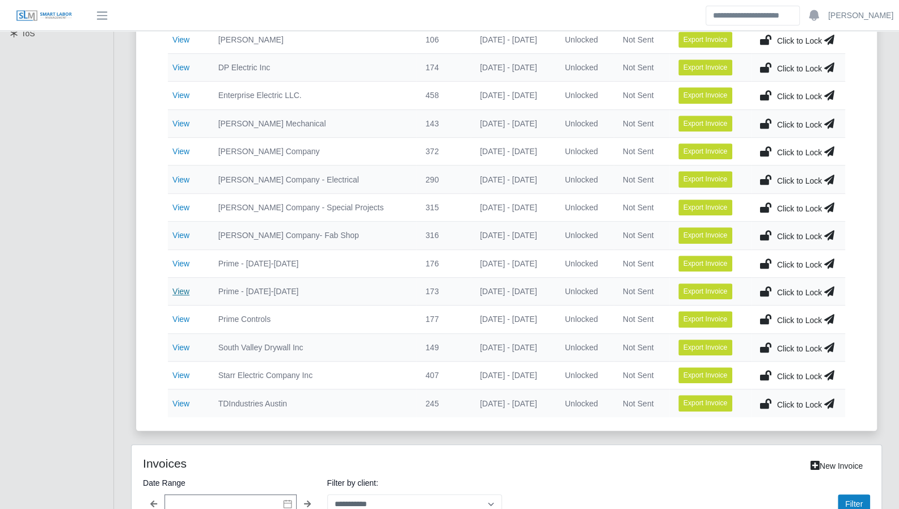
click at [186, 290] on link "View" at bounding box center [180, 291] width 17 height 9
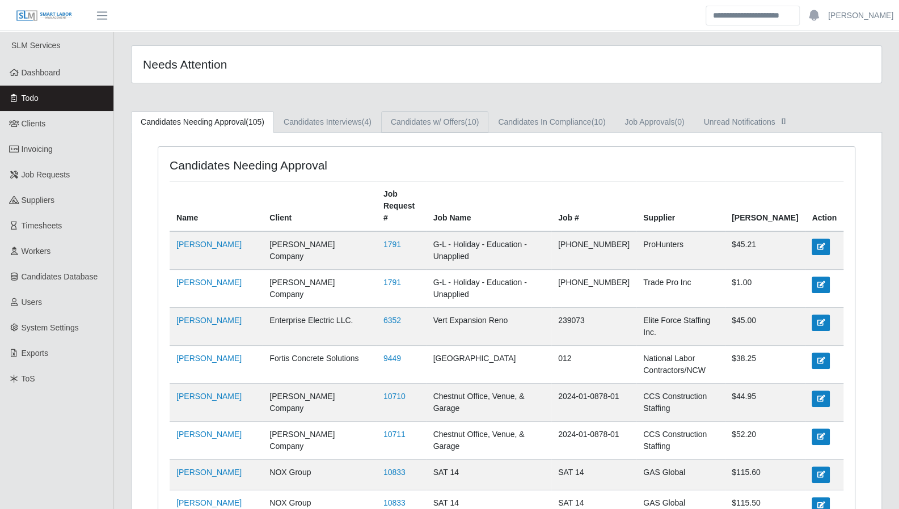
click at [456, 115] on link "Candidates w/ Offers (10)" at bounding box center [434, 122] width 107 height 22
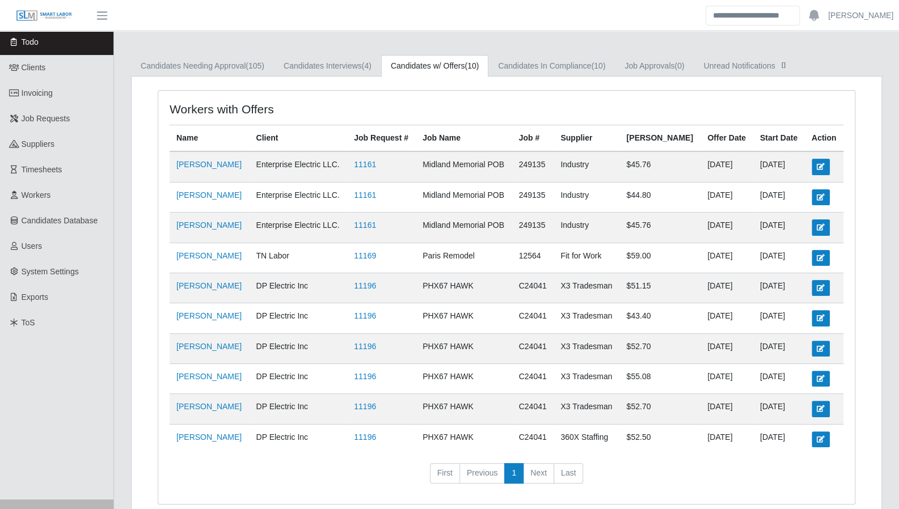
scroll to position [71, 0]
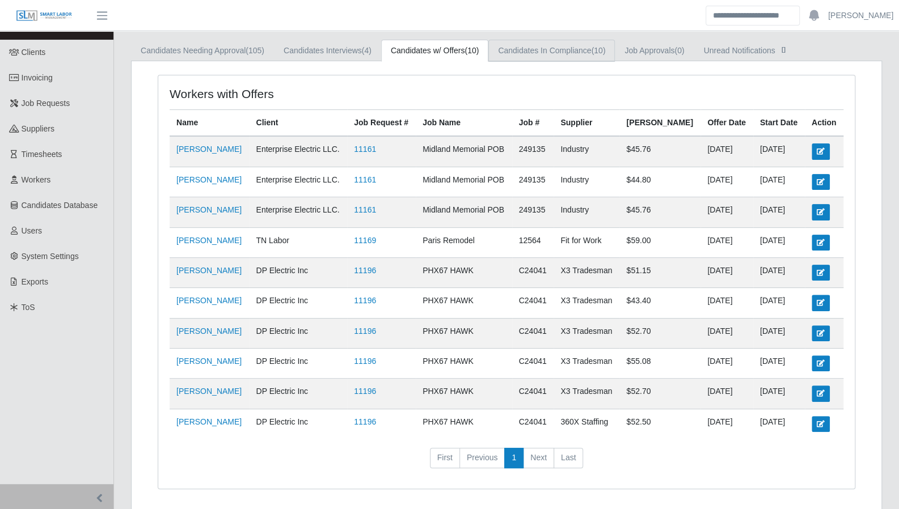
click at [539, 55] on link "Candidates In Compliance (10)" at bounding box center [551, 51] width 126 height 22
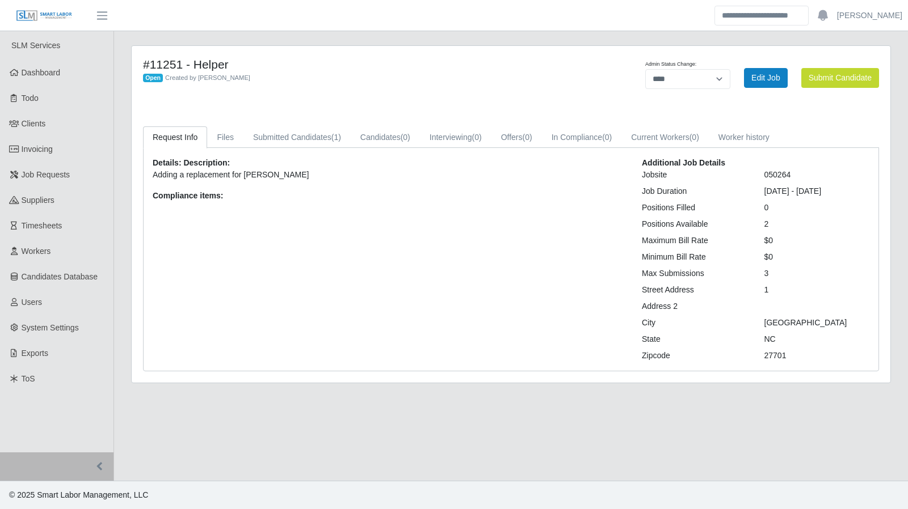
select select "****"
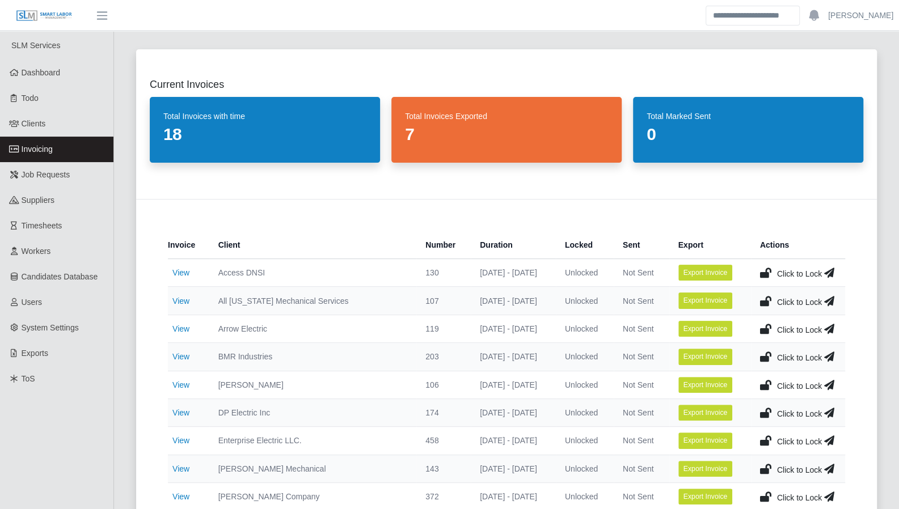
click at [184, 410] on link "View" at bounding box center [180, 412] width 17 height 9
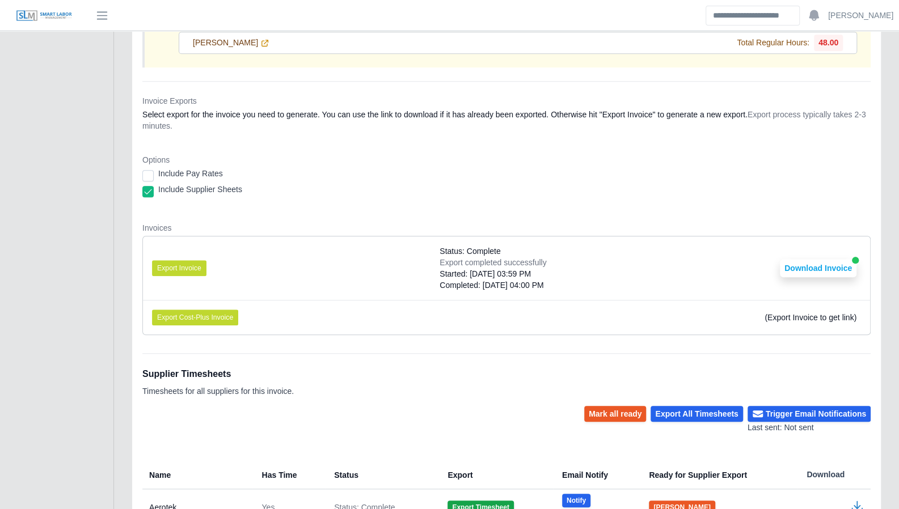
scroll to position [516, 0]
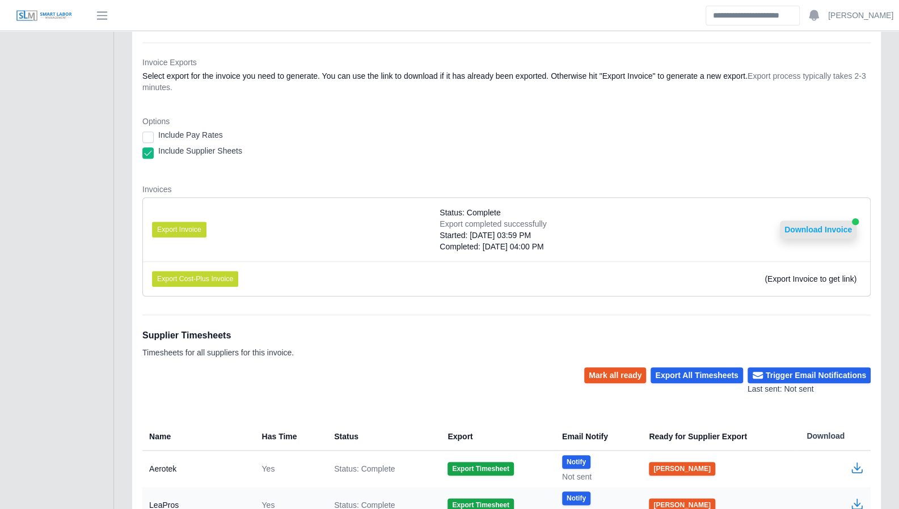
click at [826, 225] on button "Download Invoice" at bounding box center [818, 230] width 77 height 18
click at [834, 225] on button "Download Invoice" at bounding box center [818, 230] width 77 height 18
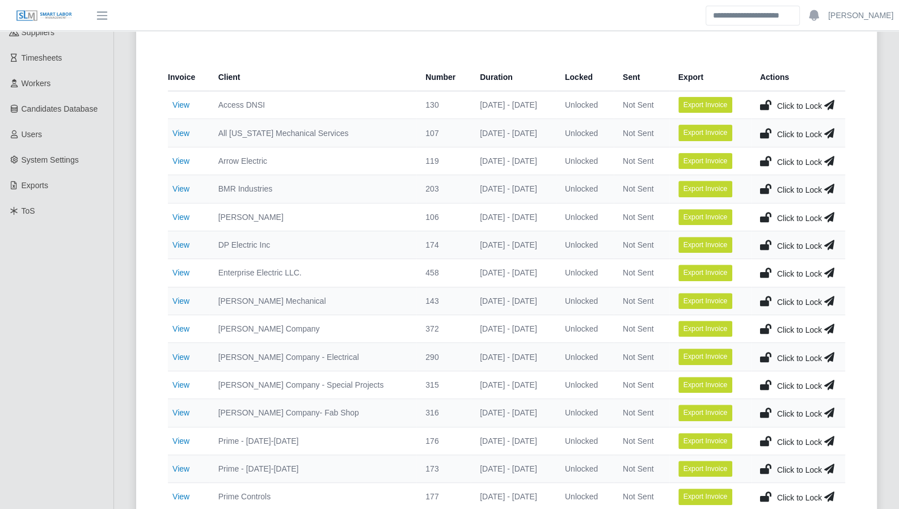
scroll to position [170, 0]
